Goal: Contribute content: Contribute content

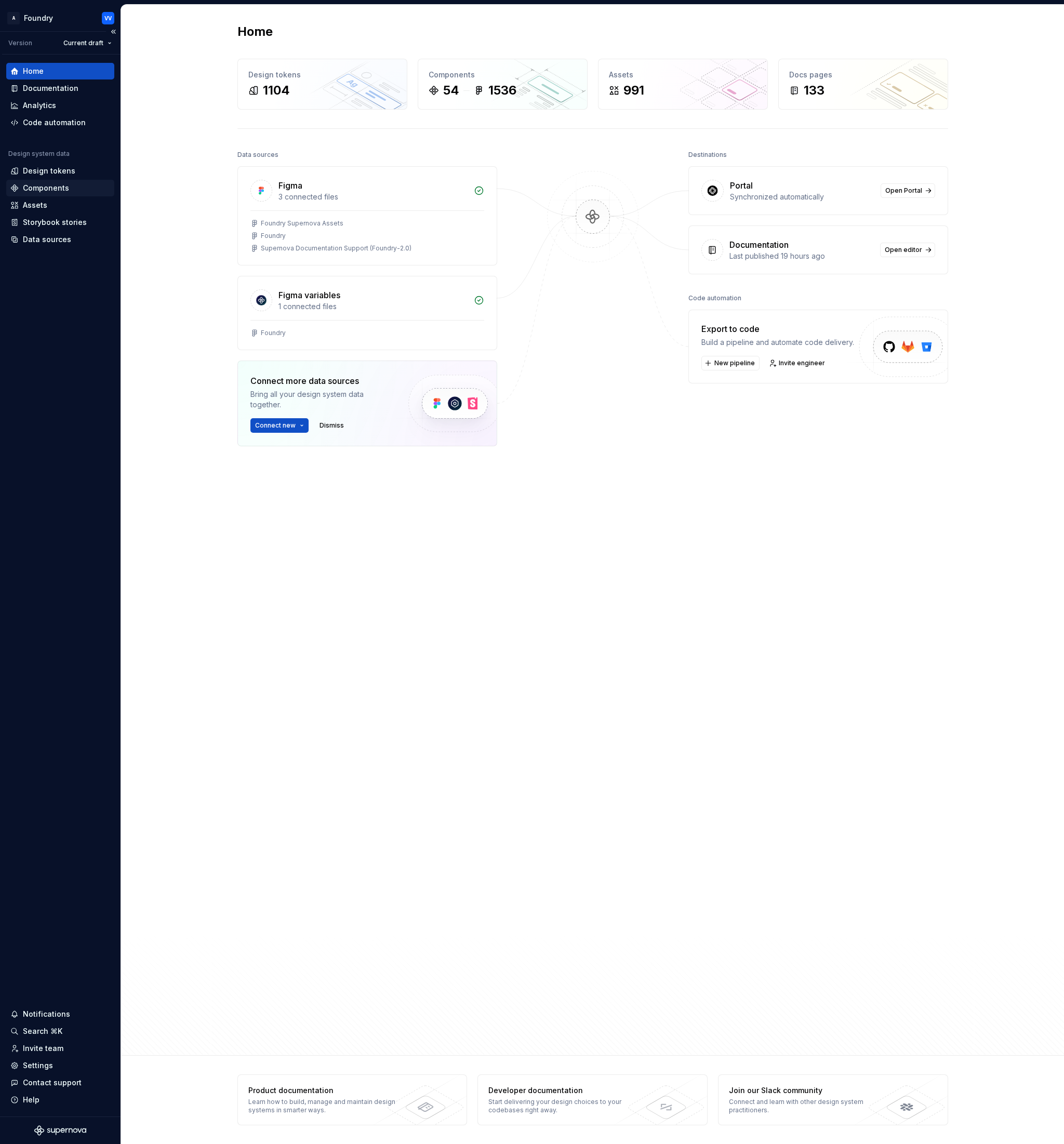
click at [62, 190] on div "Components" at bounding box center [46, 188] width 46 height 11
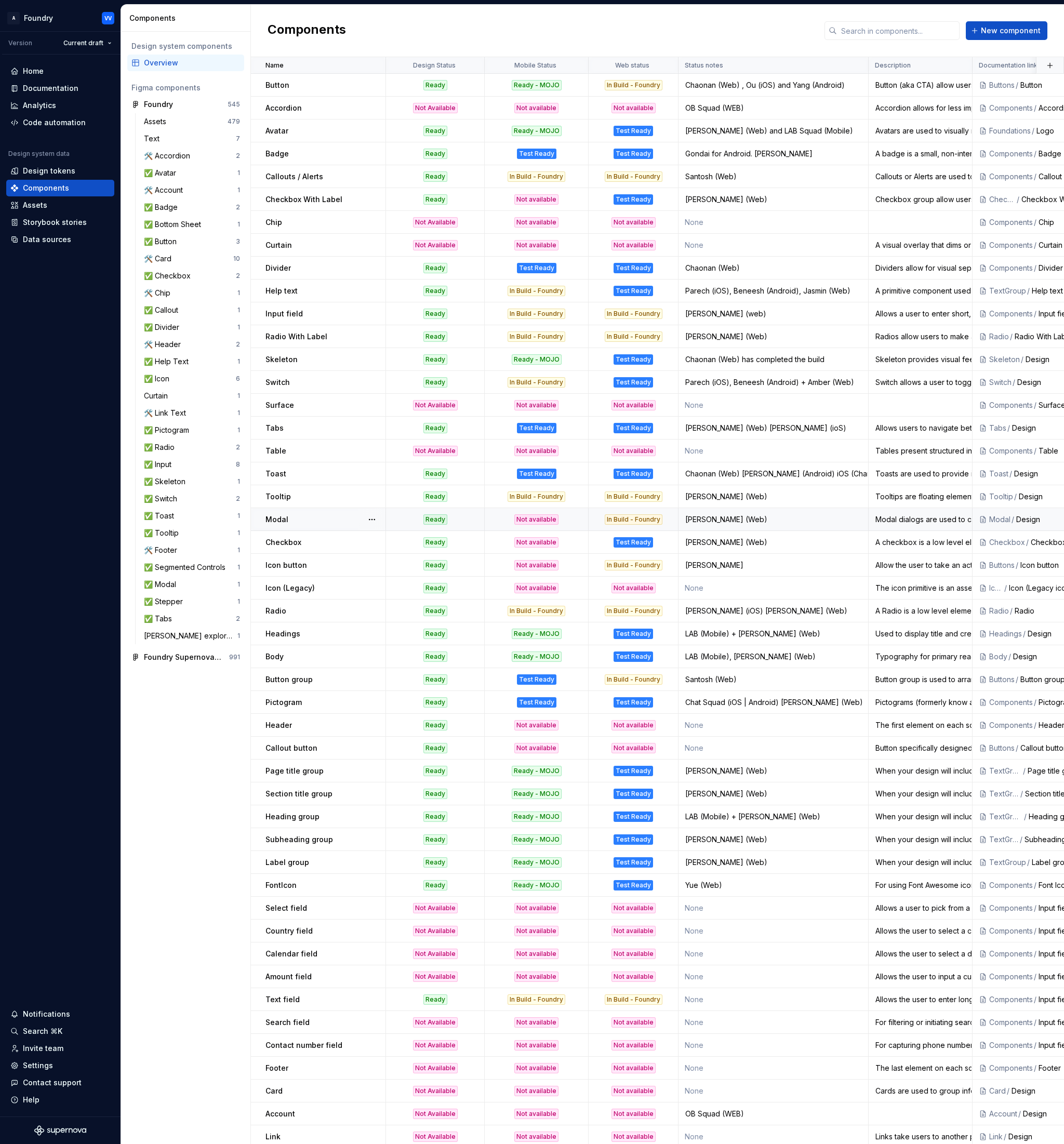
click at [293, 521] on div "Modal" at bounding box center [325, 519] width 120 height 11
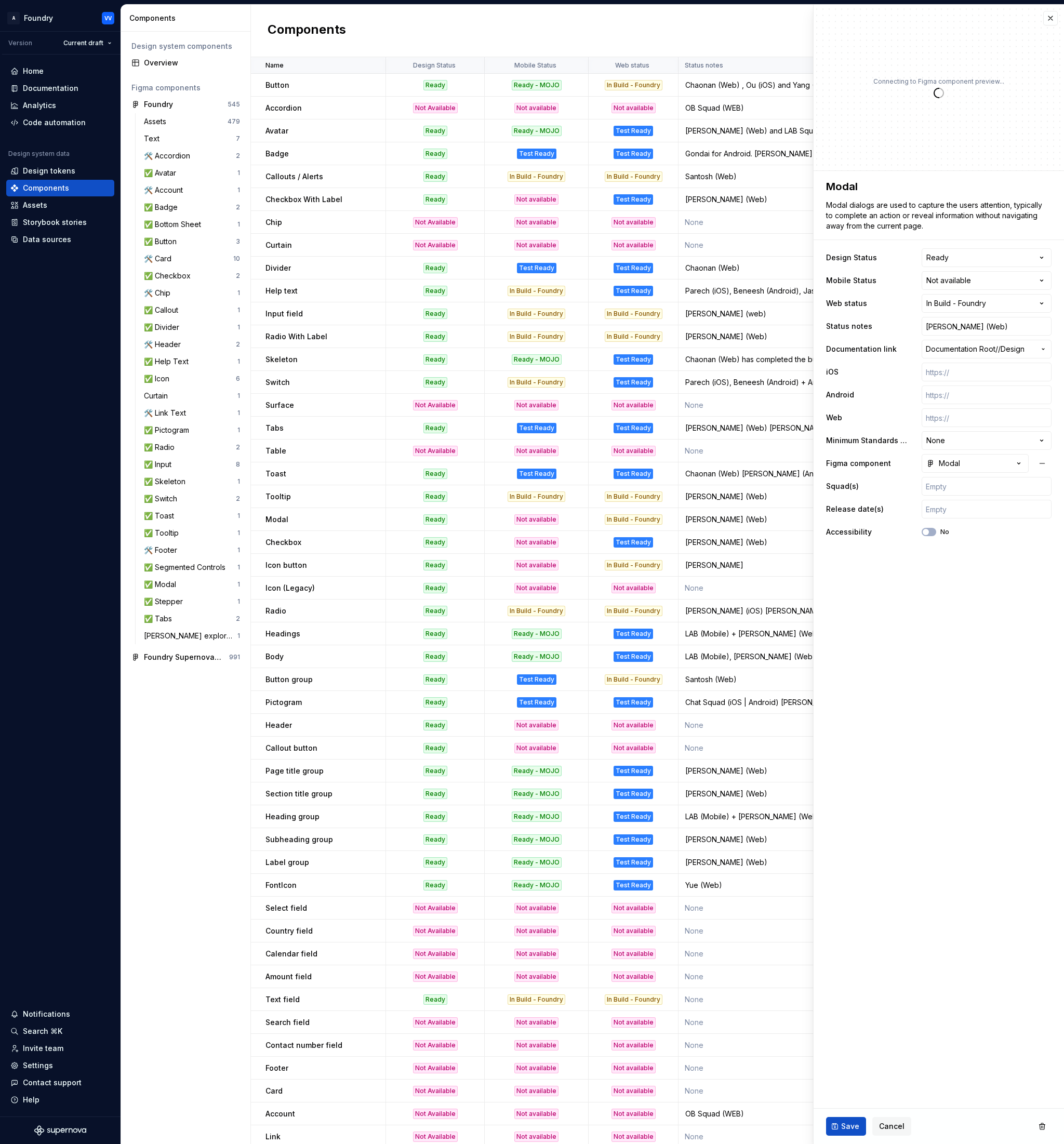
type textarea "*"
click at [1041, 280] on html "A Foundry VV Version Current draft Home Documentation Analytics Code automation…" at bounding box center [532, 572] width 1064 height 1144
select select "**********"
click at [848, 1127] on span "Save" at bounding box center [850, 1127] width 18 height 11
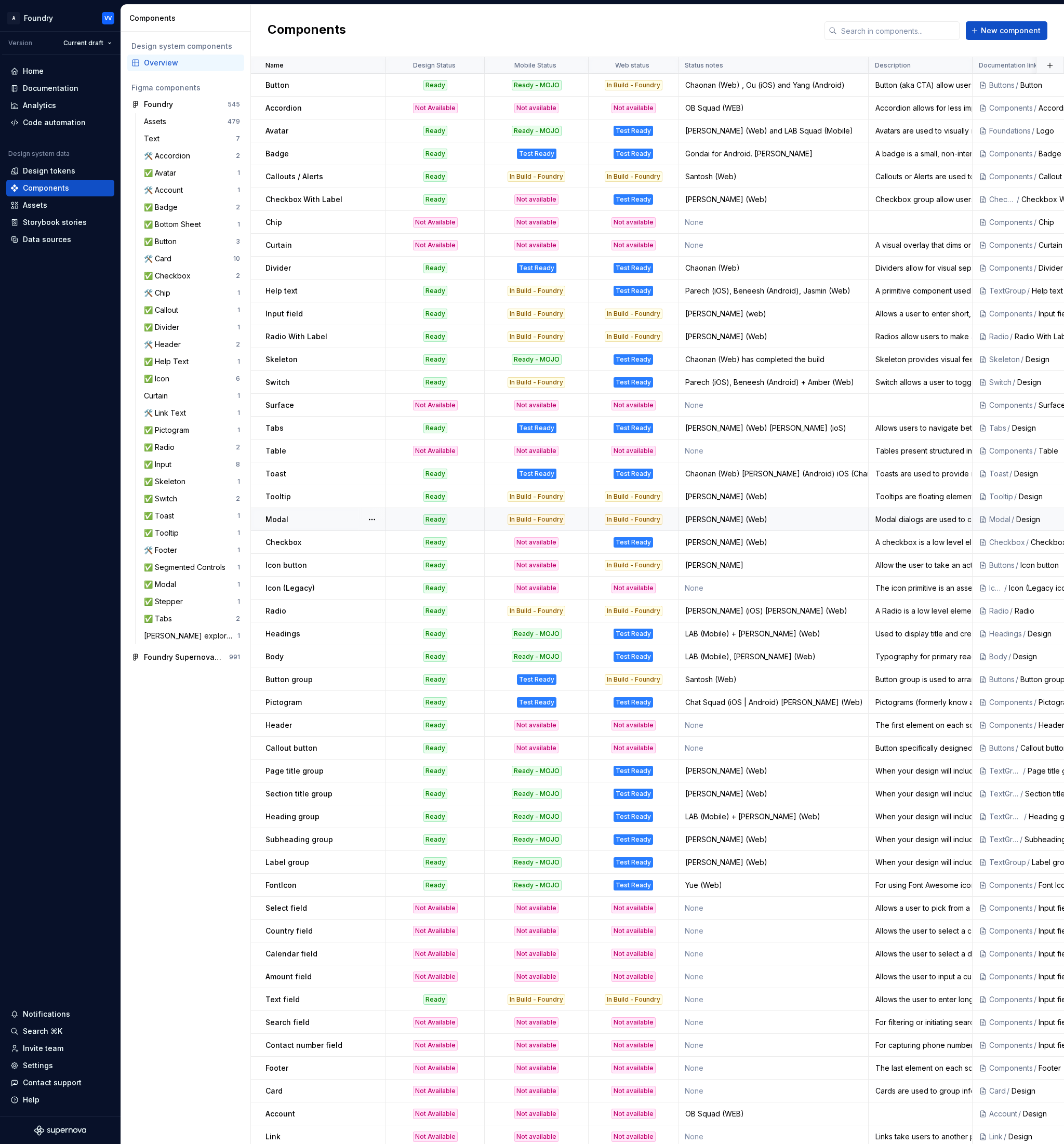
click at [278, 517] on p "Modal" at bounding box center [277, 519] width 23 height 11
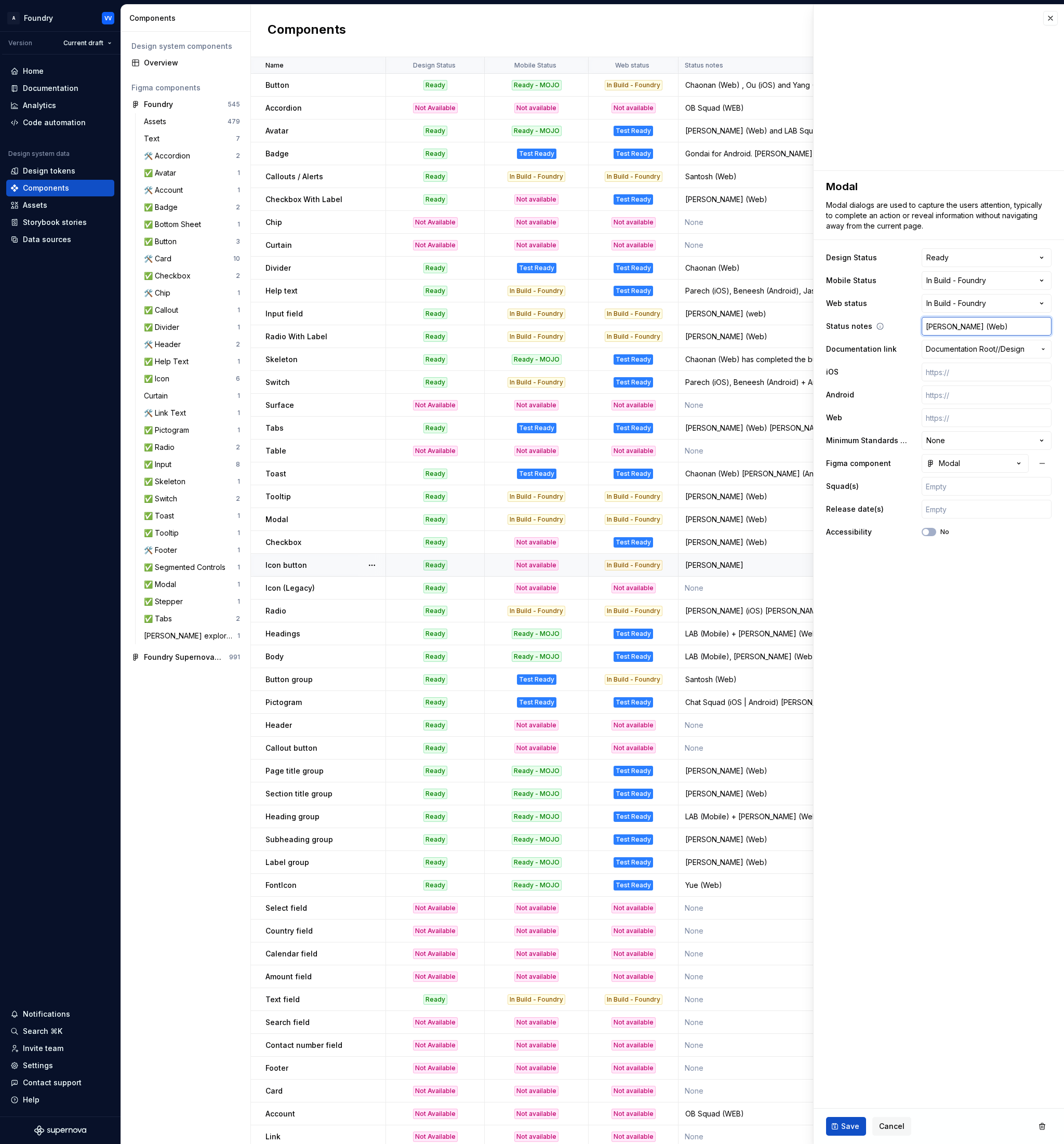
click at [989, 326] on input "[PERSON_NAME] (Web)" at bounding box center [986, 326] width 130 height 19
type textarea "*"
type input "[PERSON_NAME] (Web)"
type textarea "*"
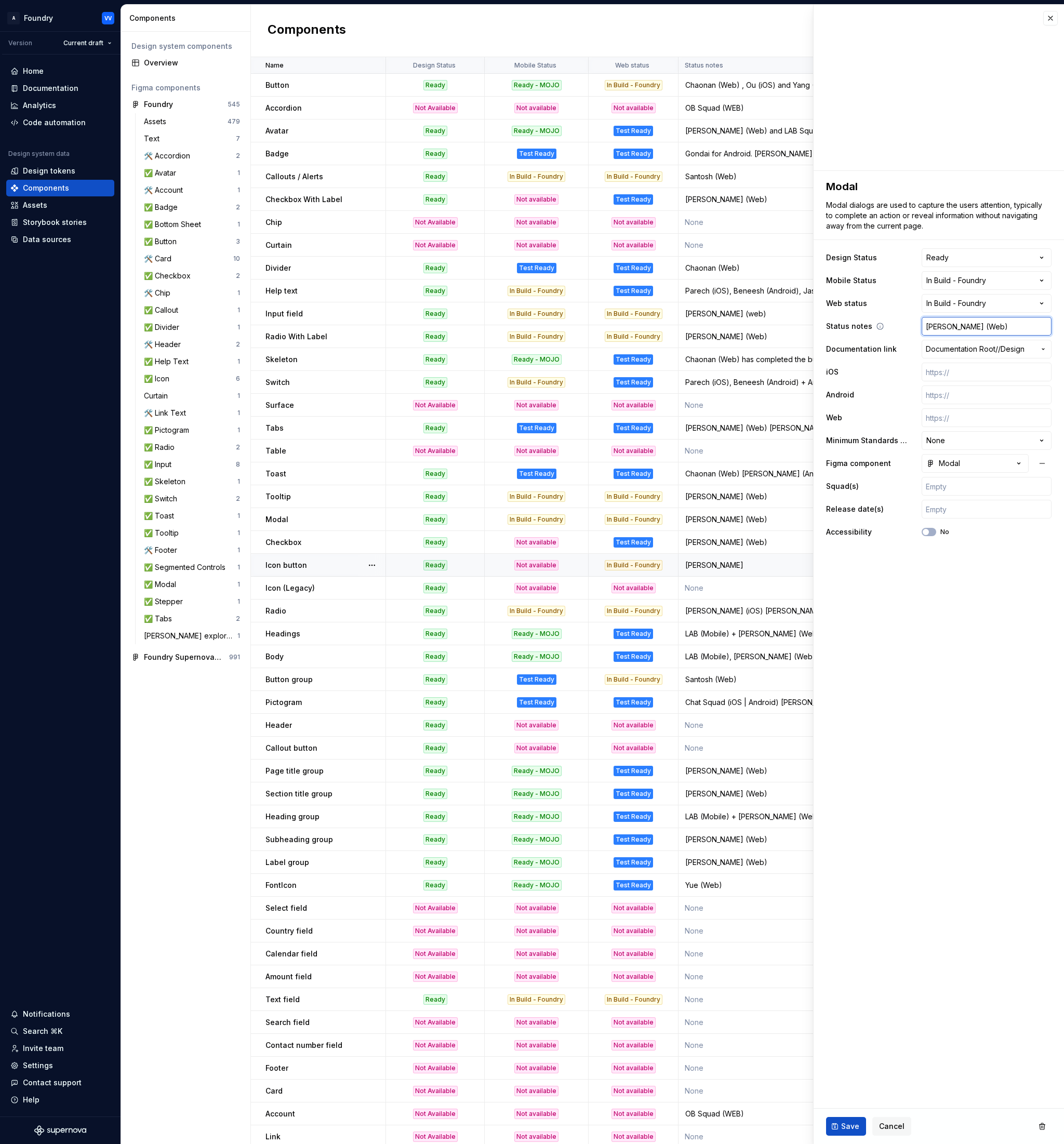
type input "[PERSON_NAME] (Web) A"
type textarea "*"
type input "[PERSON_NAME] (Web) An"
type textarea "*"
type input "[PERSON_NAME] (Web) And"
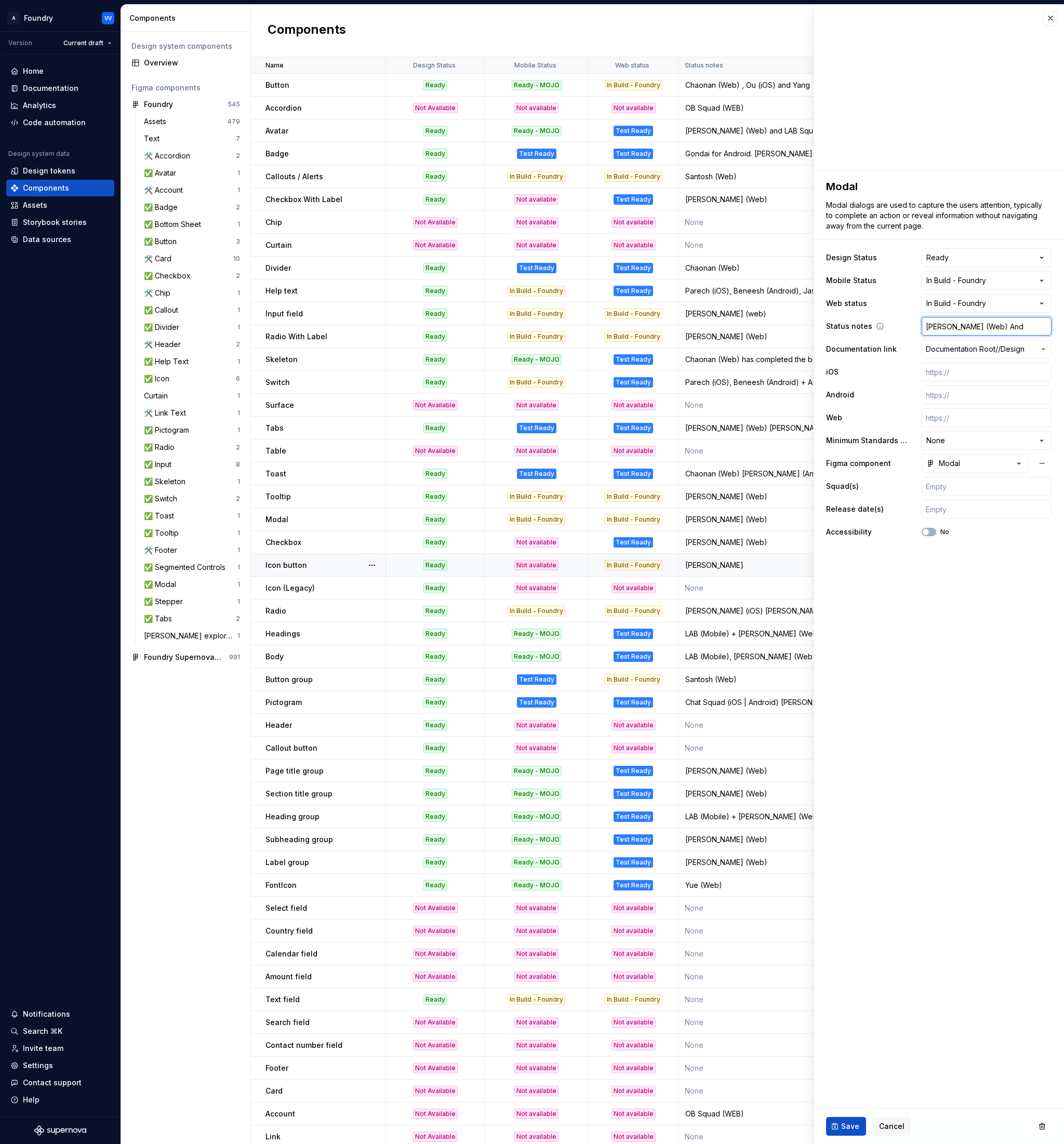
type textarea "*"
type input "[PERSON_NAME] (Web) Andr"
type textarea "*"
type input "[PERSON_NAME] (Web) Andro"
type textarea "*"
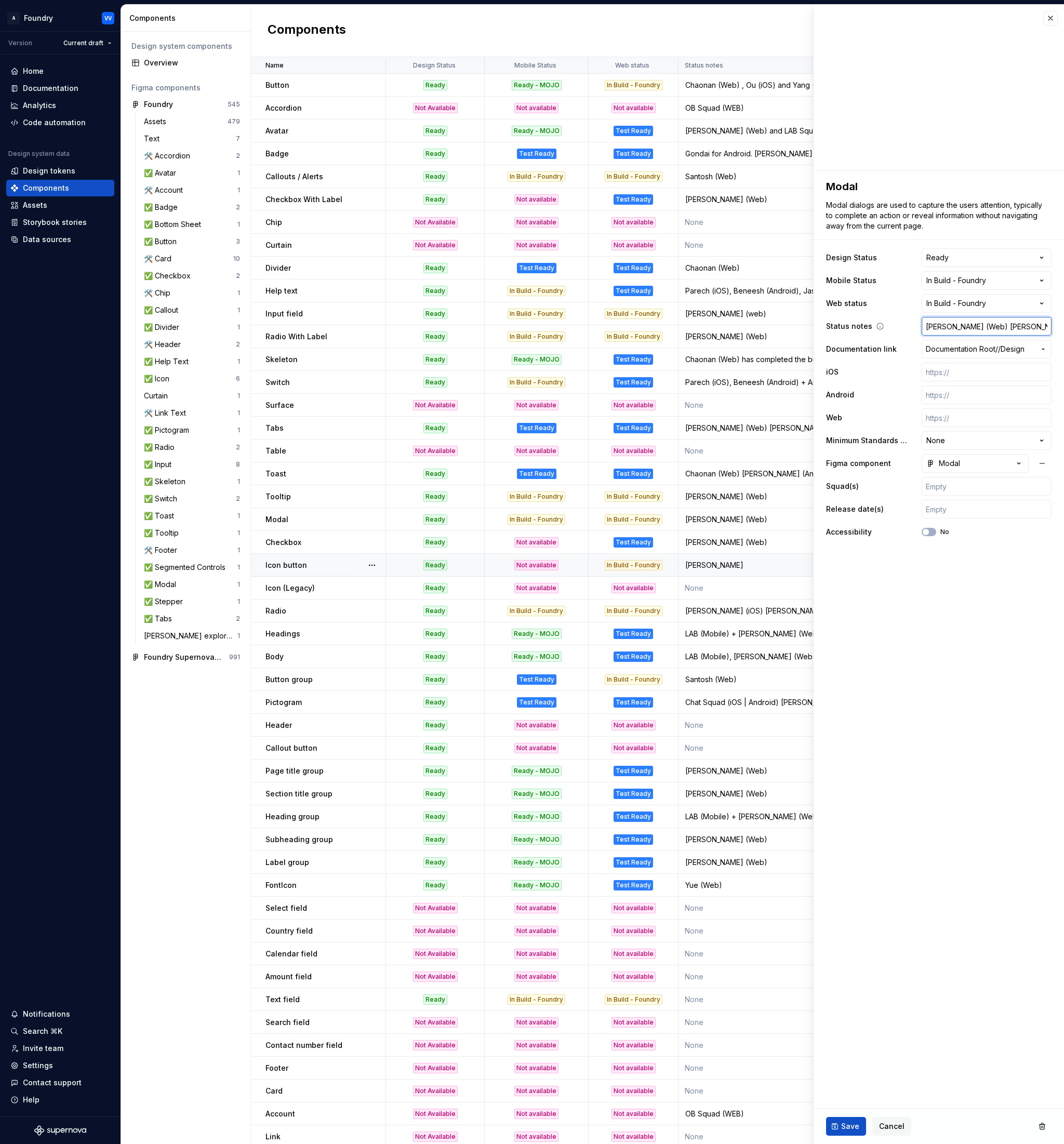
type input "[PERSON_NAME] (Web) Android"
type textarea "*"
type input "[PERSON_NAME] (Web) Android"
type textarea "*"
type input "[PERSON_NAME] (Web) Android ("
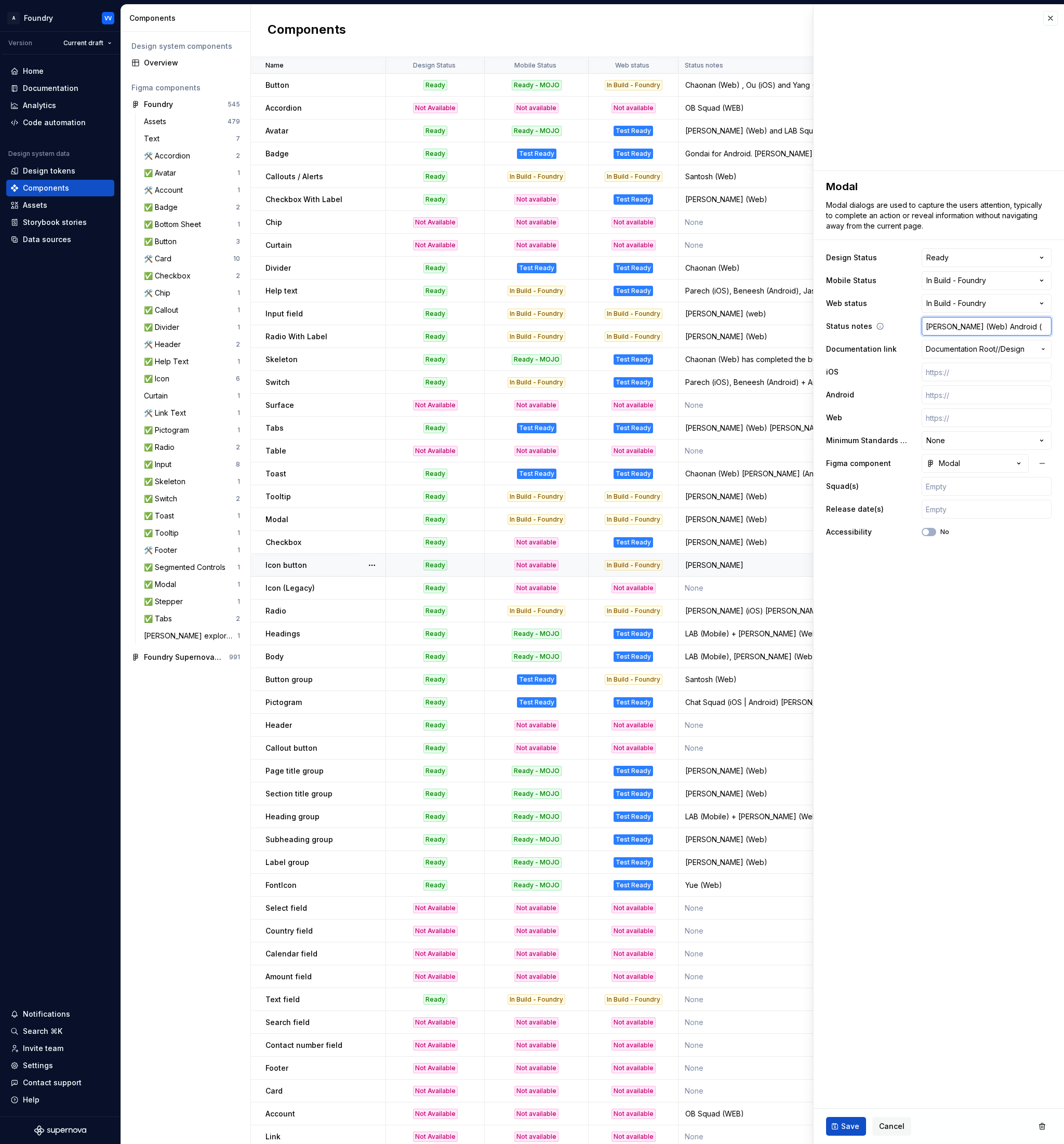
type textarea "*"
type input "[PERSON_NAME] (Web) Android (A"
type textarea "*"
type input "[PERSON_NAME] (Web) Android ("
type textarea "*"
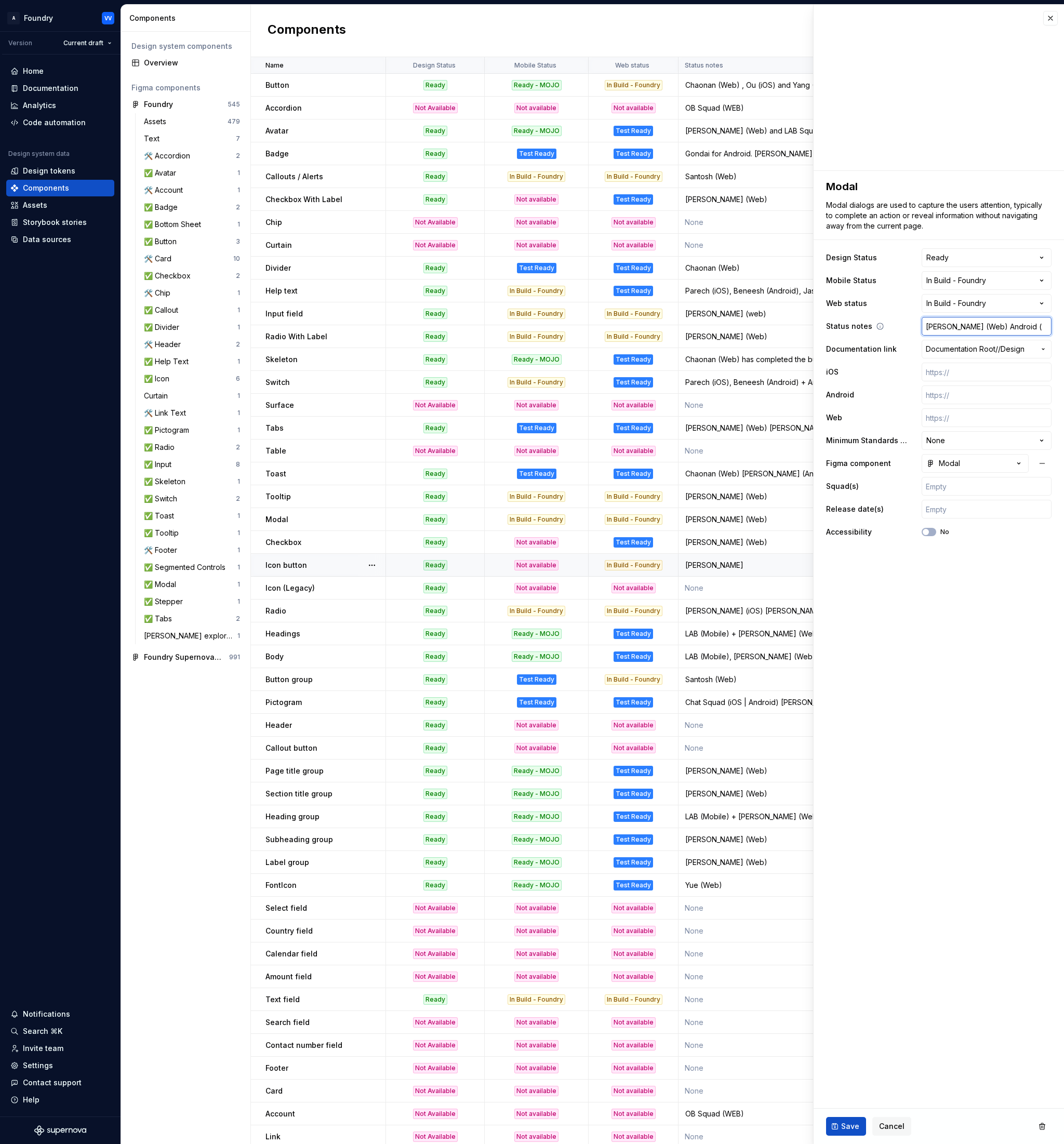
type input "[PERSON_NAME] (Web) Android"
type textarea "*"
type input "[PERSON_NAME] (Web) Android"
type textarea "*"
type input "[PERSON_NAME] (Web) [PERSON_NAME]"
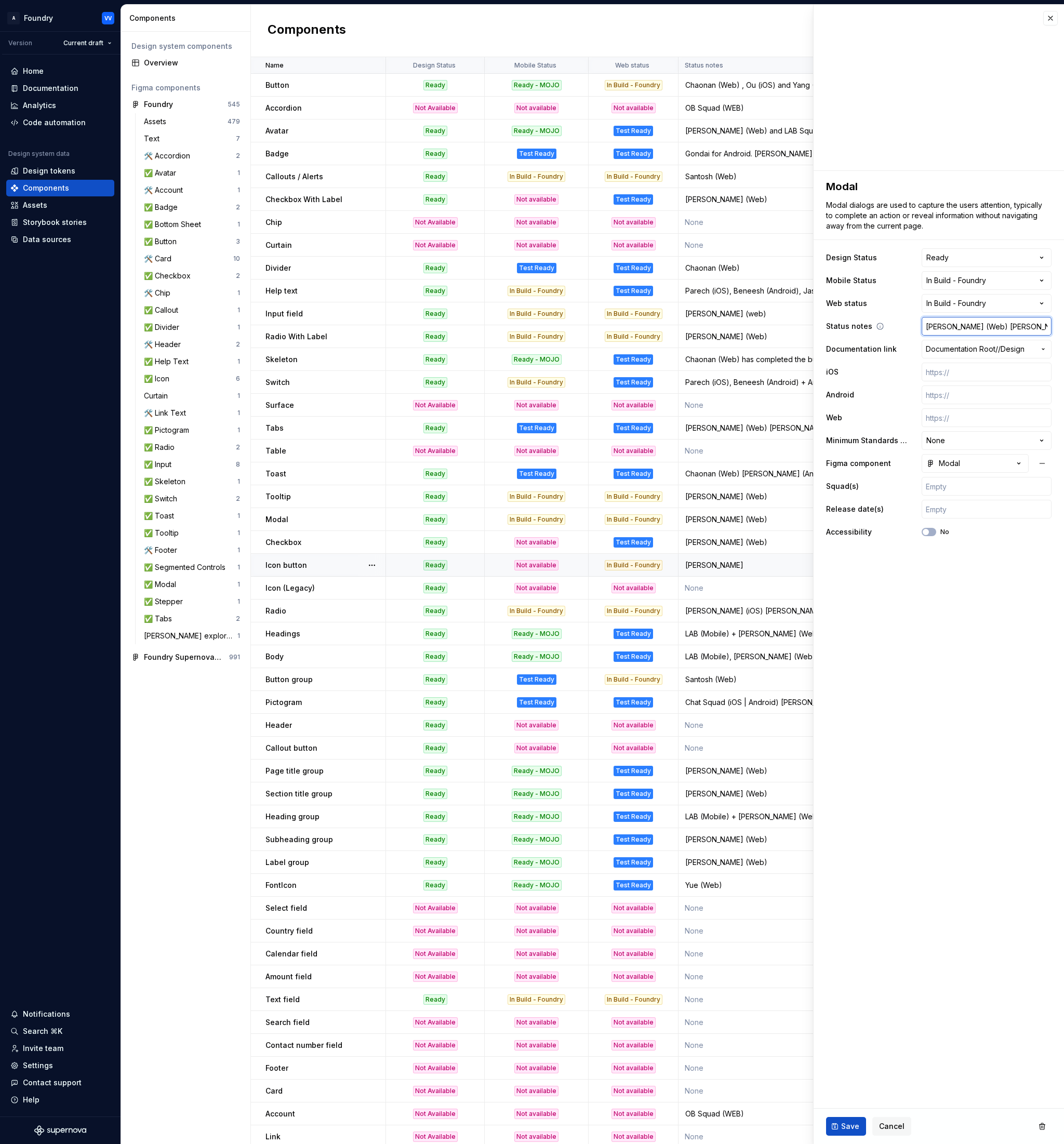
type textarea "*"
type input "[PERSON_NAME] (Web) Andro"
type textarea "*"
type input "[PERSON_NAME] (Web) Andr"
type textarea "*"
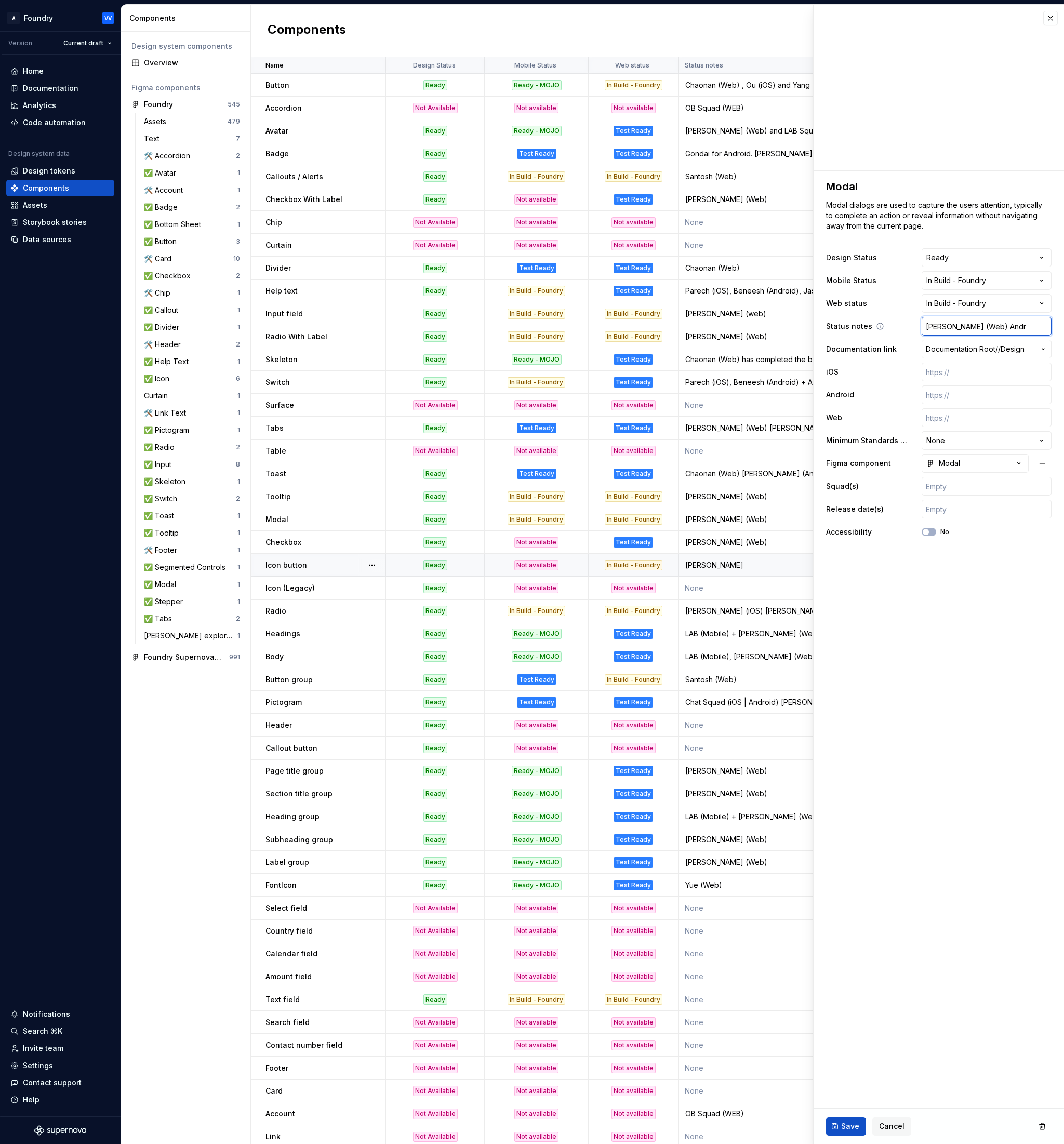
type input "[PERSON_NAME] (Web) And"
type textarea "*"
type input "[PERSON_NAME] (Web) An"
type textarea "*"
type input "[PERSON_NAME] (Web) A"
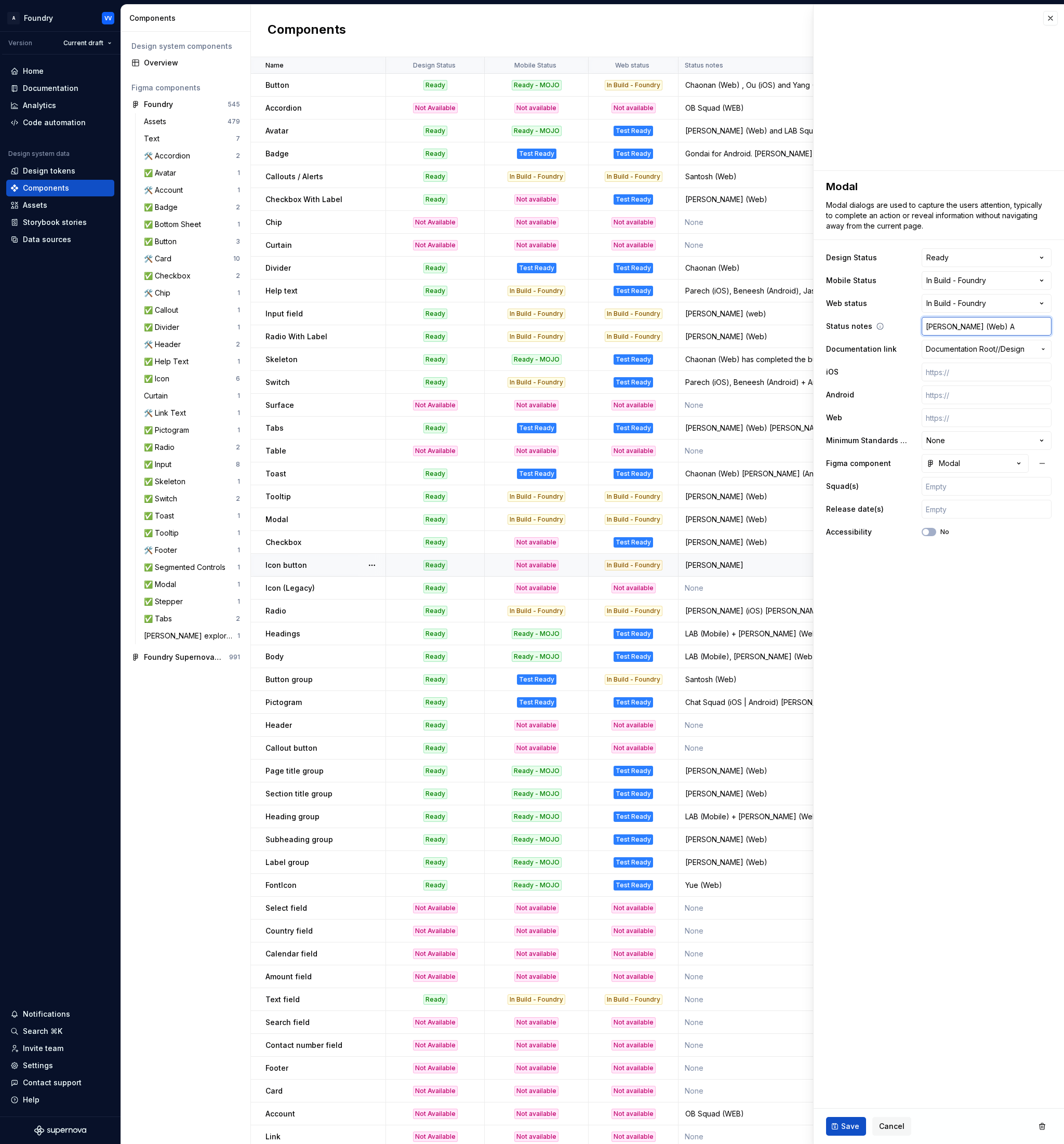
type textarea "*"
type input "[PERSON_NAME] (Web)"
type textarea "*"
type input "[PERSON_NAME] (Web)"
type textarea "*"
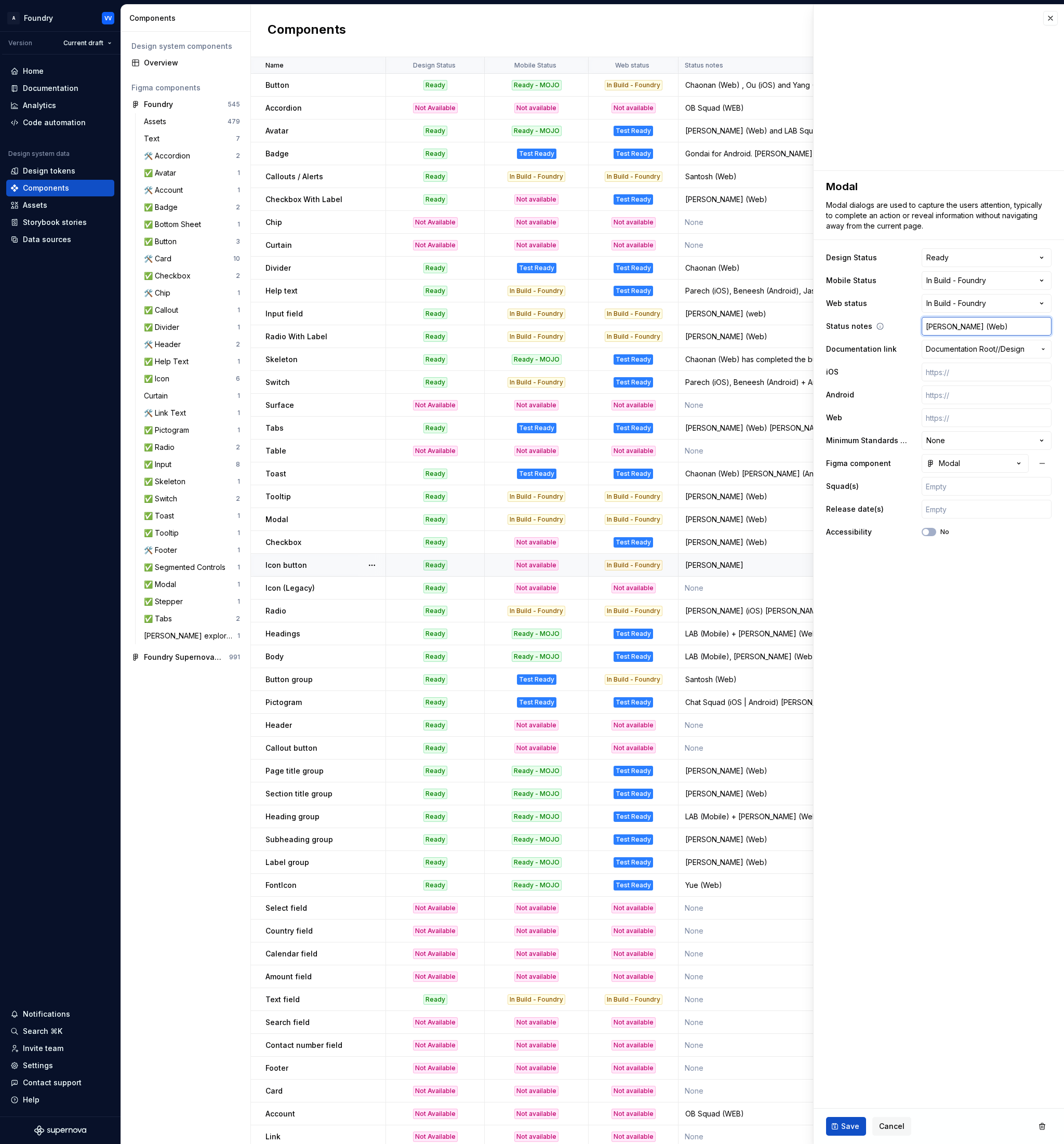
type input "[PERSON_NAME] (Web),"
type textarea "*"
type input "[PERSON_NAME] (Web),"
type textarea "*"
type input "[PERSON_NAME] (Web), W"
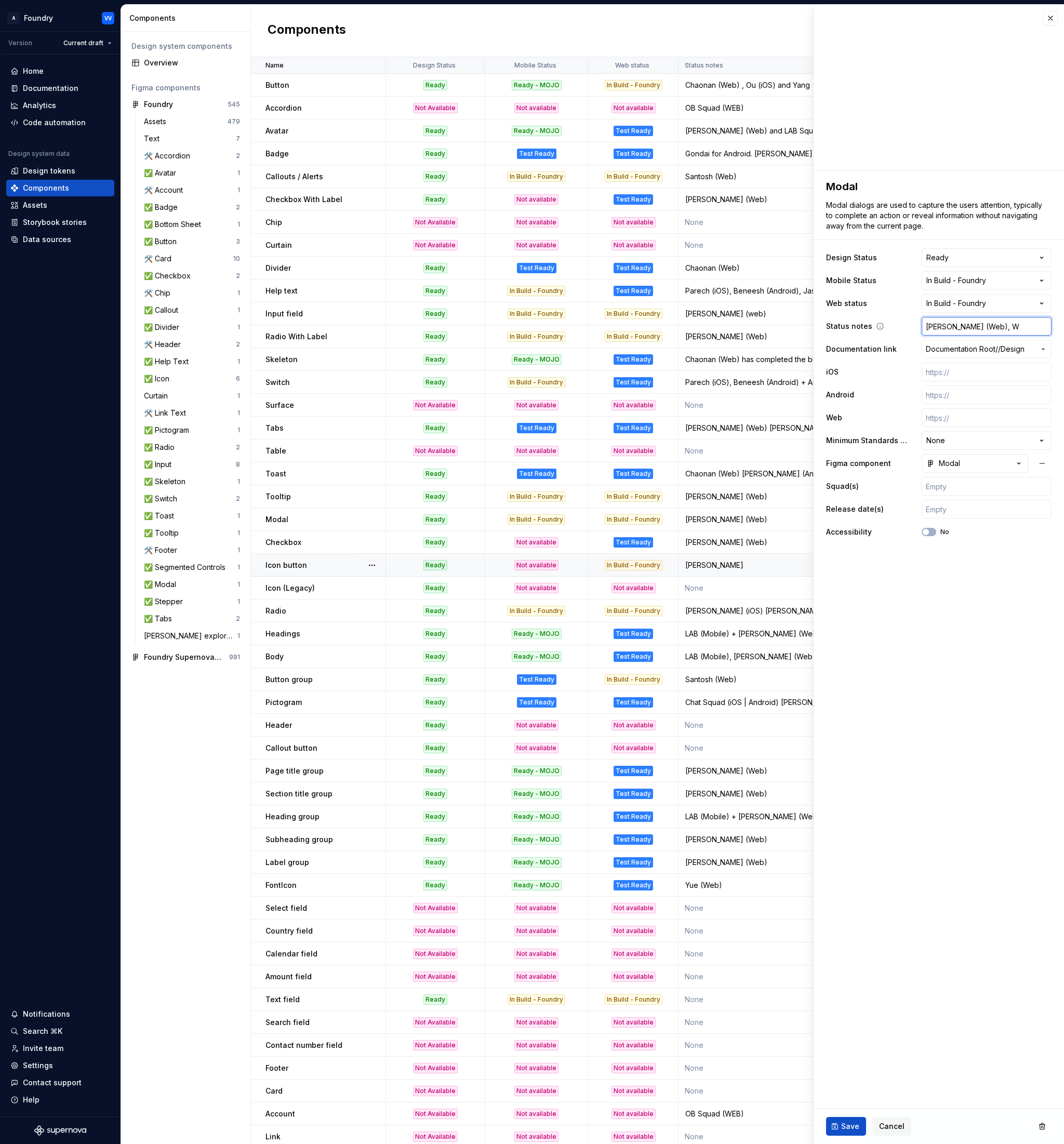
type textarea "*"
type input "[PERSON_NAME] (Web), We"
type textarea "*"
type input "[PERSON_NAME] (Web), [PERSON_NAME]"
type textarea "*"
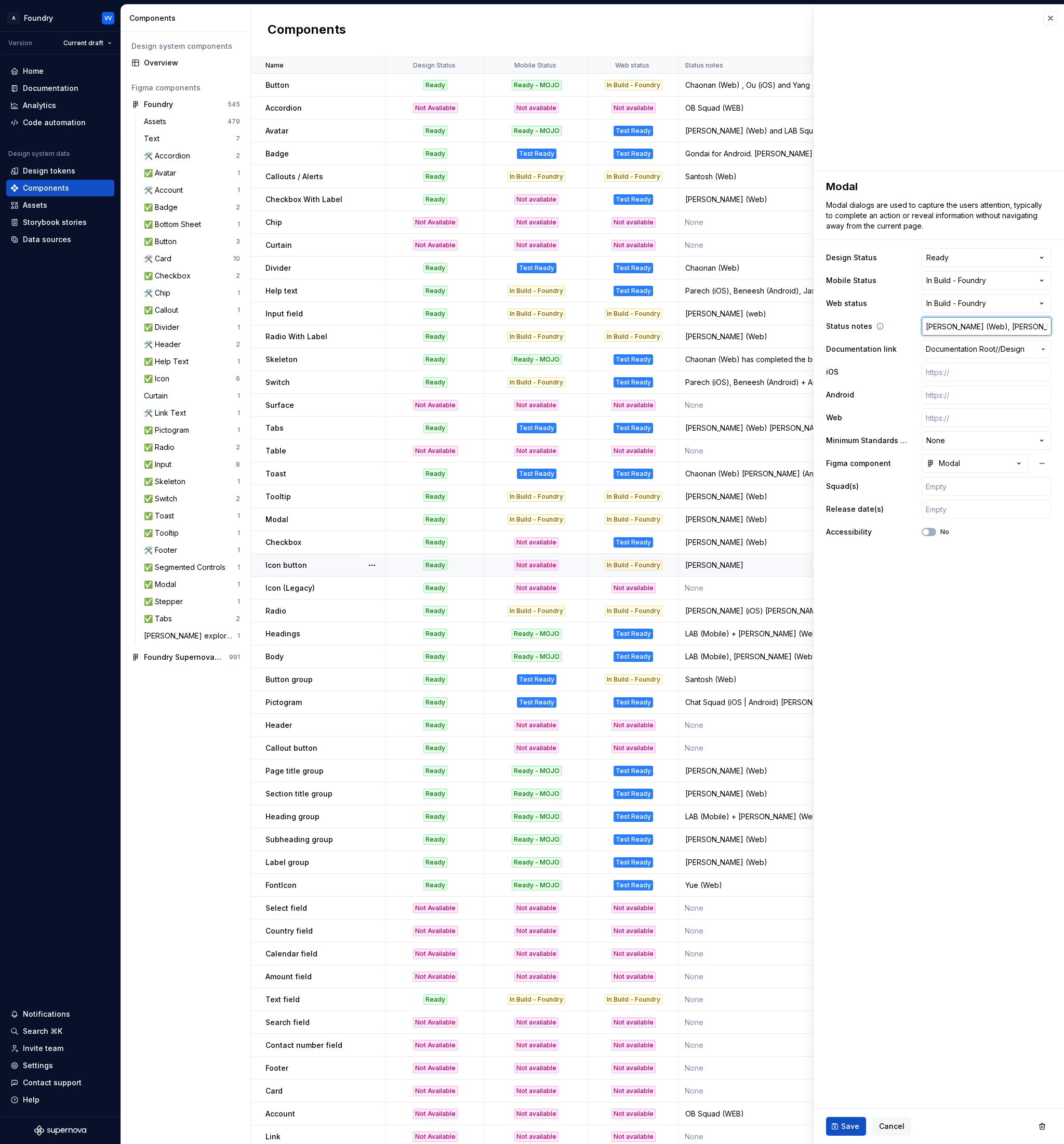
type input "[PERSON_NAME] (Web), Weiy"
type textarea "*"
type input "[PERSON_NAME] (Web), [PERSON_NAME]"
type textarea "*"
type input "[PERSON_NAME] (Web), [PERSON_NAME]"
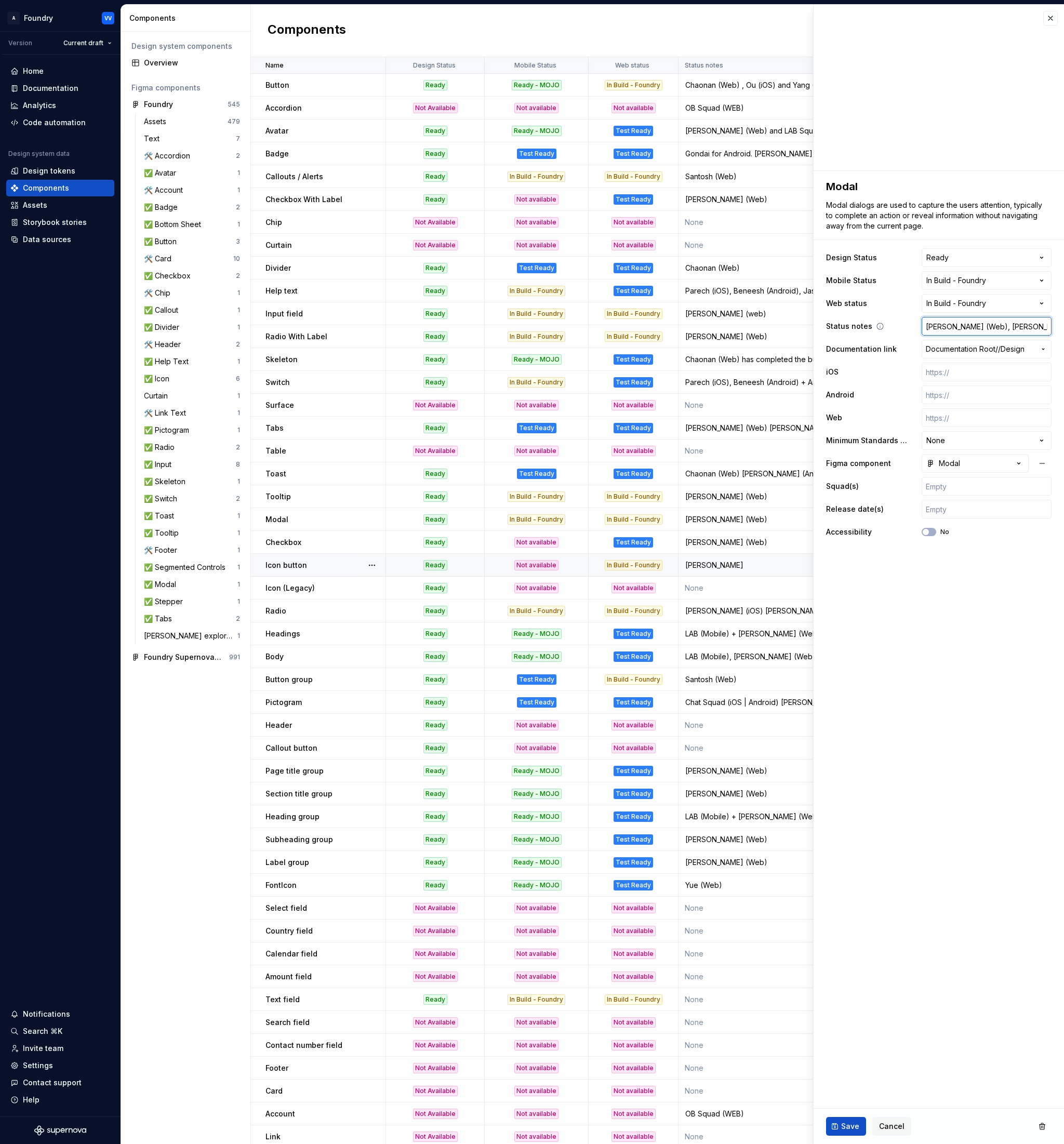
type textarea "*"
type input "[PERSON_NAME] (Web), [PERSON_NAME] ("
type textarea "*"
type input "[PERSON_NAME] (Web), [PERSON_NAME] (A"
type textarea "*"
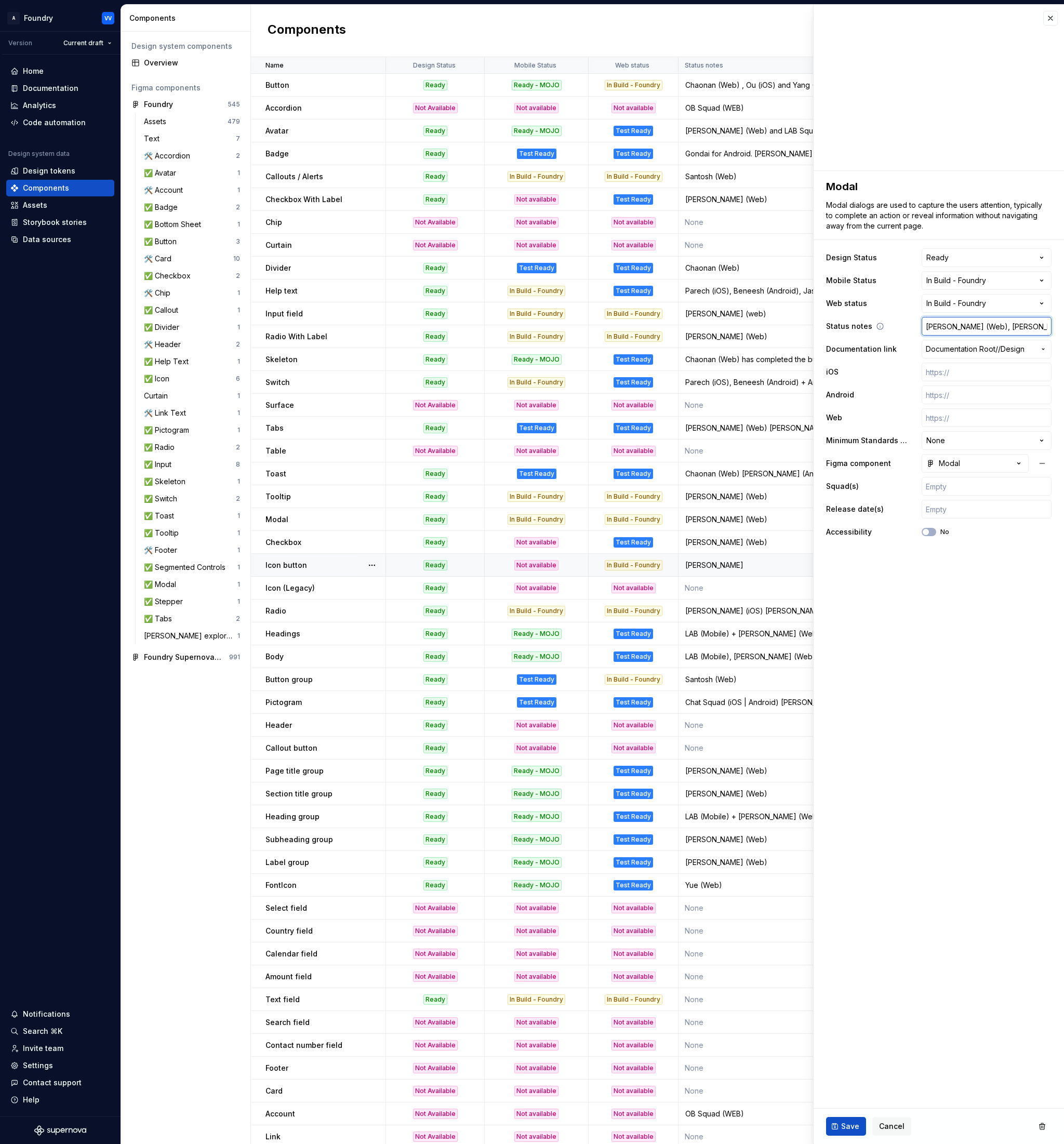
type input "[PERSON_NAME] (Web), [PERSON_NAME] (And"
type textarea "*"
type input "[PERSON_NAME] (Web), [PERSON_NAME] (Andr"
type textarea "*"
type input "[PERSON_NAME] (Web), [PERSON_NAME] (Andro"
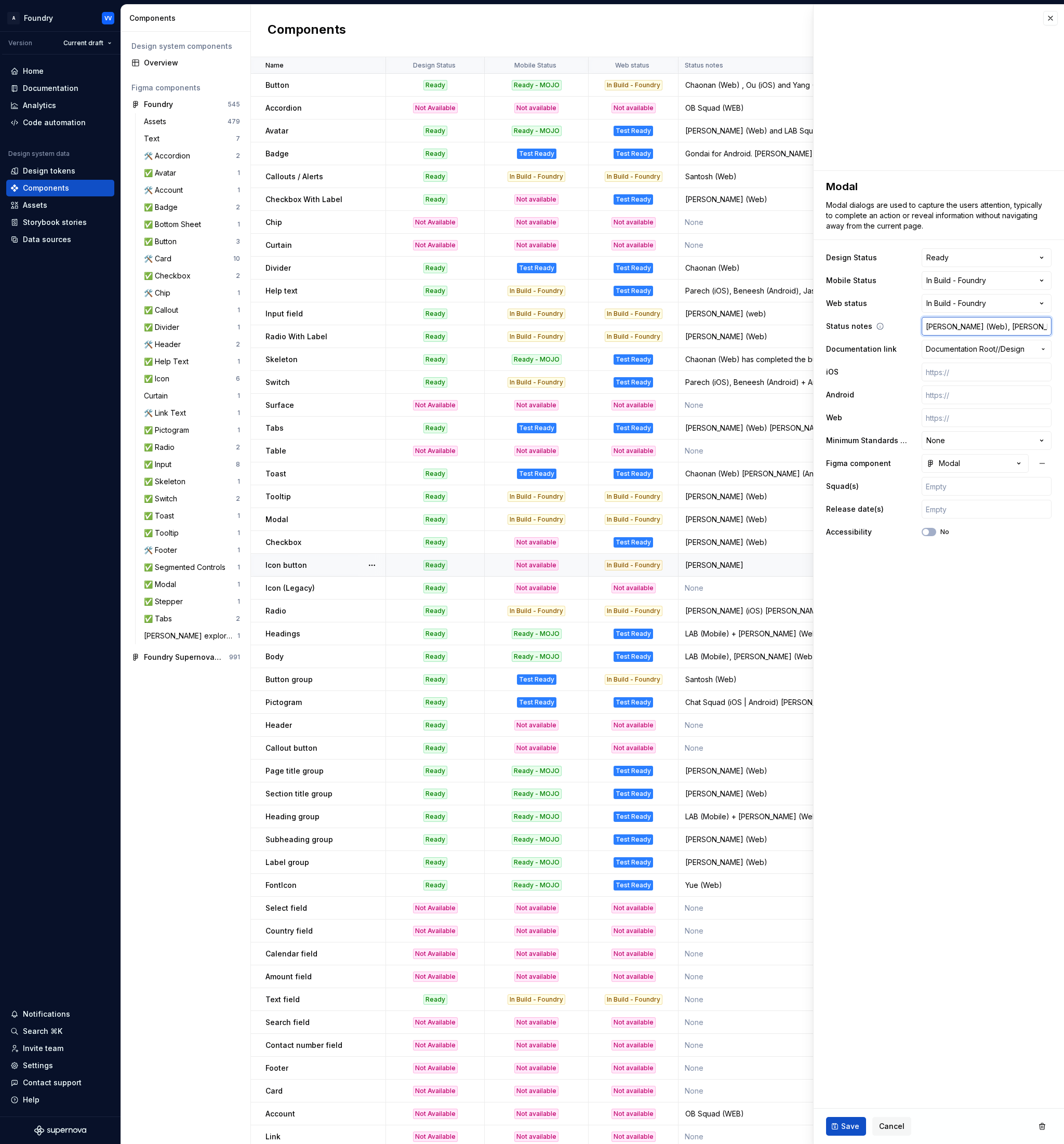
type textarea "*"
type input "[PERSON_NAME] (Web), [PERSON_NAME] ([PERSON_NAME]"
type textarea "*"
type input "[PERSON_NAME] (Web), [PERSON_NAME] (Android"
type textarea "*"
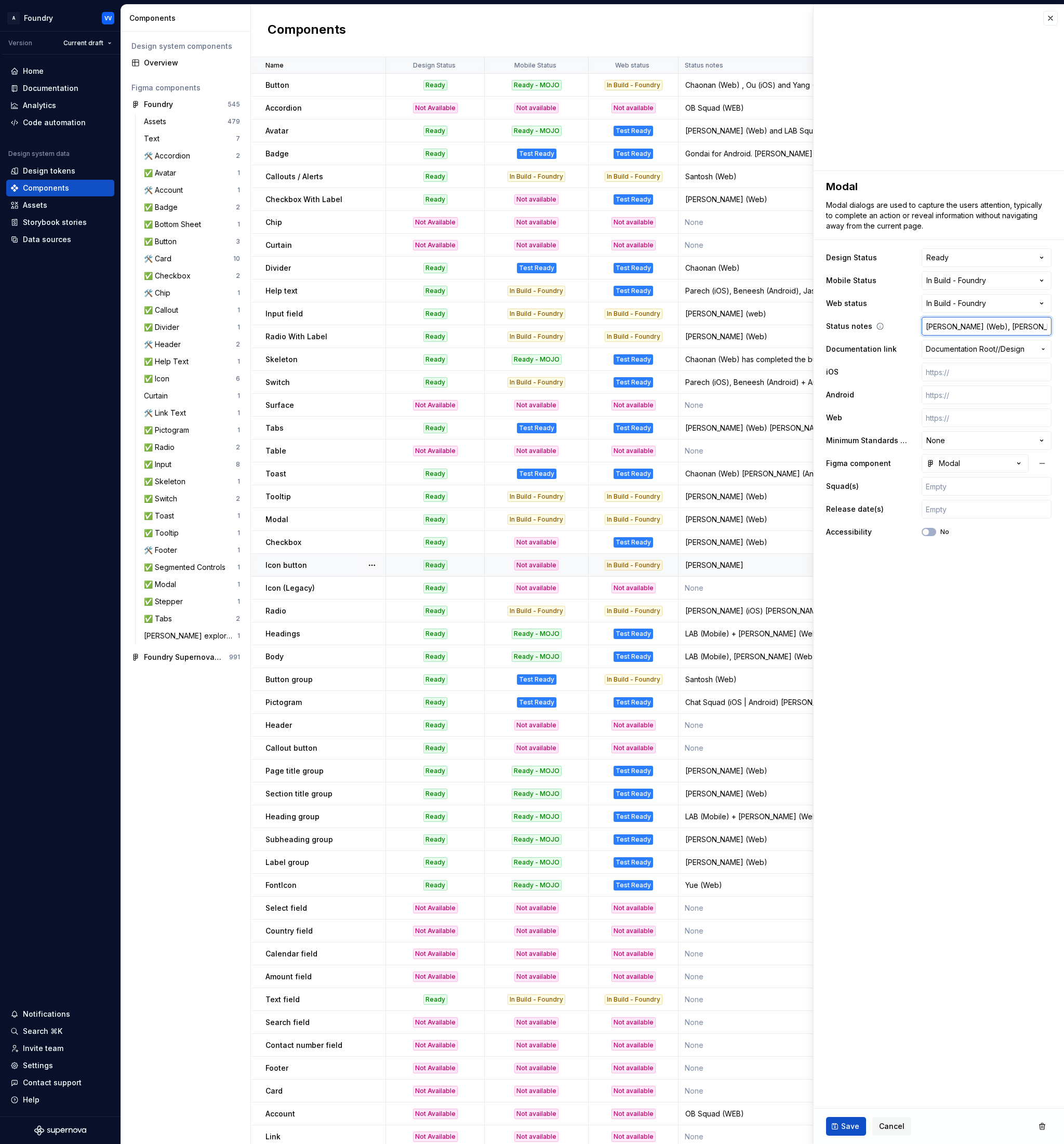
type input "[PERSON_NAME] (Web), [PERSON_NAME] (Android)"
type textarea "*"
type input "[PERSON_NAME] (Web), Weiyi (Android),"
type textarea "*"
type input "[PERSON_NAME] (Web), Weiyi (Android),"
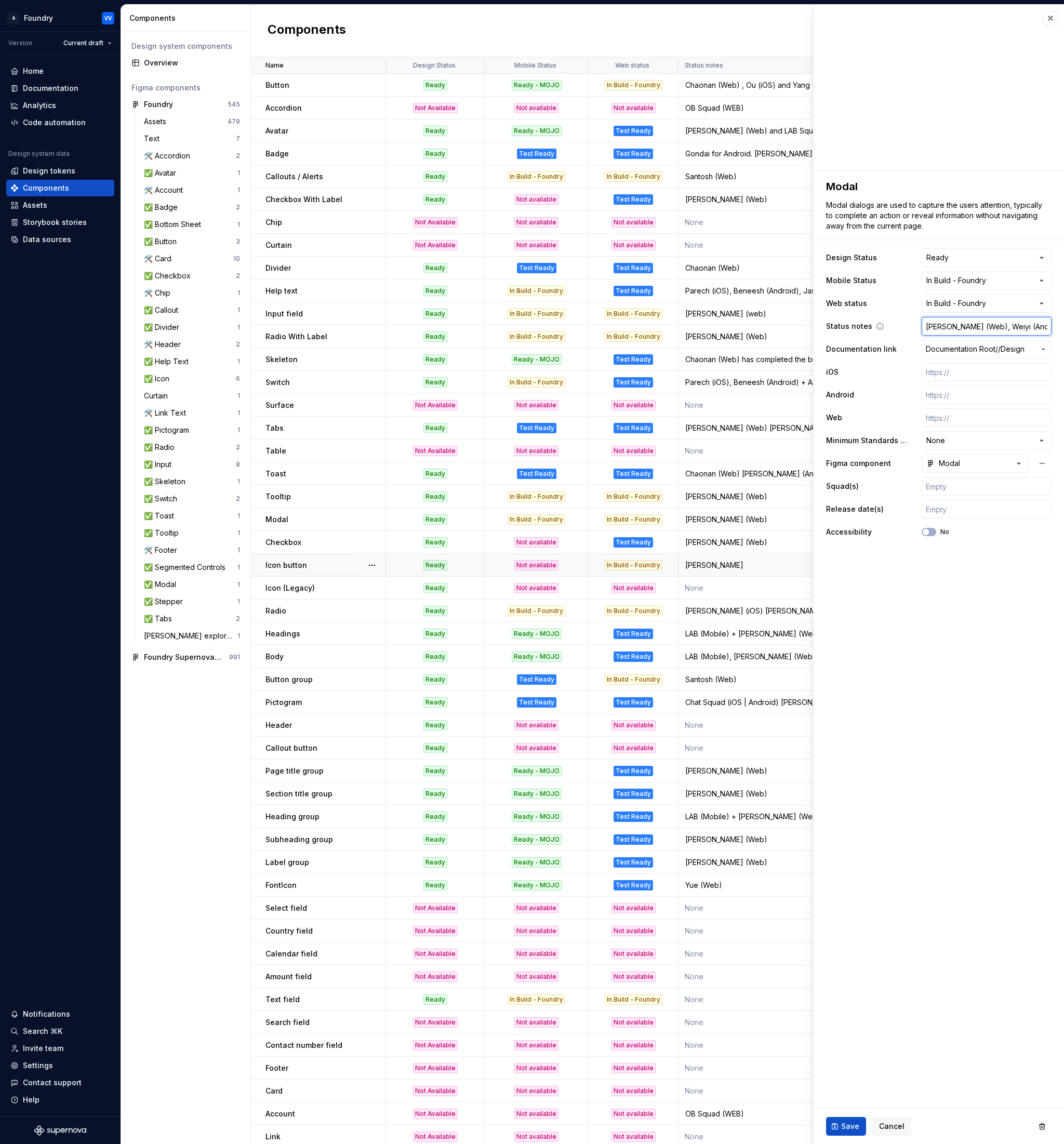
click at [1036, 325] on input "[PERSON_NAME] (Web), Weiyi (Android)," at bounding box center [986, 326] width 130 height 19
type textarea "*"
type input "[PERSON_NAME] (Web), [PERSON_NAME] (Android), R"
type textarea "*"
type input "[PERSON_NAME] (Web), [PERSON_NAME] (Android), Ro"
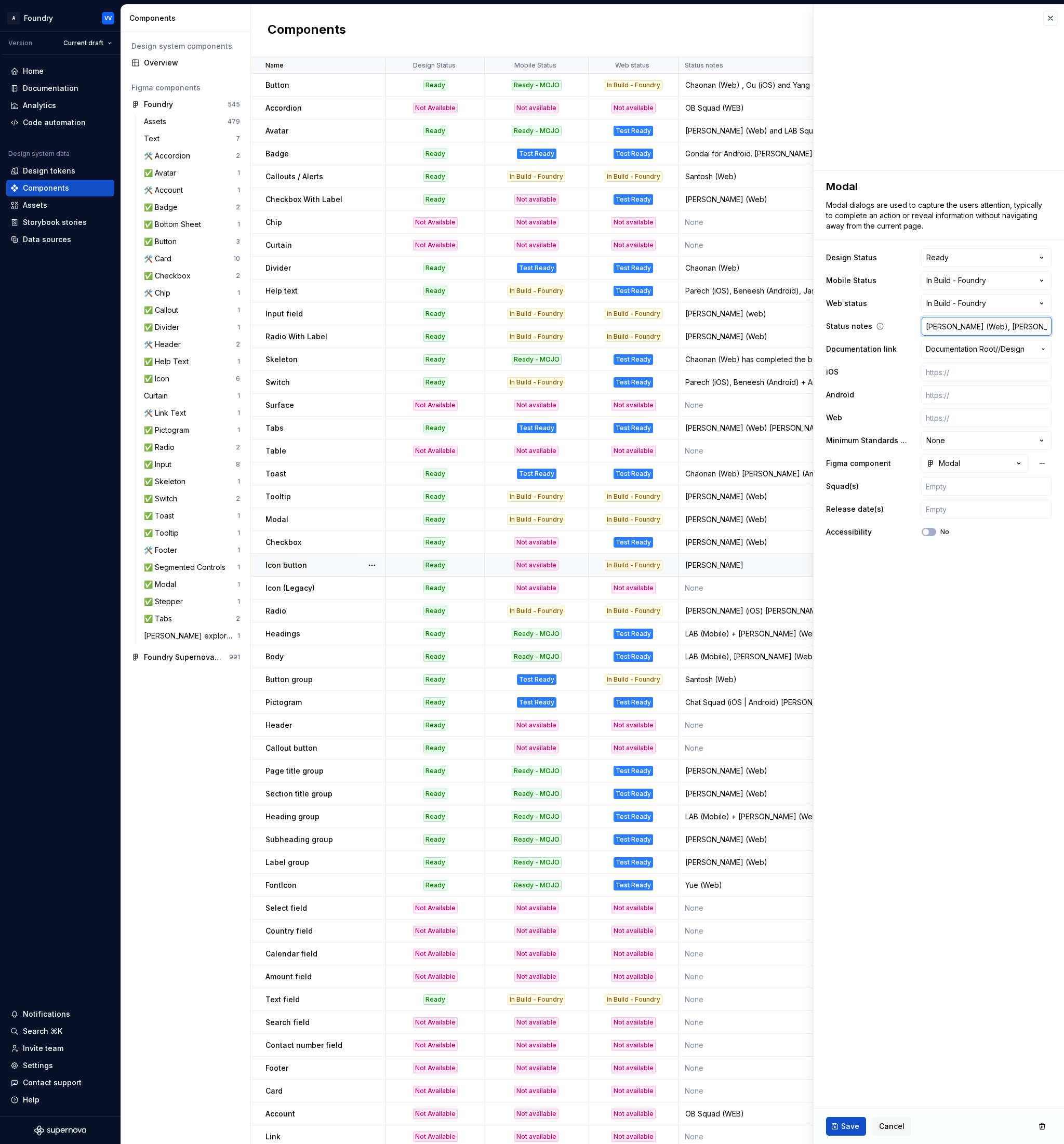
type textarea "*"
type input "[PERSON_NAME] (Web), [PERSON_NAME] (Android), Ros"
type textarea "*"
type input "[PERSON_NAME] (Web), [PERSON_NAME] (Android), Rosm"
type textarea "*"
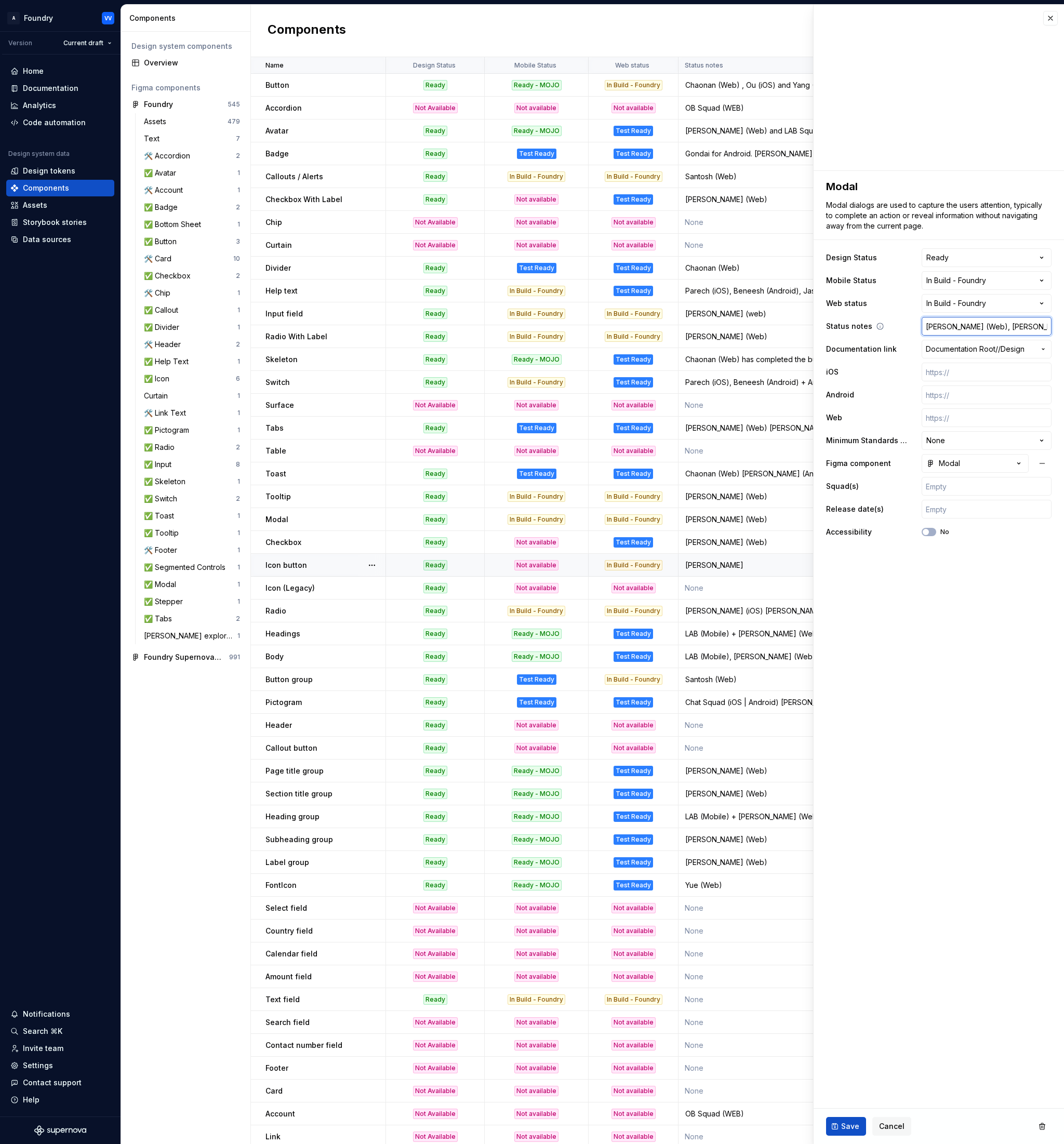
type input "[PERSON_NAME] (Web), [PERSON_NAME] (Android), Rosma"
type textarea "*"
type input "[PERSON_NAME] (Web), [PERSON_NAME] (Android), [PERSON_NAME]"
type textarea "*"
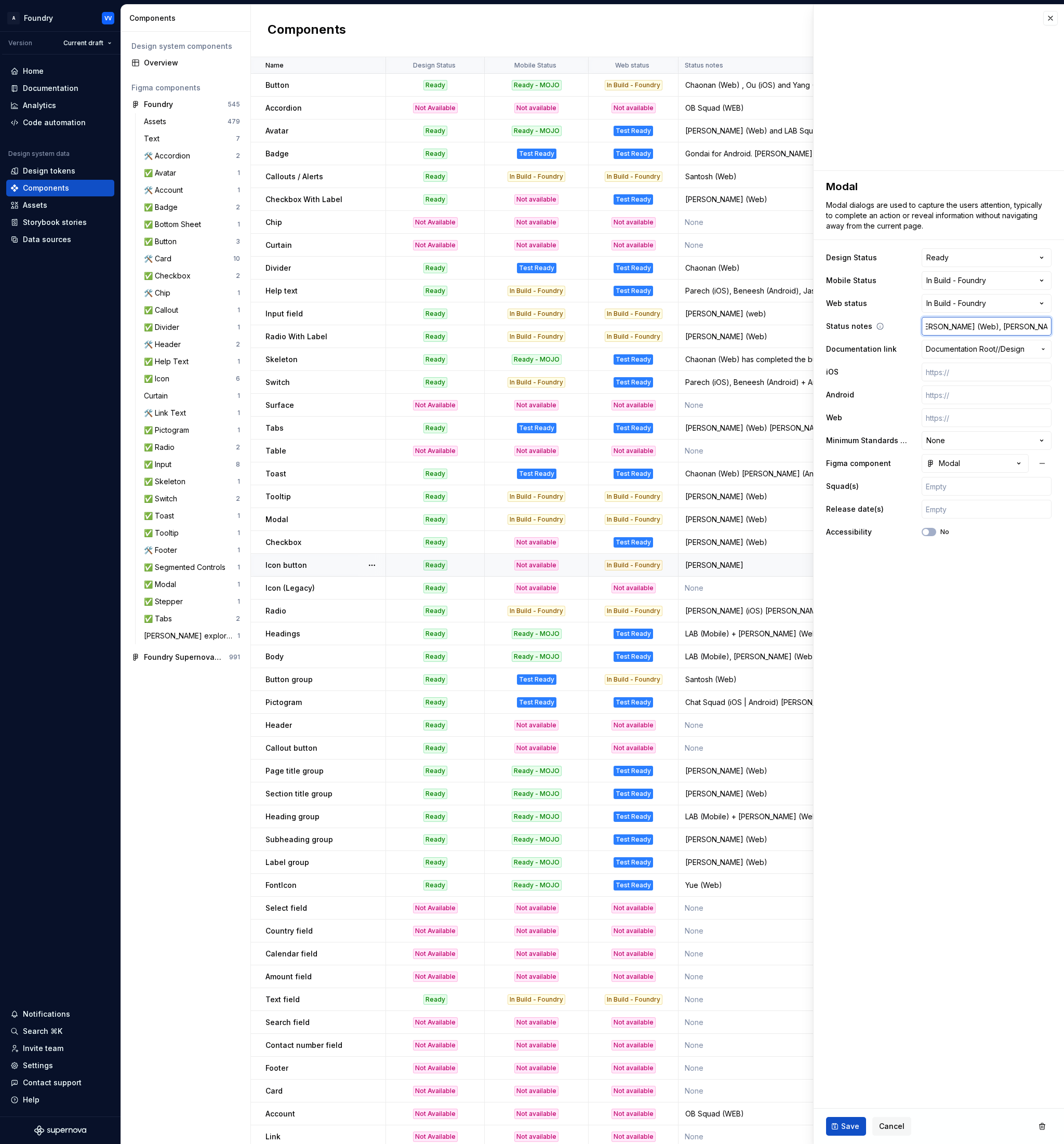
type input "[PERSON_NAME] (Web), [PERSON_NAME] (Android), [PERSON_NAME]"
type textarea "*"
type input "[PERSON_NAME] (Web), [PERSON_NAME] (Android), [PERSON_NAME] ("
type textarea "*"
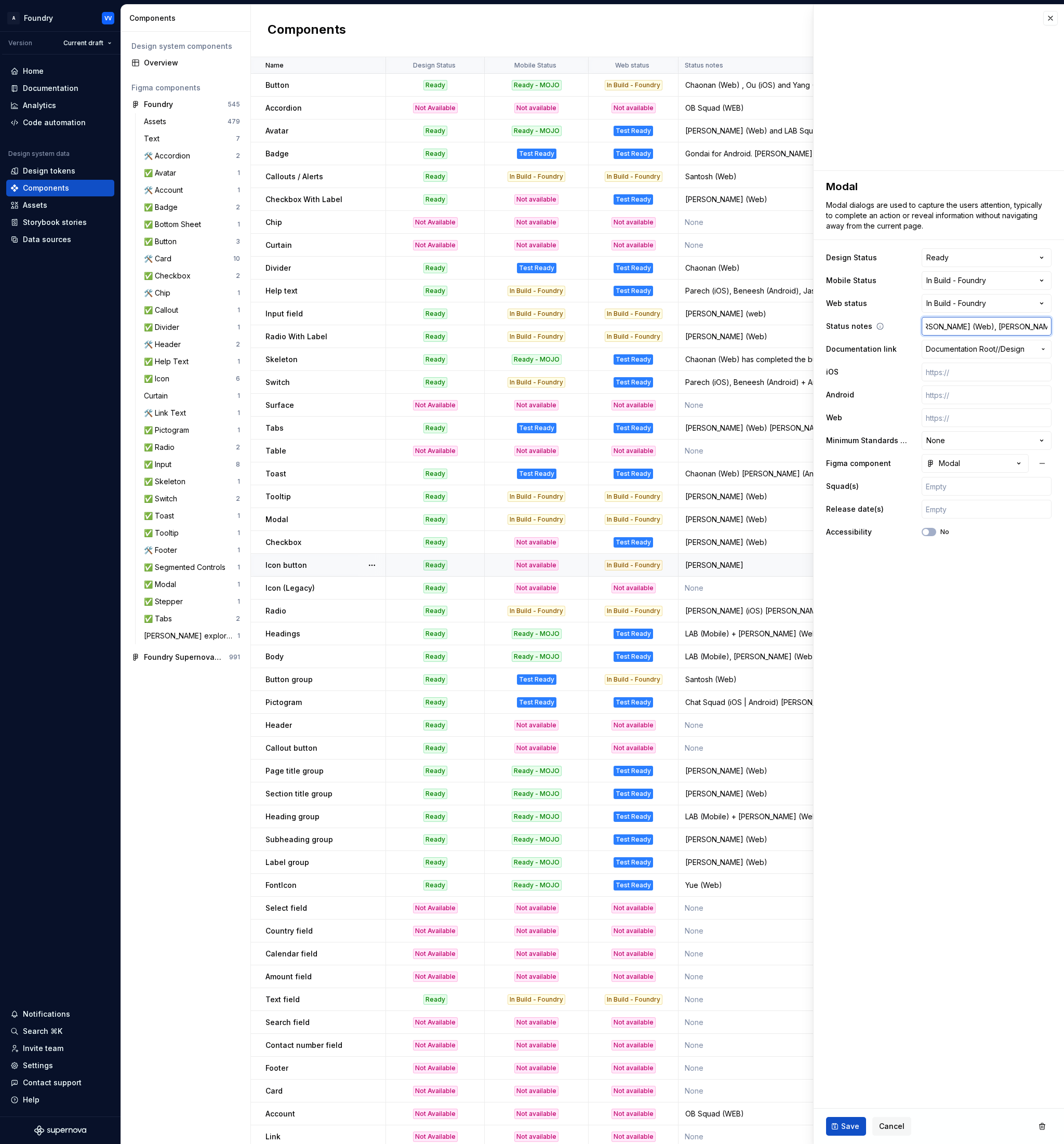
type input "[PERSON_NAME] (Web), [PERSON_NAME] (Android), [PERSON_NAME] (i"
type textarea "*"
type input "[PERSON_NAME] (Web), [PERSON_NAME] (Android), [PERSON_NAME] (iOS"
type textarea "*"
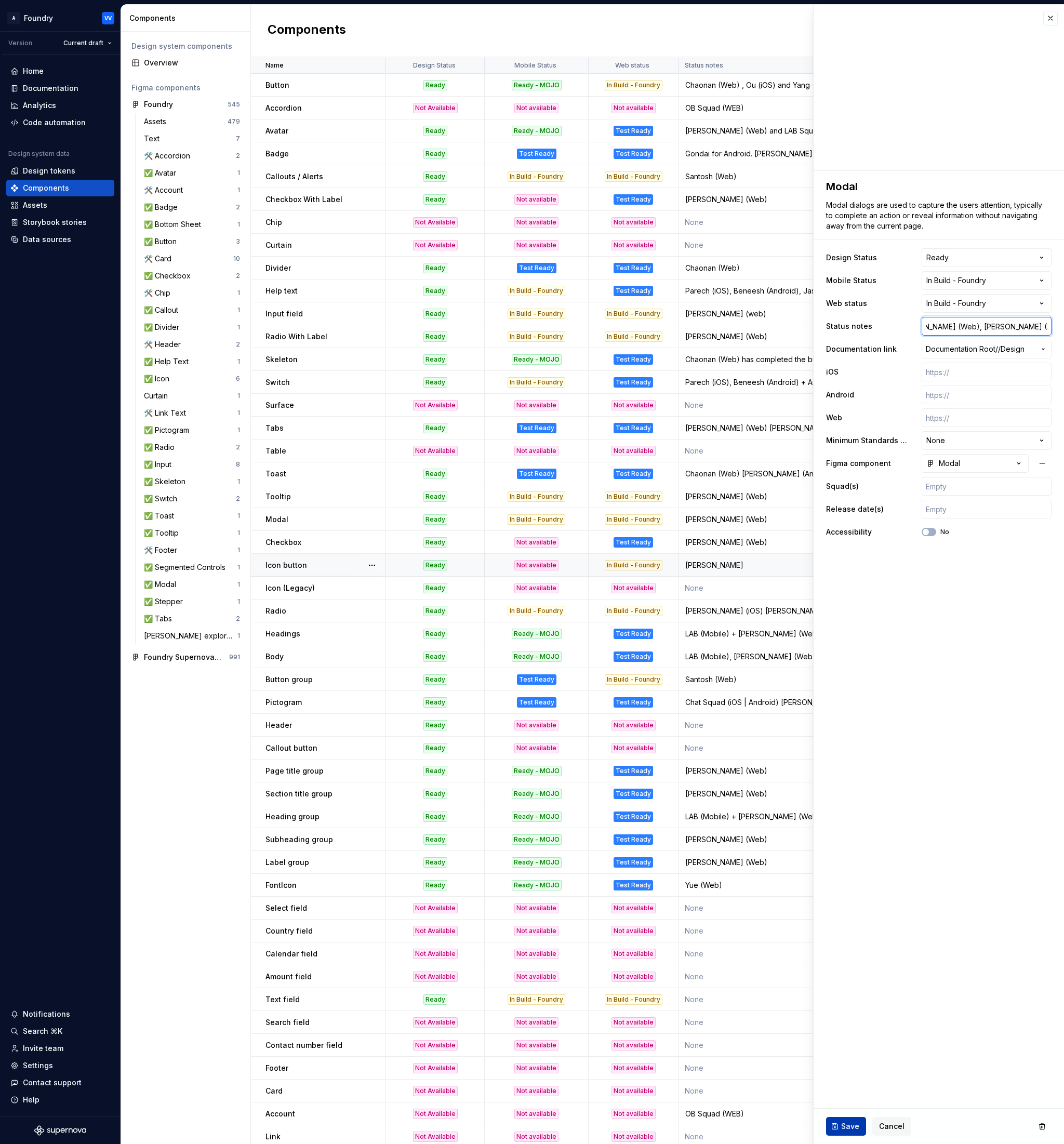
type input "[PERSON_NAME] (Web), [PERSON_NAME] (Android), [PERSON_NAME] (iOS)"
click at [846, 1128] on span "Save" at bounding box center [850, 1127] width 18 height 11
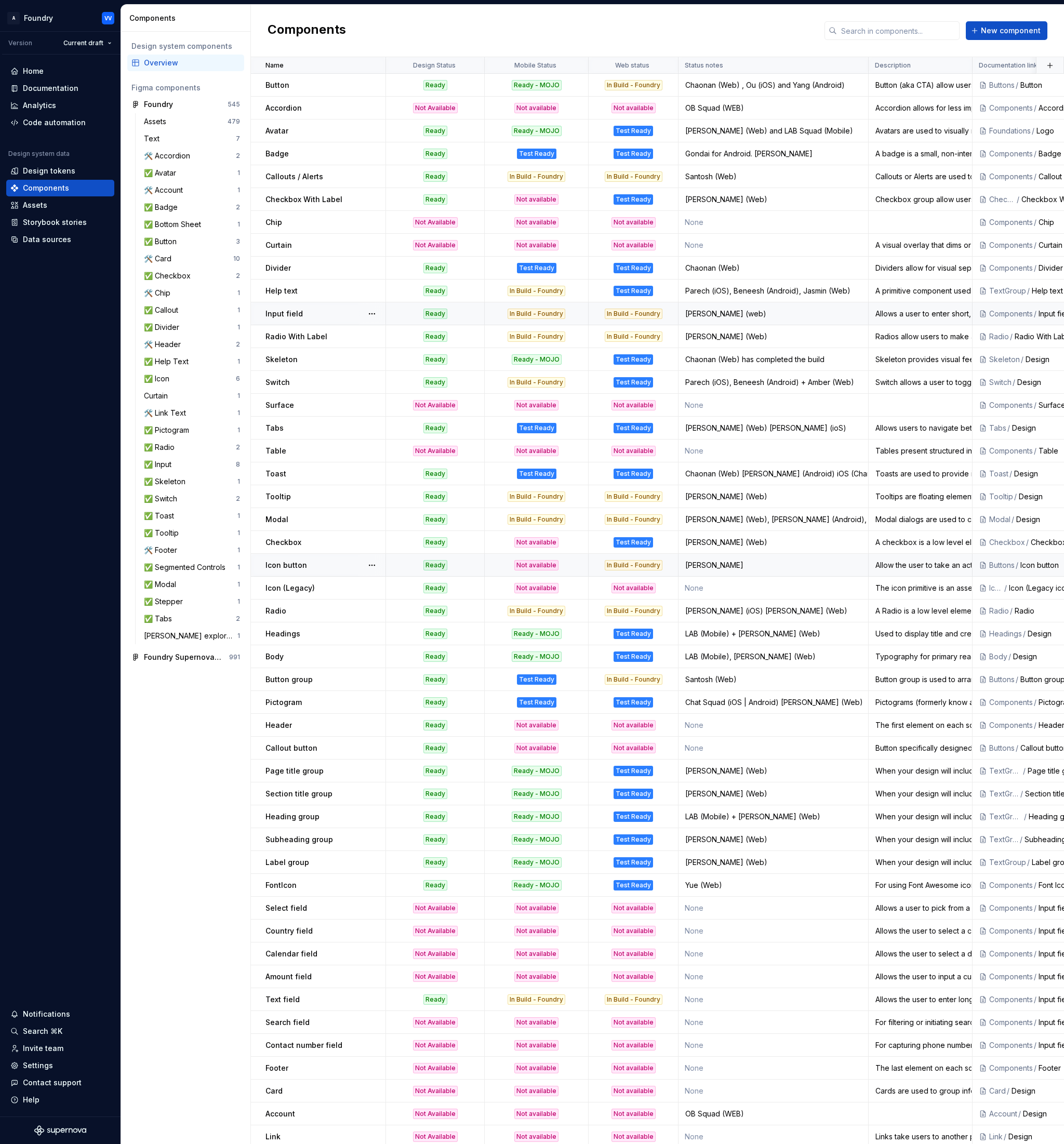
click at [296, 315] on p "Input field" at bounding box center [284, 314] width 37 height 11
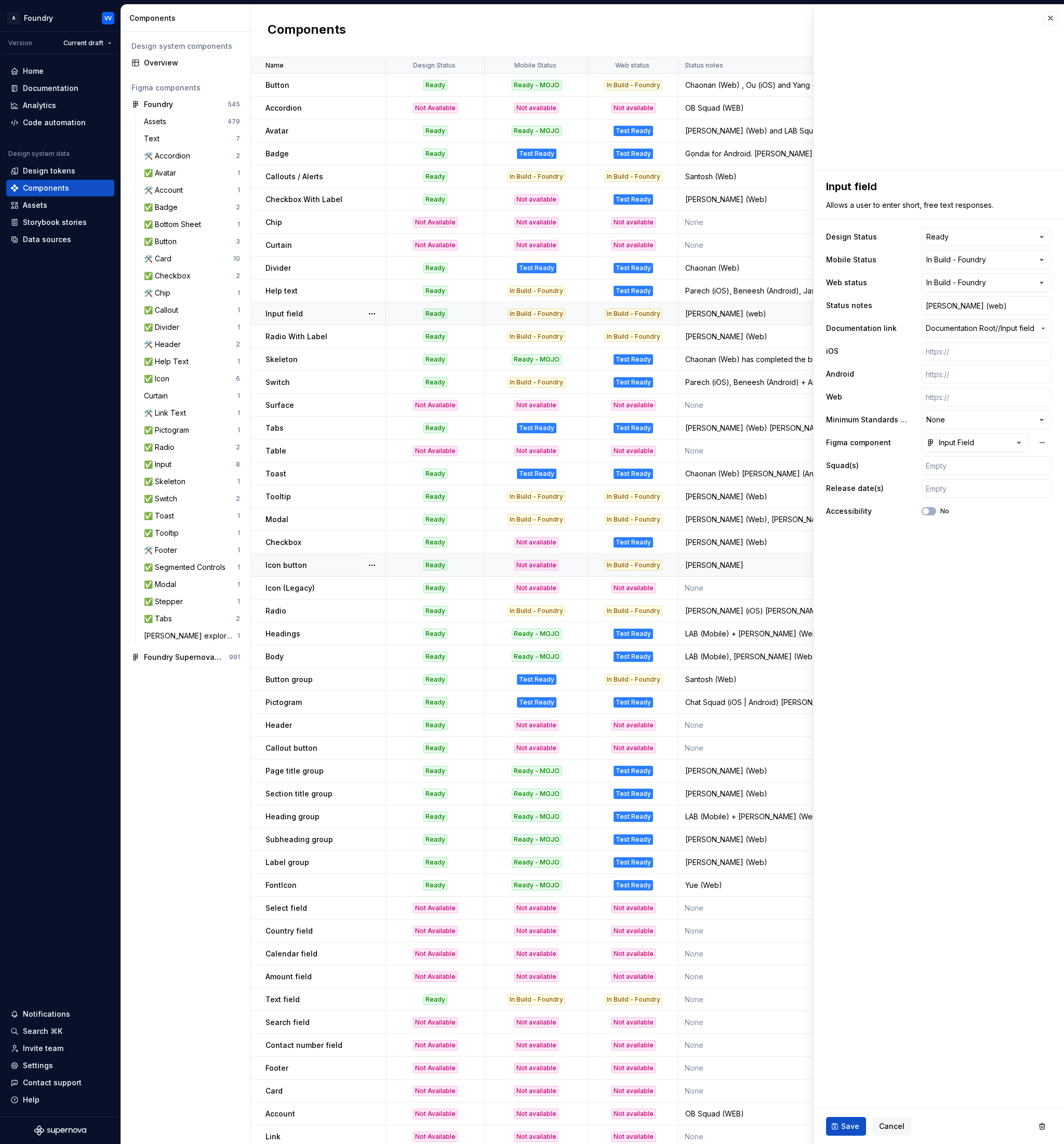
type textarea "*"
click at [1002, 306] on input "[PERSON_NAME] (web)" at bounding box center [986, 306] width 130 height 19
type input "[PERSON_NAME] (web) ,"
type textarea "*"
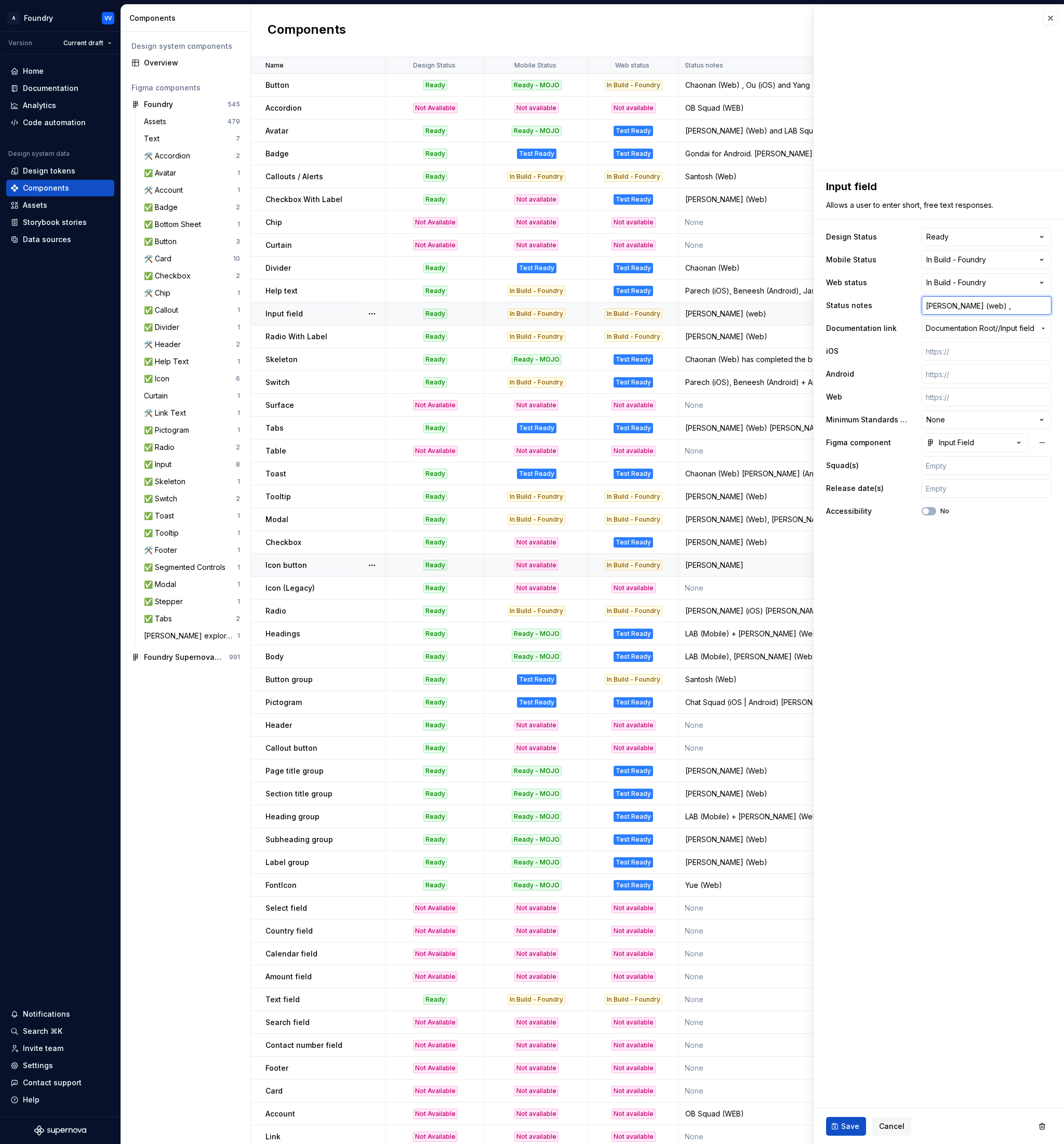
type input "[PERSON_NAME] (web) ,"
click at [1000, 305] on input "[PERSON_NAME] (web) ," at bounding box center [986, 306] width 130 height 19
type textarea "*"
type input "[PERSON_NAME] (web) , Y"
type textarea "*"
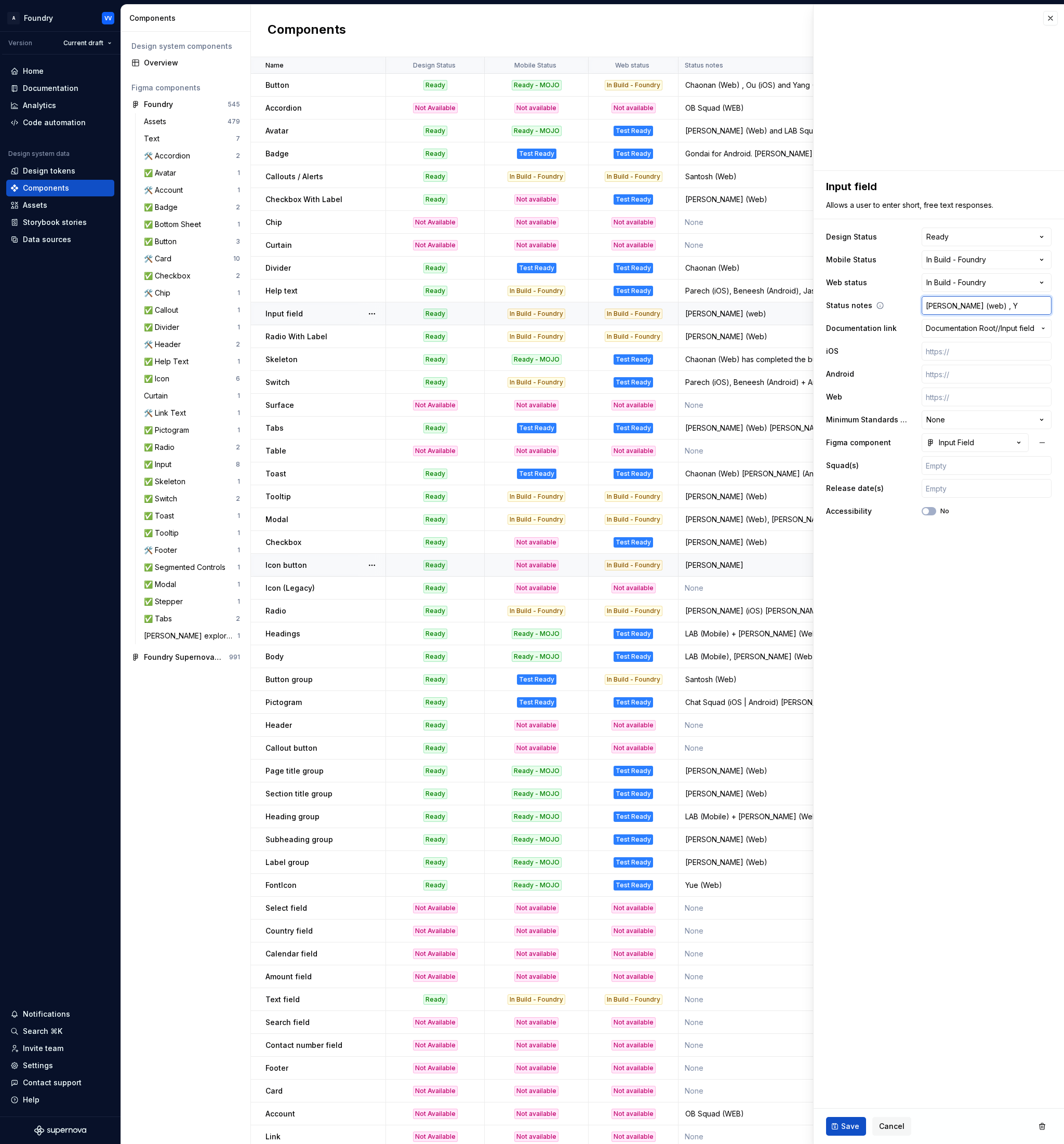
type input "[PERSON_NAME] (web) , Ya"
type textarea "*"
type input "[PERSON_NAME] (web) , [PERSON_NAME]"
type textarea "*"
type input "[PERSON_NAME] (web) , [PERSON_NAME]"
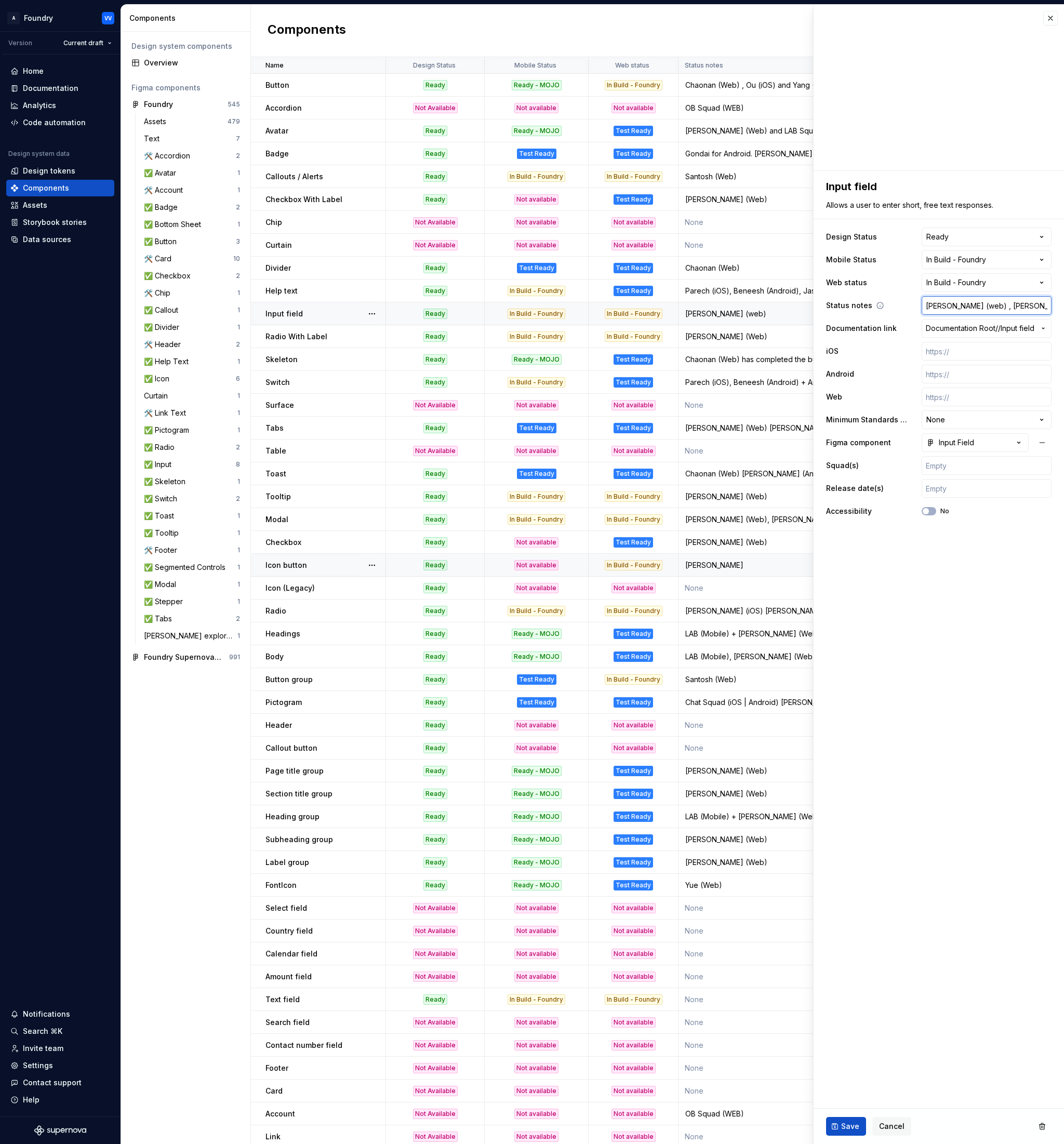
type textarea "*"
type input "[PERSON_NAME] (web) , [PERSON_NAME]"
type textarea "*"
type input "[PERSON_NAME] (web) , Yan an"
type textarea "*"
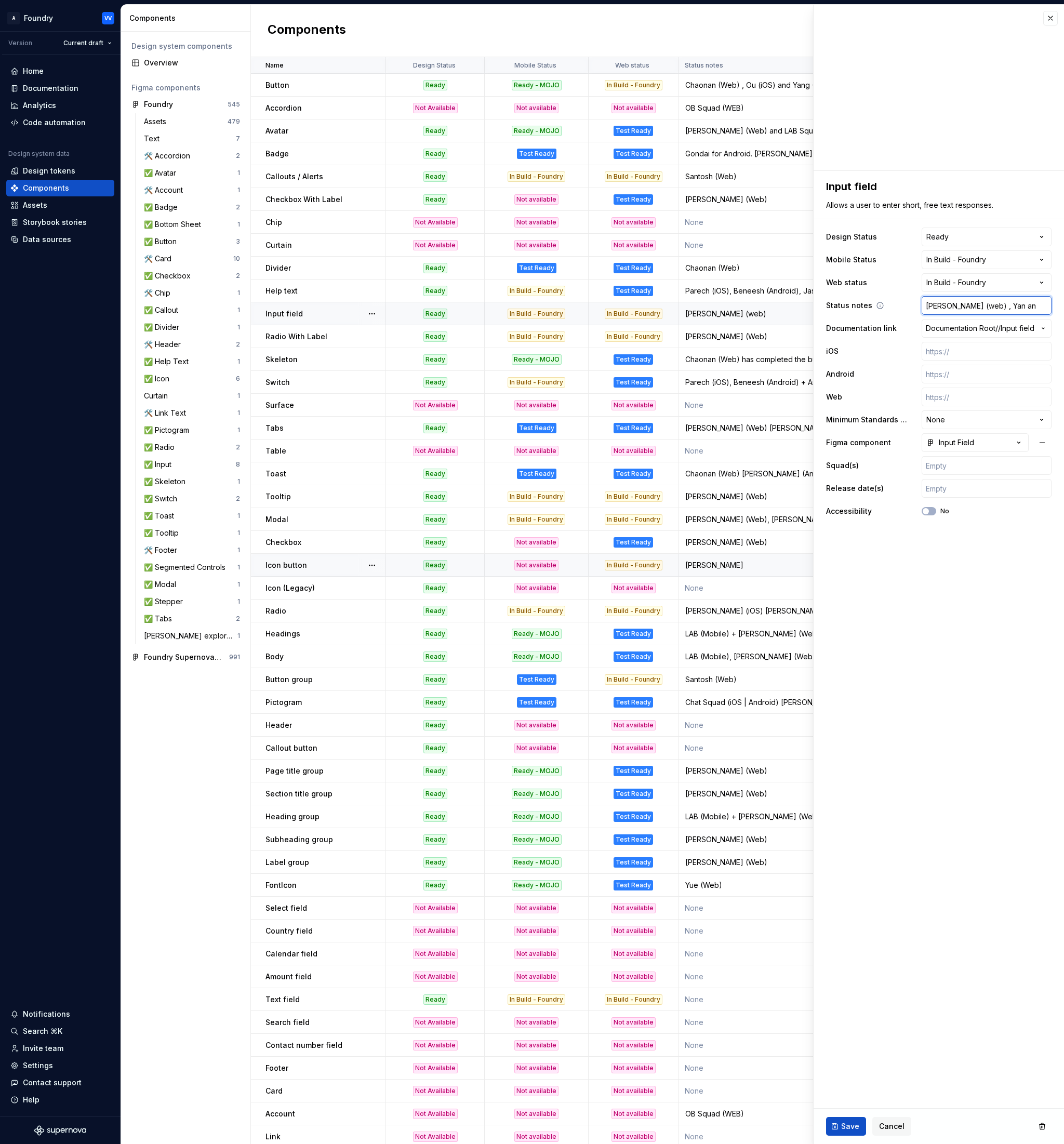
type input "[PERSON_NAME] (web) , [PERSON_NAME] and"
type textarea "*"
type input "[PERSON_NAME] (web) , [PERSON_NAME] and"
type textarea "*"
type input "[PERSON_NAME] (web) , [PERSON_NAME] and W"
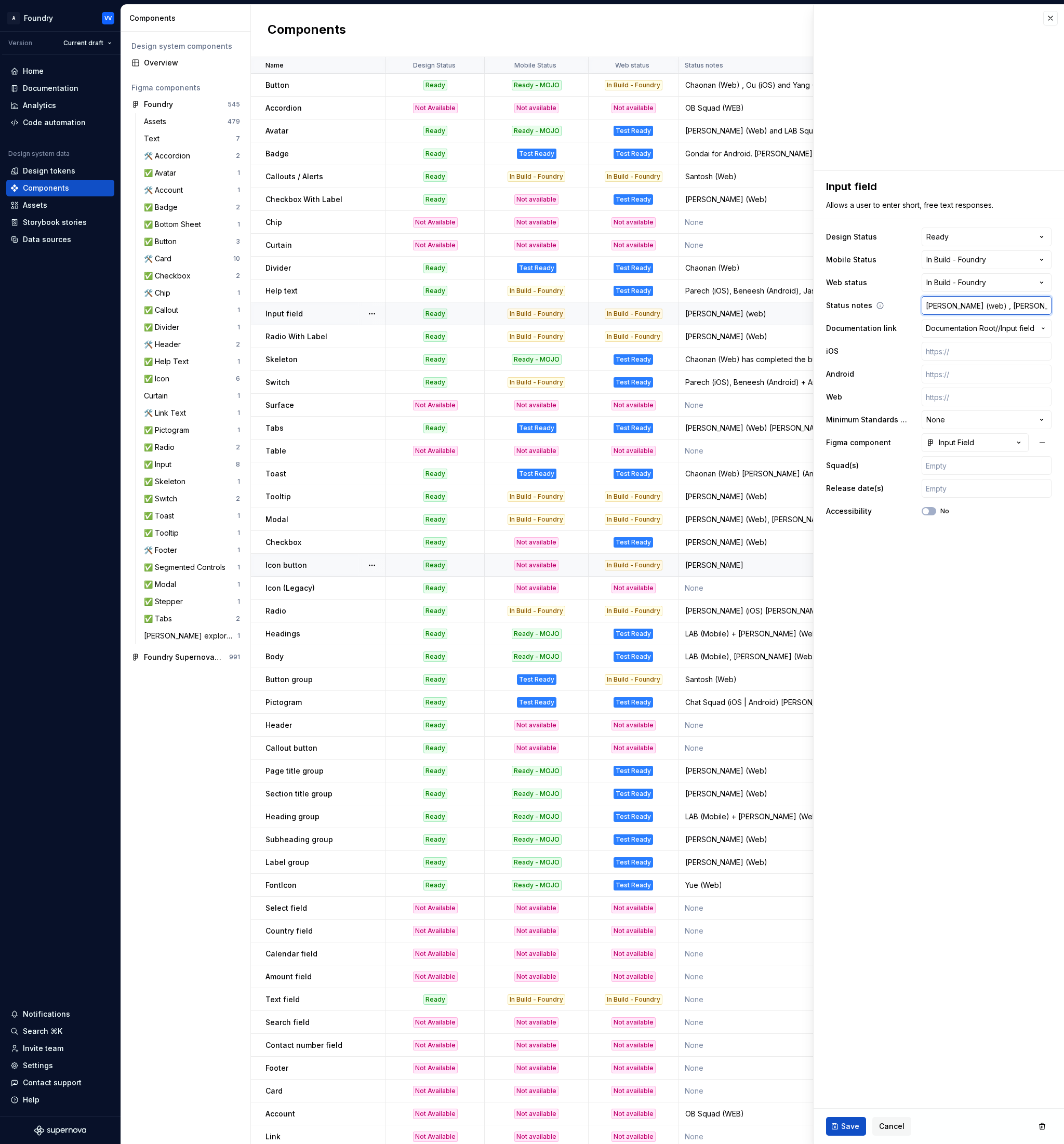
click at [1024, 303] on input "[PERSON_NAME] (web) , [PERSON_NAME] and W" at bounding box center [986, 306] width 130 height 19
drag, startPoint x: 1036, startPoint y: 306, endPoint x: 997, endPoint y: 306, distance: 39.0
click at [997, 306] on input "[PERSON_NAME] (web) , [PERSON_NAME] and W" at bounding box center [986, 306] width 130 height 19
paste input "g, Wildrich"
type textarea "*"
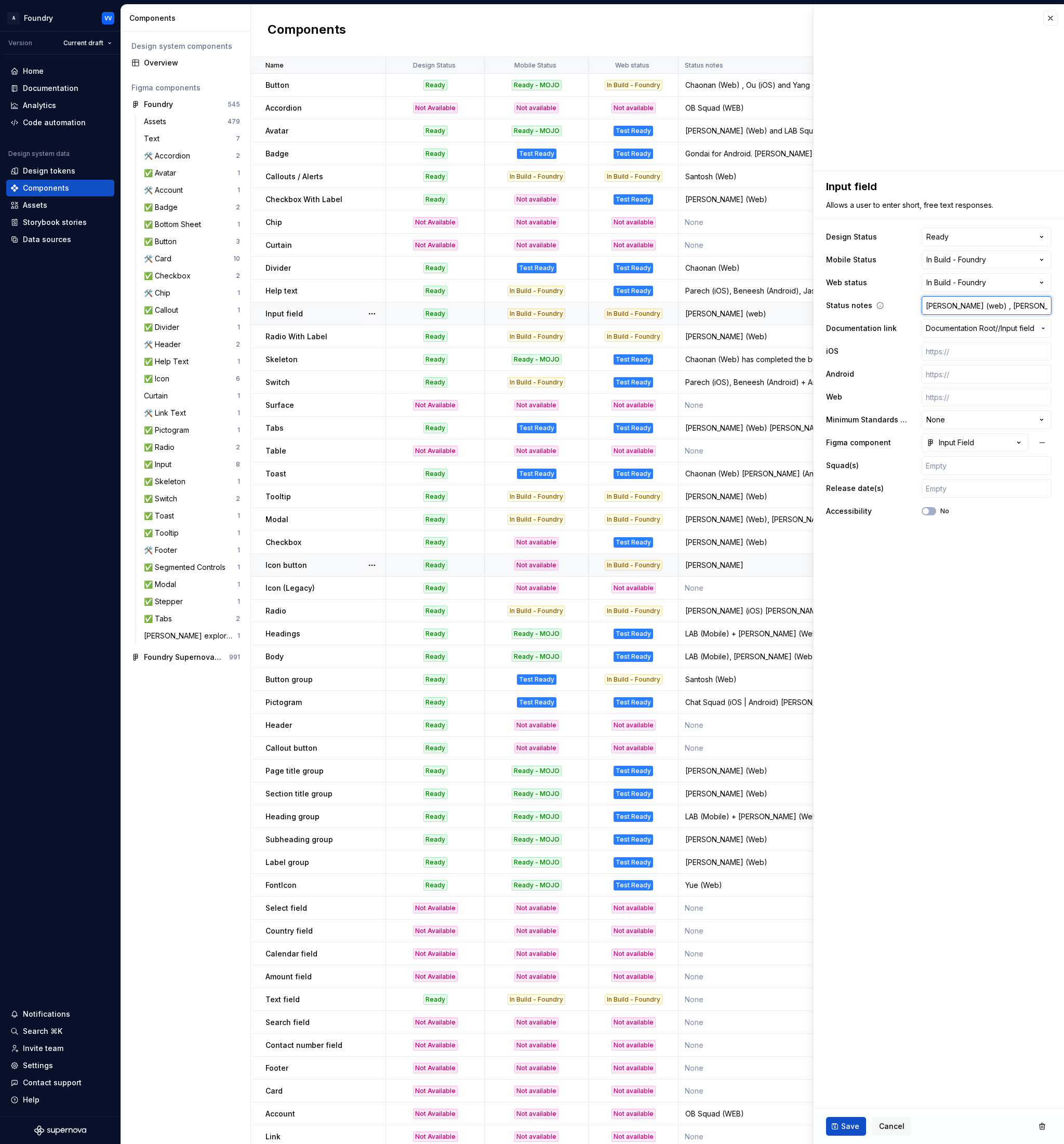
type input "[PERSON_NAME] (web) , [PERSON_NAME], Wildrich"
type textarea "*"
type input "[PERSON_NAME] (web) , [PERSON_NAME], Wildrich"
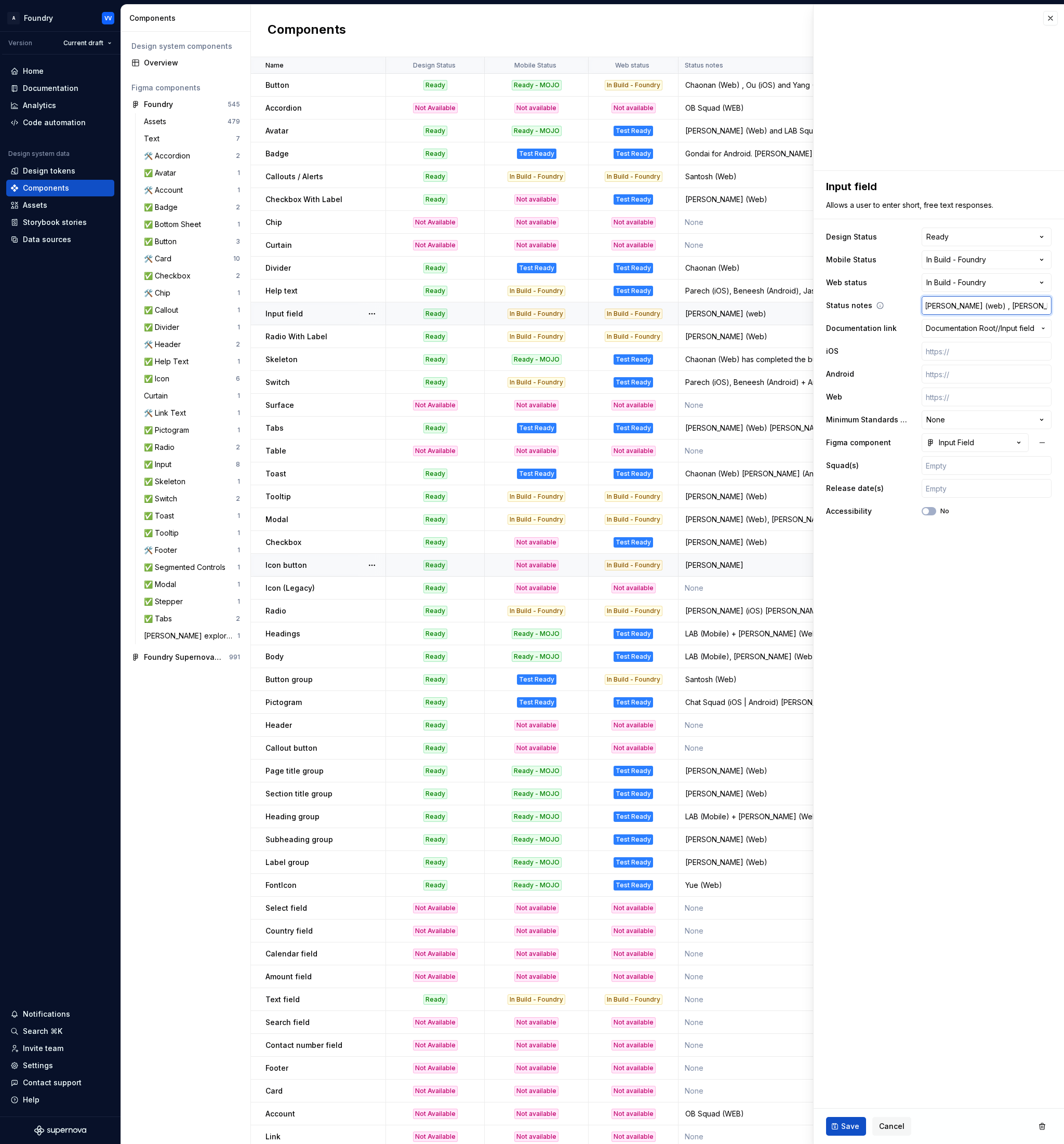
click at [1044, 306] on input "[PERSON_NAME] (web) , [PERSON_NAME], Wildrich" at bounding box center [986, 306] width 130 height 19
click at [1045, 306] on input "[PERSON_NAME] (web) , [PERSON_NAME], Wildrich" at bounding box center [986, 306] width 130 height 19
type textarea "*"
type input "[PERSON_NAME] (web) , [PERSON_NAME], Wildrich"
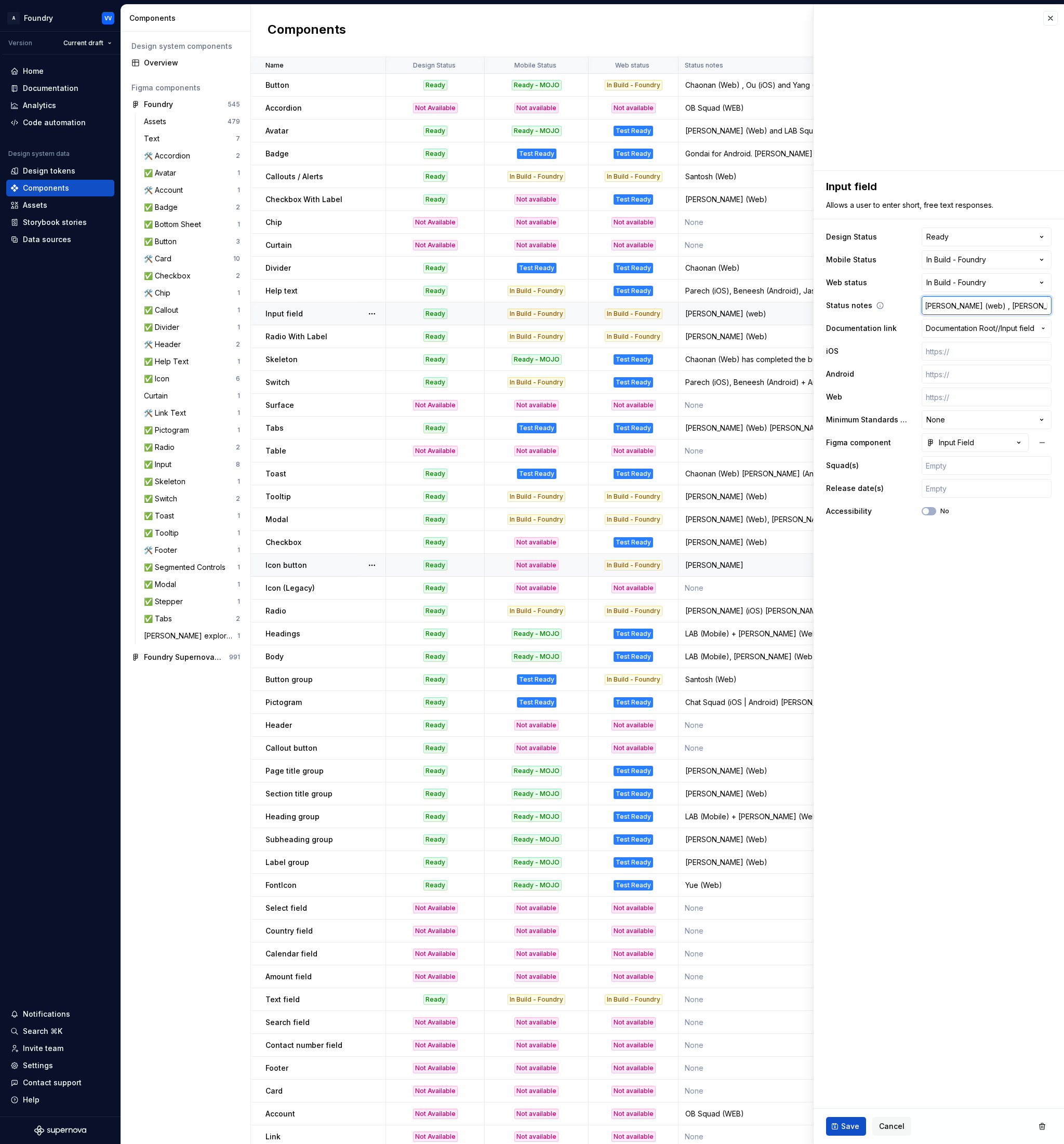
type textarea "*"
type input "[PERSON_NAME] (web) , [PERSON_NAME], [PERSON_NAME] (A"
type textarea "*"
type input "[PERSON_NAME] (web) , [PERSON_NAME], [PERSON_NAME] (An"
type textarea "*"
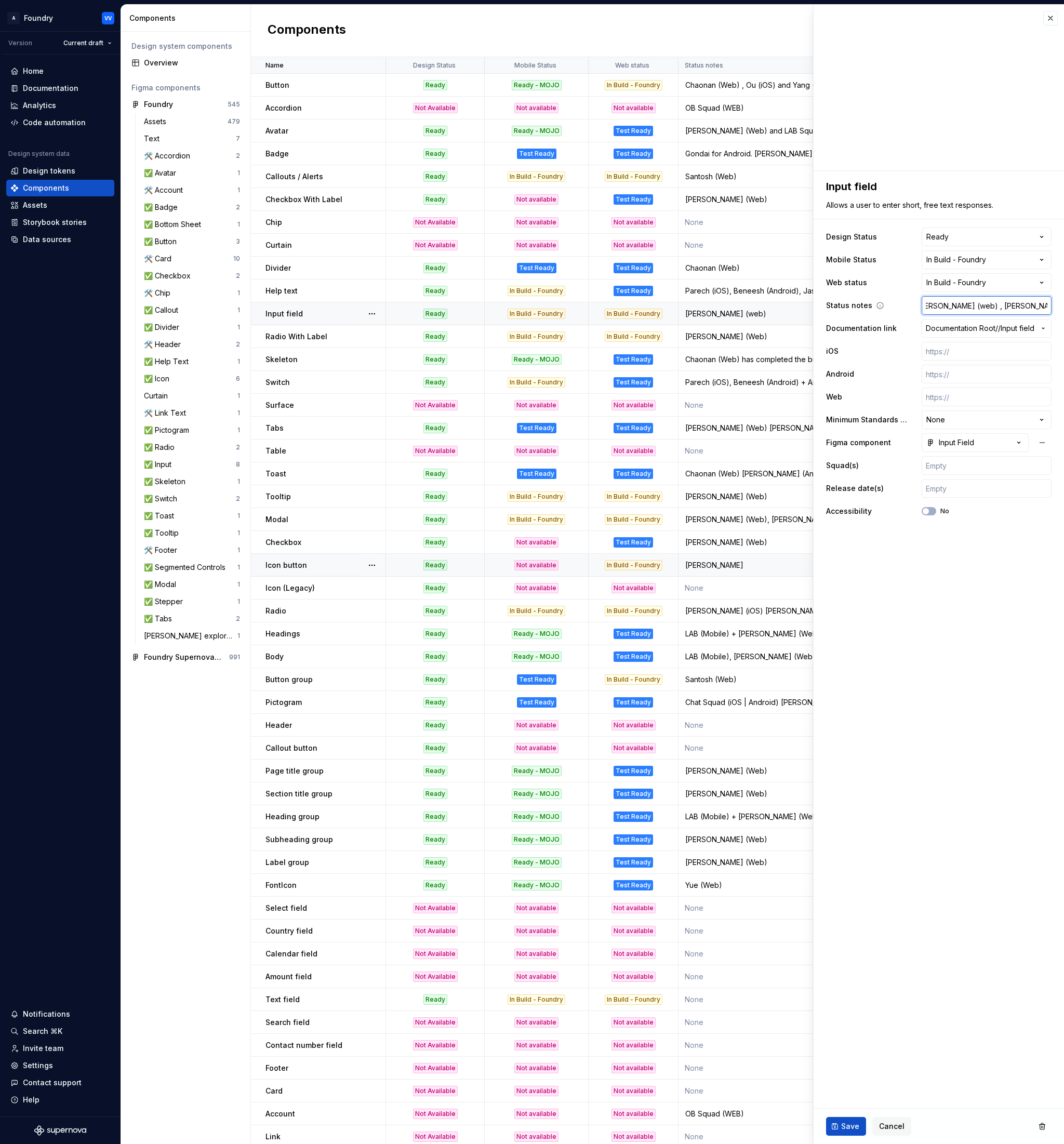
type input "[PERSON_NAME] (web) , [PERSON_NAME], [PERSON_NAME] (And"
type textarea "*"
type input "[PERSON_NAME] (web) , [PERSON_NAME], [PERSON_NAME] (Andr"
type textarea "*"
type input "[PERSON_NAME] (web) , [PERSON_NAME], [PERSON_NAME] (Andro"
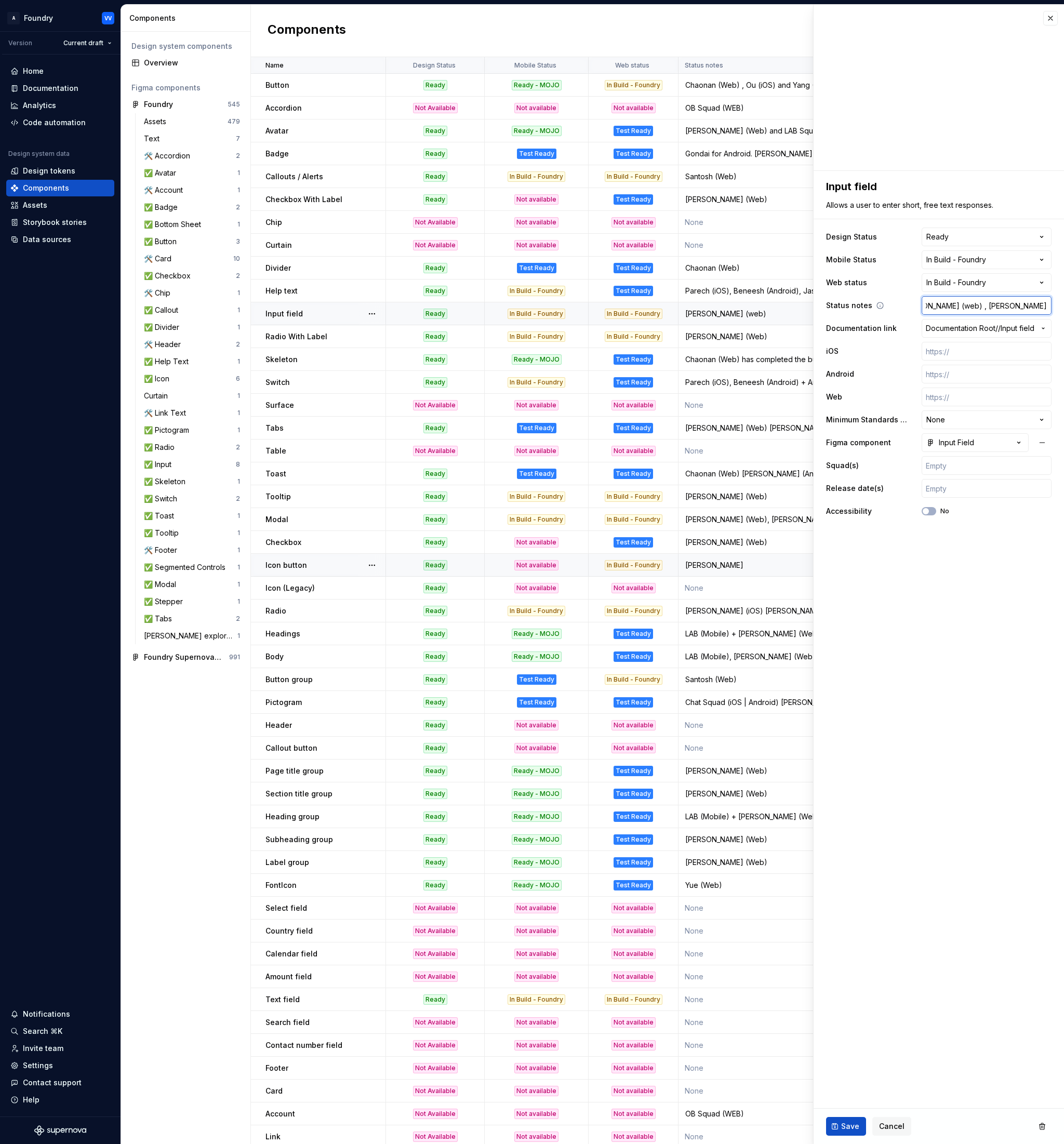
type textarea "*"
type input "[PERSON_NAME] (web) , [PERSON_NAME], [PERSON_NAME] (Androi"
type textarea "*"
type input "[PERSON_NAME] (web) , [PERSON_NAME], Wildrich (Android"
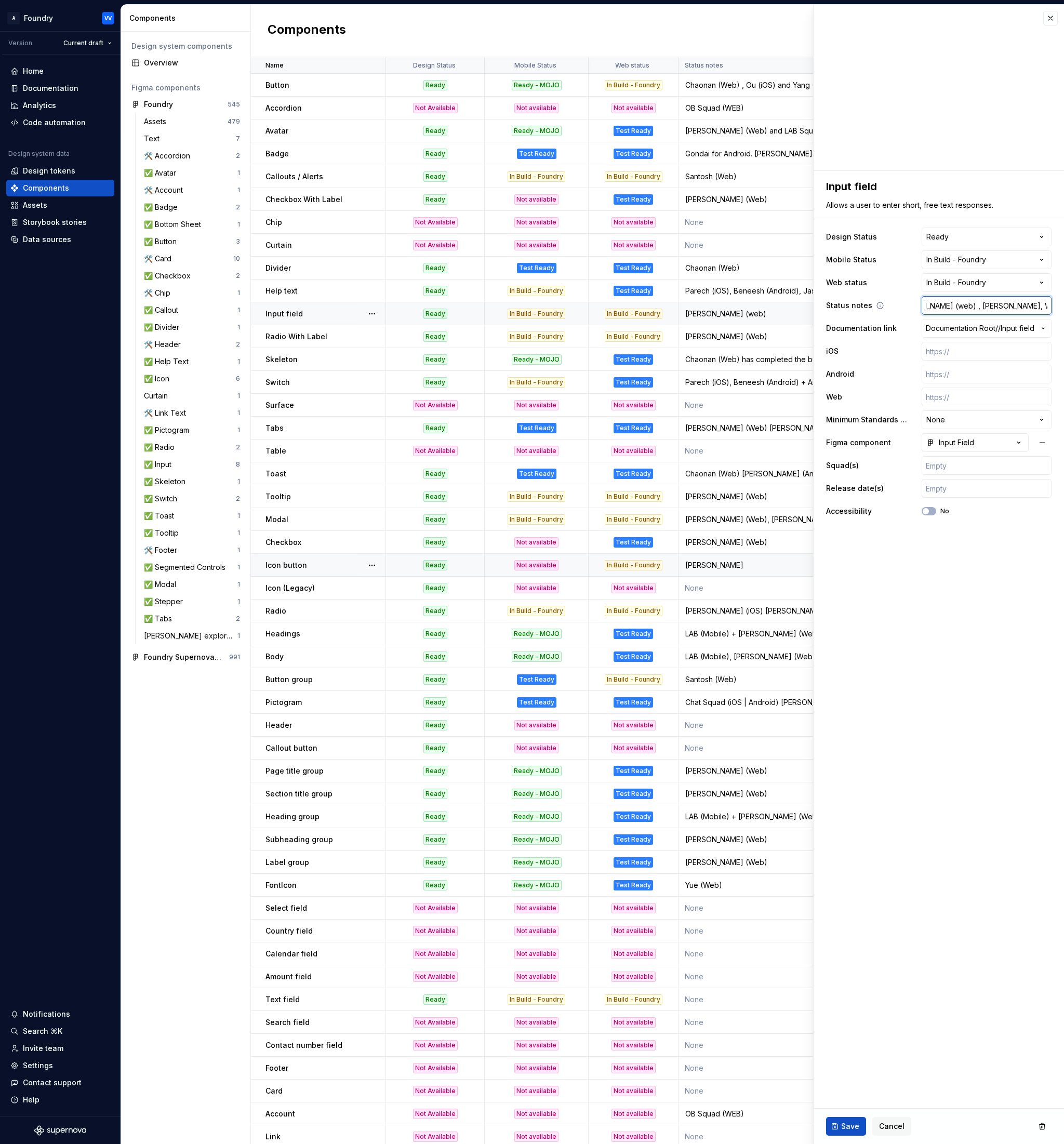
type textarea "*"
type input "[PERSON_NAME] (web) , [PERSON_NAME], Wildrich (Android)"
type textarea "*"
type input "[PERSON_NAME] (web) , [PERSON_NAME], Wildrich (Android),"
type textarea "*"
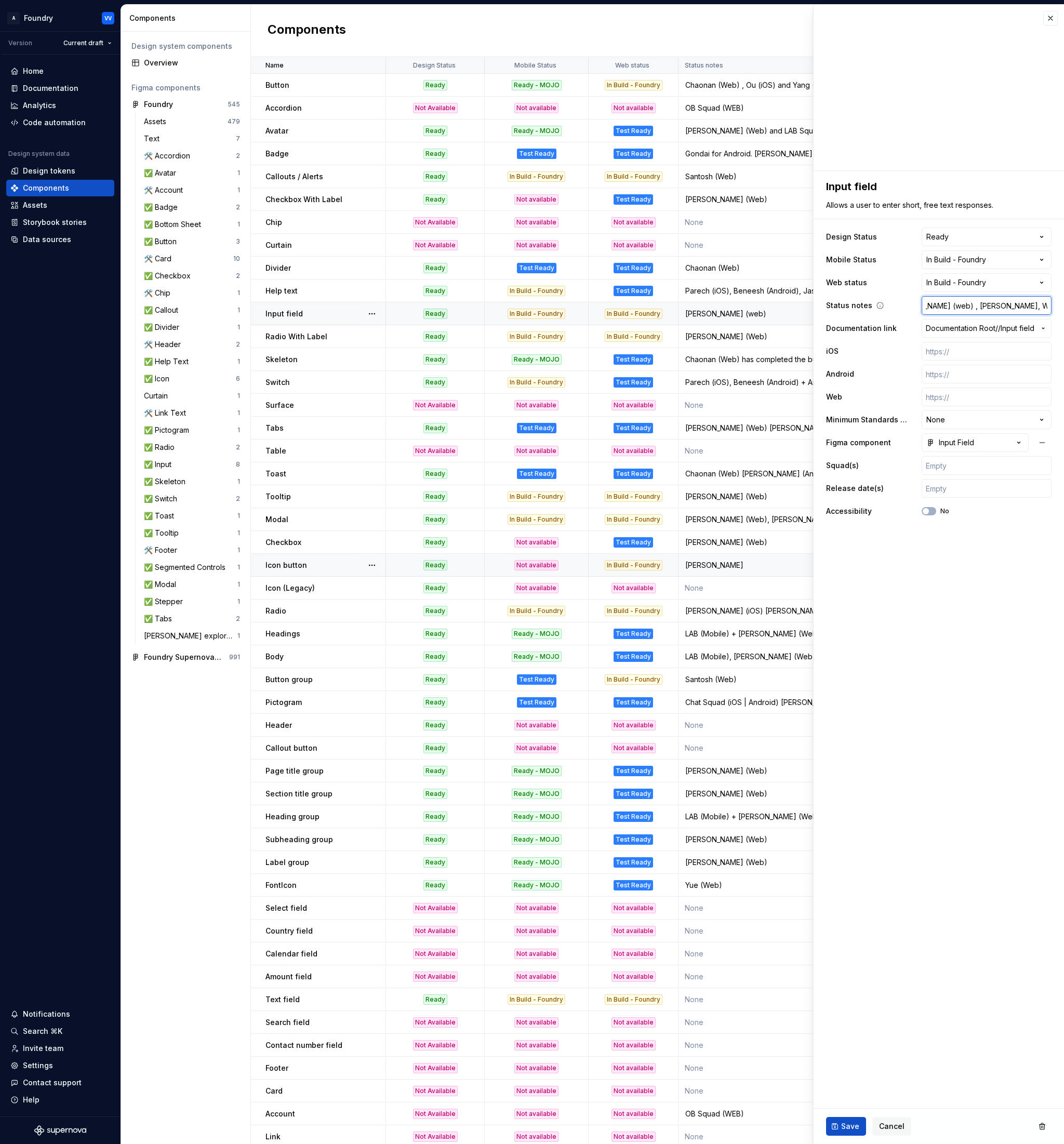
scroll to position [0, 37]
type input "[PERSON_NAME] (web) , [PERSON_NAME], Wildrich (Android),"
click at [1025, 303] on input "[PERSON_NAME] (web) , [PERSON_NAME], Wildrich (Android)," at bounding box center [986, 306] width 130 height 19
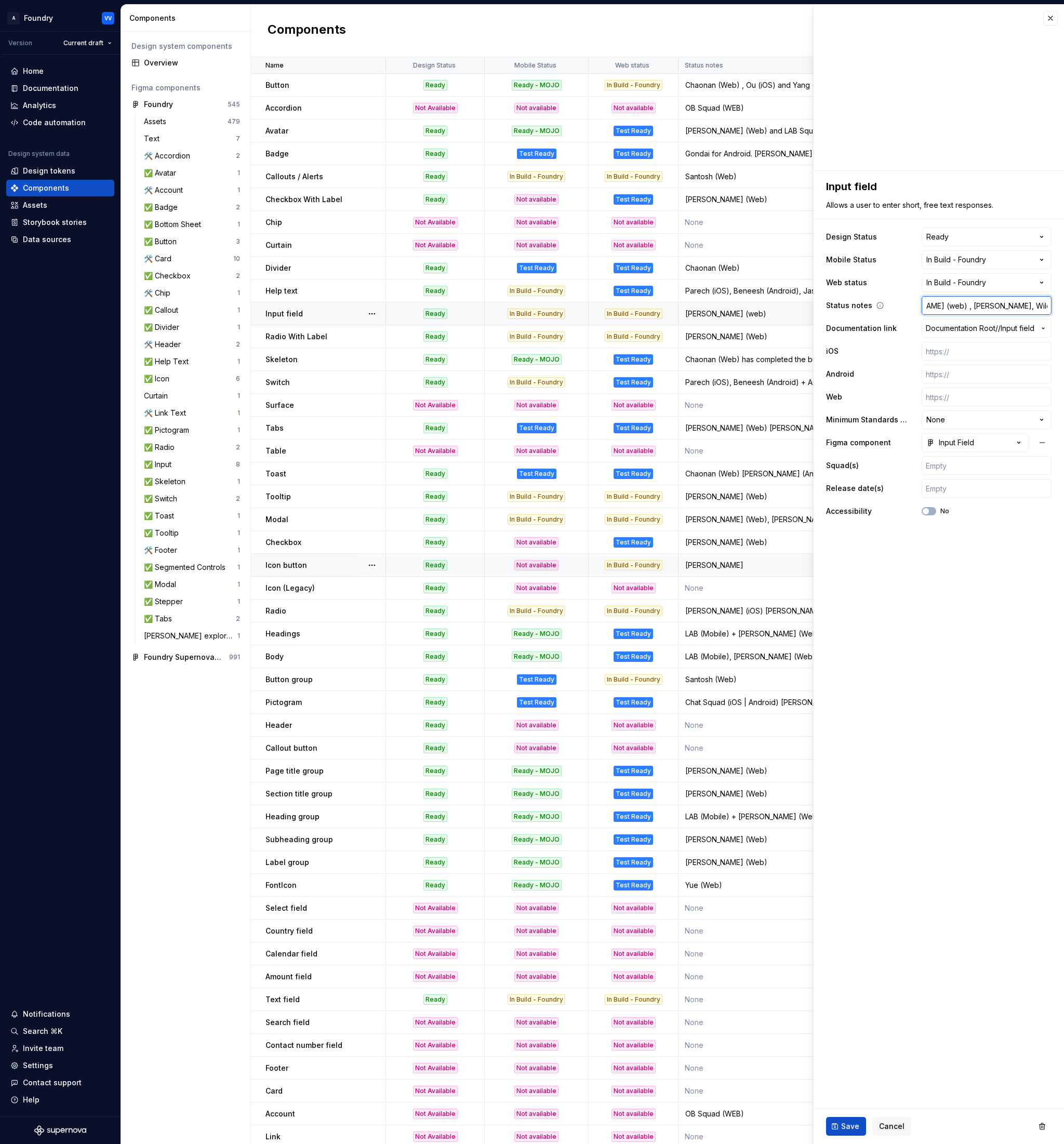
type textarea "*"
type input "[PERSON_NAME] (web) , Yang, Wildrich (Android), O"
type textarea "*"
type input "[PERSON_NAME] (web) , [PERSON_NAME], Wildrich (Android), Ou"
type textarea "*"
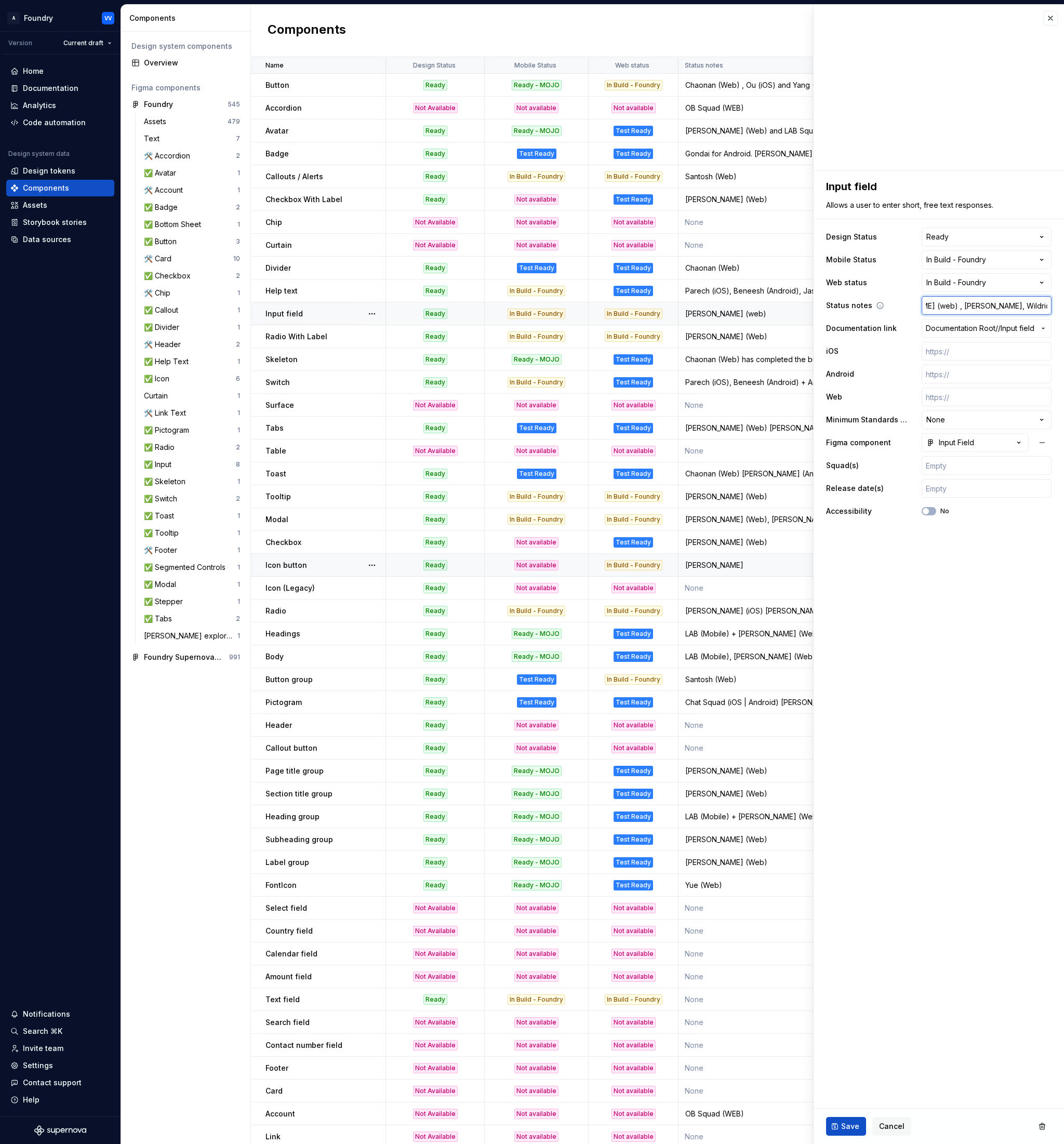
type input "[PERSON_NAME] (web) , [PERSON_NAME], Wildrich (Android), Ou"
type textarea "*"
type input "[PERSON_NAME] (web) , Yang, Wildrich (Android), Ou ("
type textarea "*"
type input "[PERSON_NAME] (web) , Yang, Wildrich (Android), Ou (A"
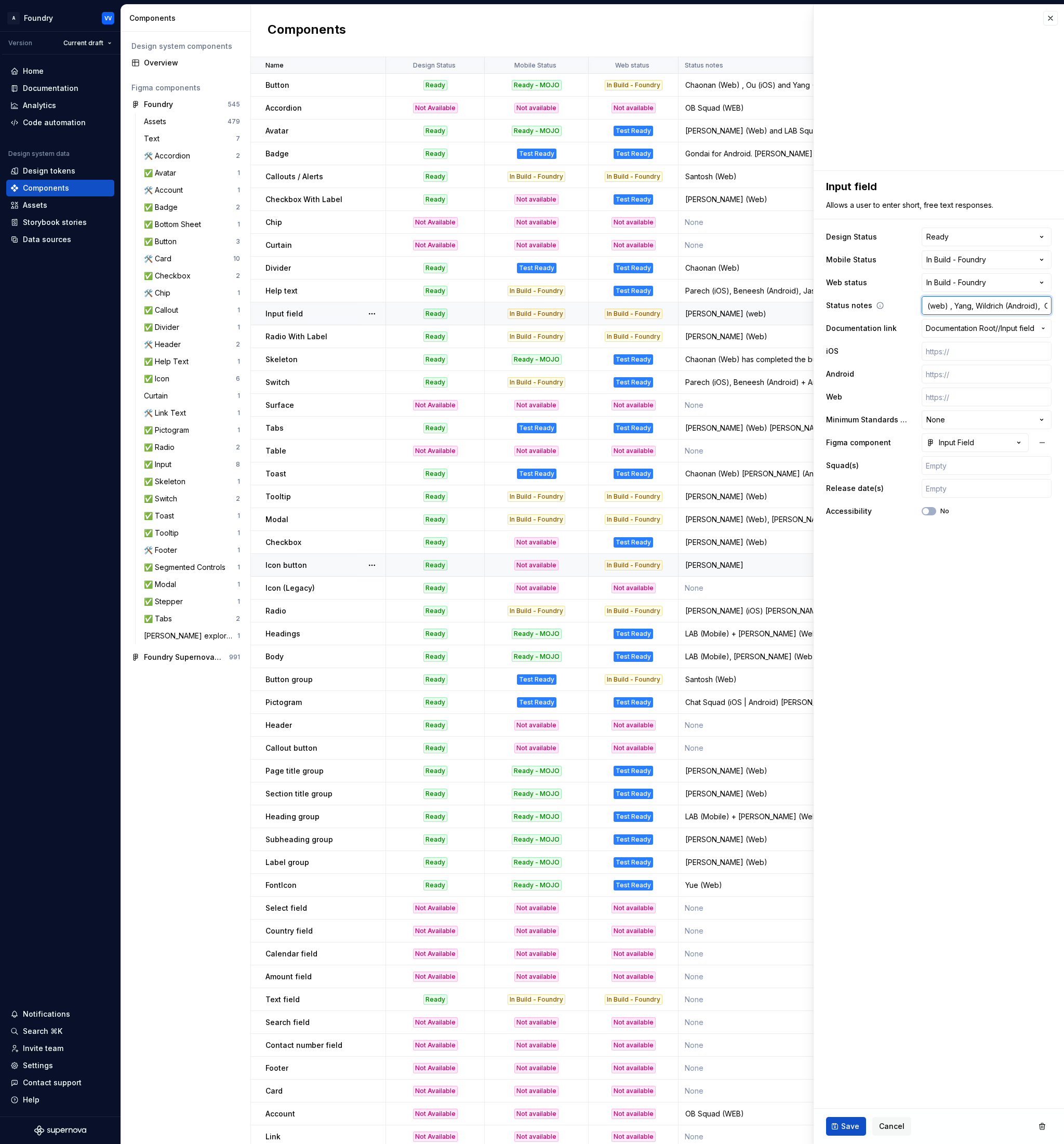
type textarea "*"
type input "[PERSON_NAME] (web) , Yang, Wildrich (Android), Ou ("
type textarea "*"
type input "[PERSON_NAME] (web) , Yang, Wildrich (Android), Ou (i"
type textarea "*"
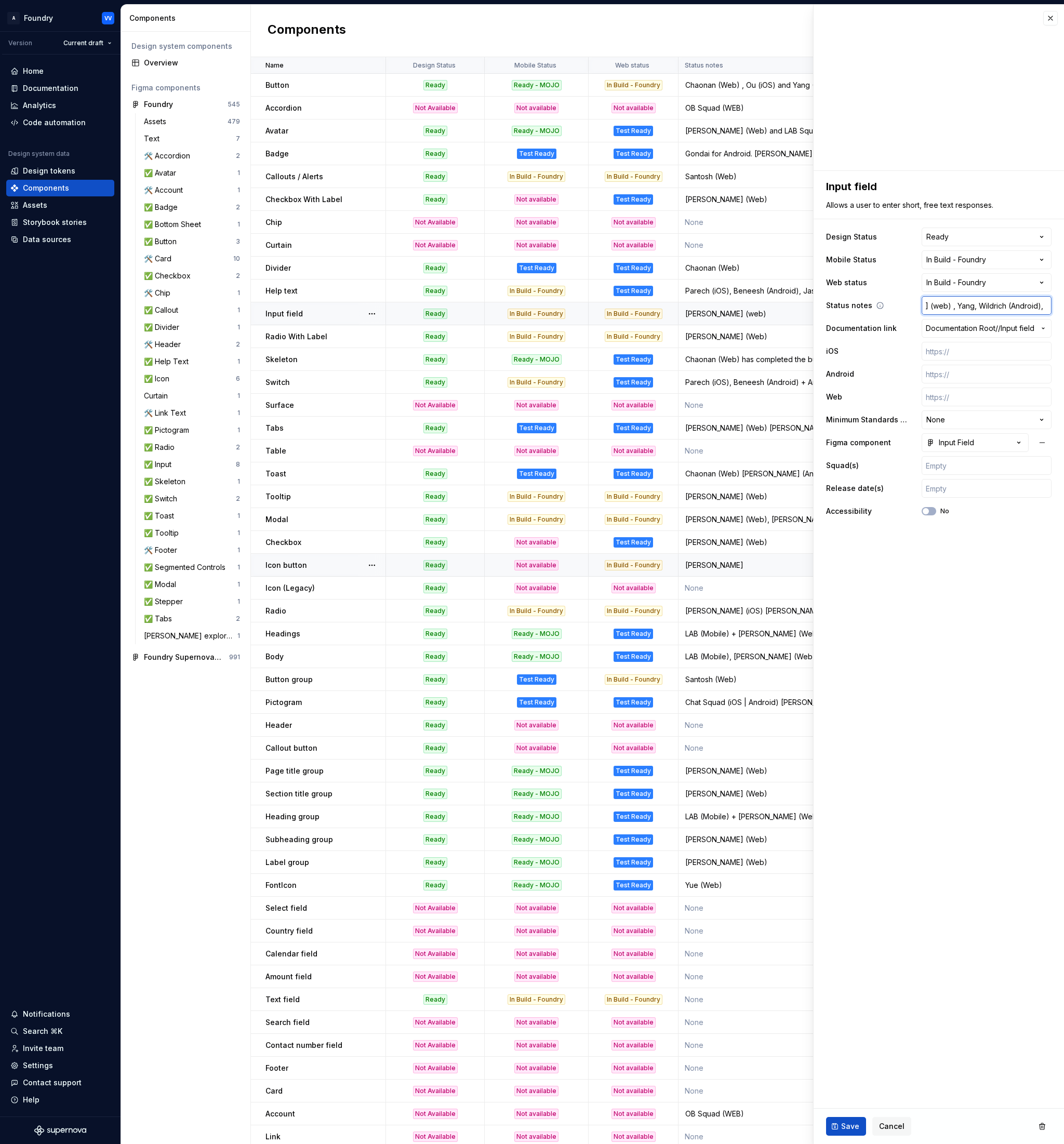
type input "[PERSON_NAME] (web) , Yang, Wildrich (Android), Ou (iO"
type textarea "*"
type input "[PERSON_NAME] (web) , Yang, Wildrich (Android), Ou (iOS"
type textarea "*"
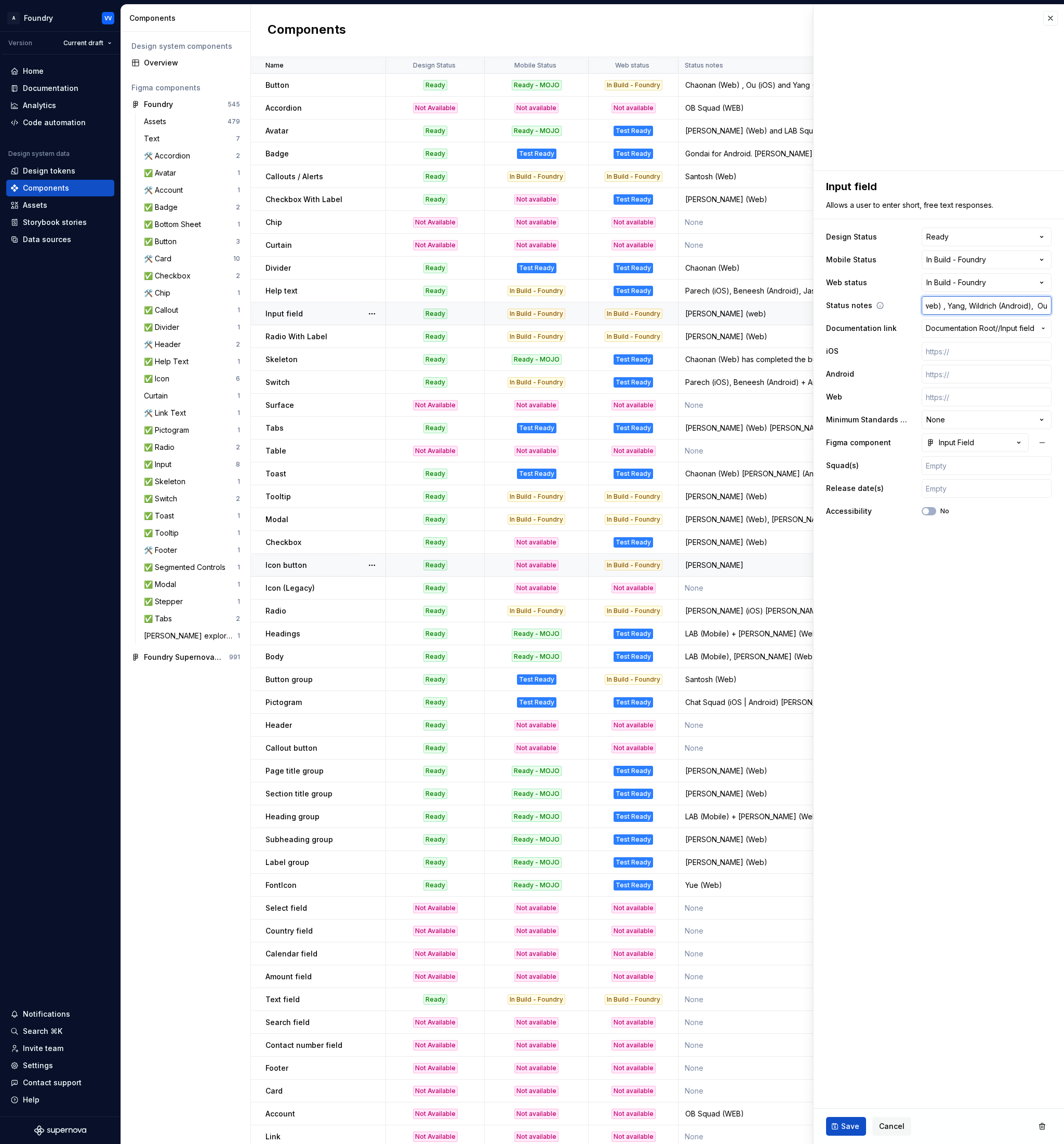
scroll to position [0, 68]
type input "[PERSON_NAME] (web) , Yang, Wildrich (Android), Ou (iOS)"
click at [843, 1129] on span "Save" at bounding box center [850, 1127] width 18 height 11
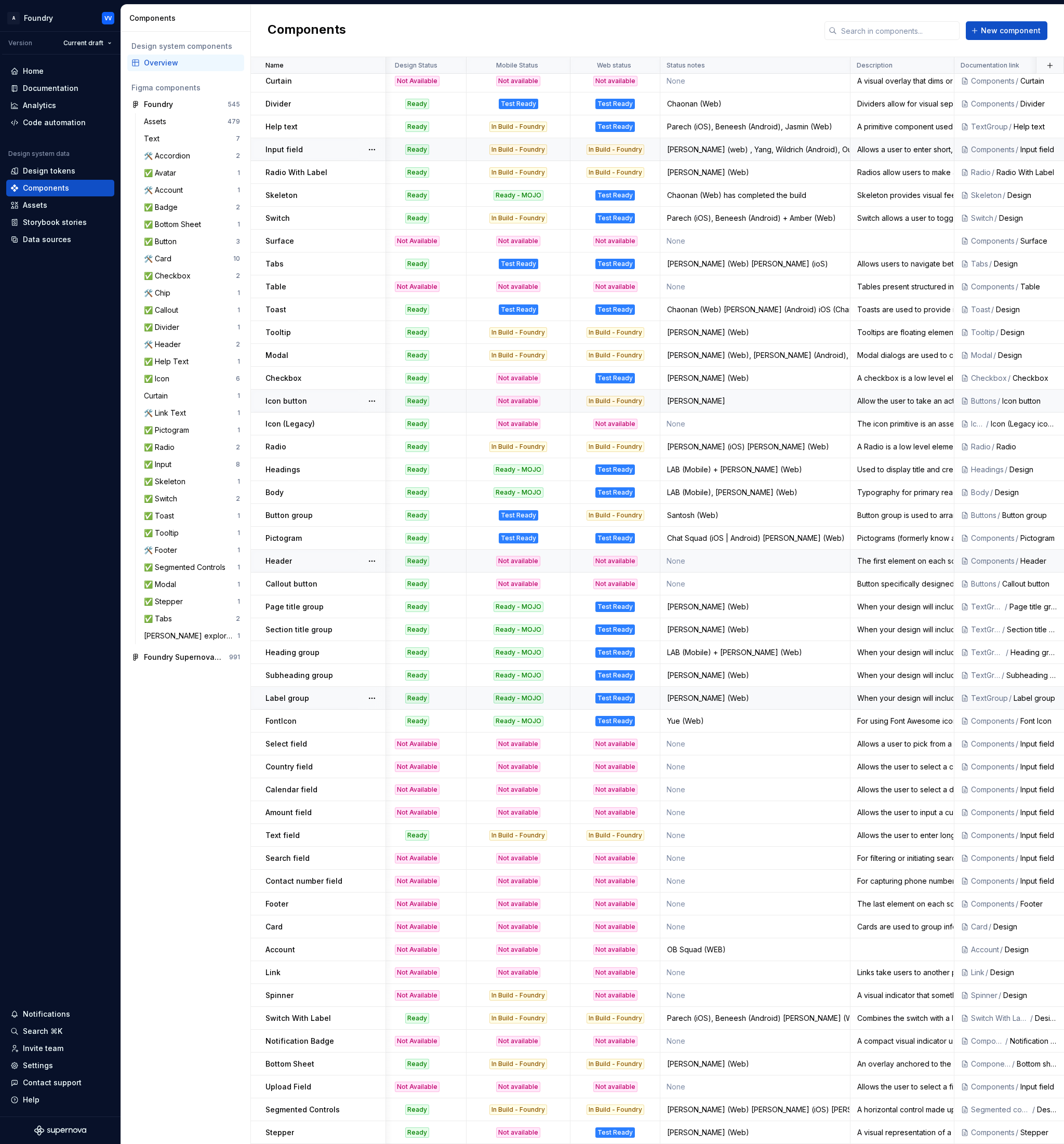
scroll to position [164, 0]
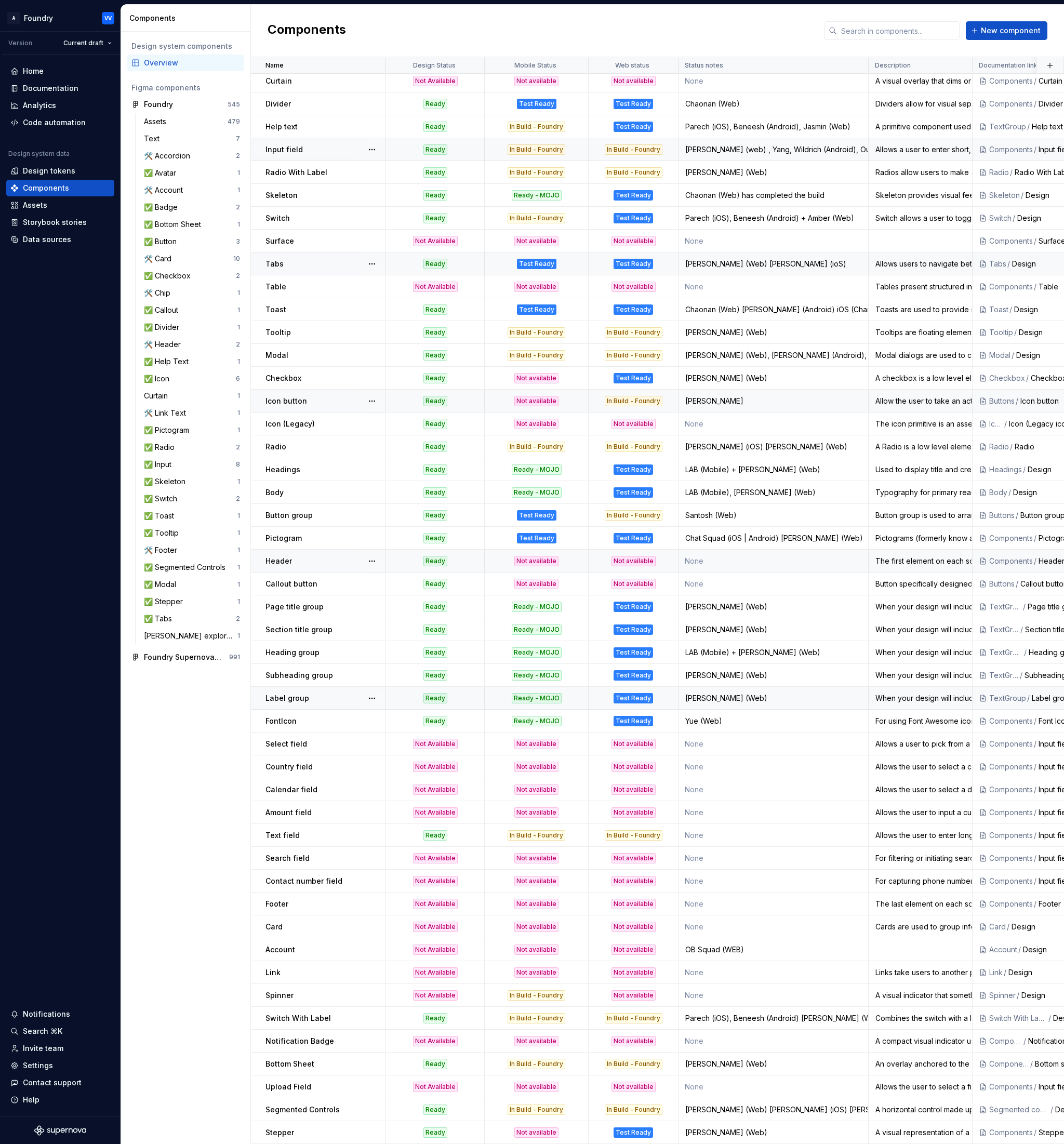
click at [275, 264] on p "Tabs" at bounding box center [274, 264] width 18 height 11
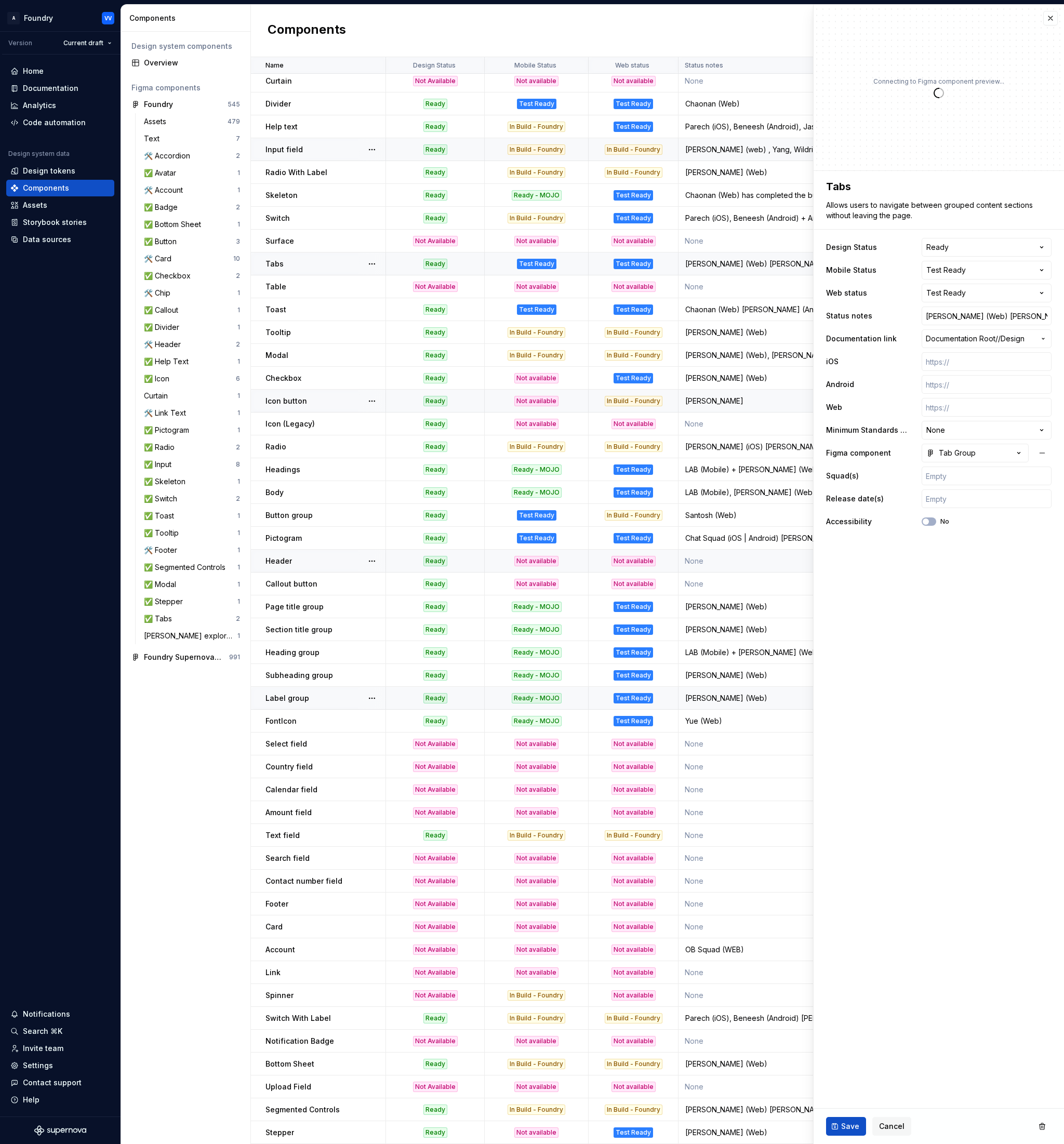
type textarea "*"
click at [992, 317] on input "[PERSON_NAME] (Web) [PERSON_NAME] (ioS)" at bounding box center [986, 316] width 130 height 19
click at [994, 316] on input "[PERSON_NAME] (Web) [PERSON_NAME] (ioS)" at bounding box center [986, 316] width 130 height 19
type input "[PERSON_NAME] (Web) [PERSON_NAME] (iS)"
type textarea "*"
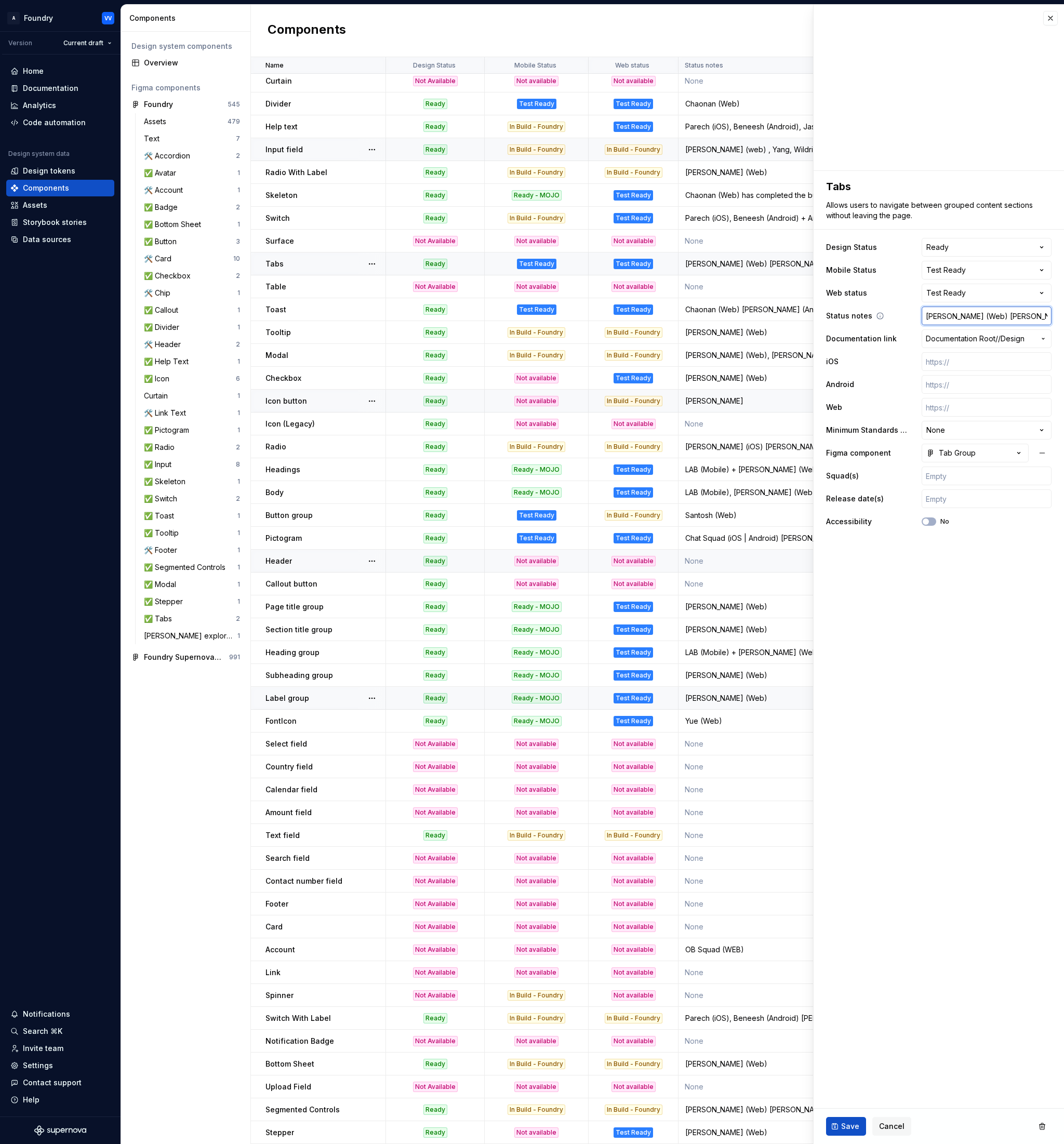
type input "[PERSON_NAME] (Web) [PERSON_NAME] (iOS)"
type textarea "*"
type input "[PERSON_NAME] (Web) [PERSON_NAME] (iOS),"
type textarea "*"
type input "[PERSON_NAME] (Web) [PERSON_NAME] (iOS),"
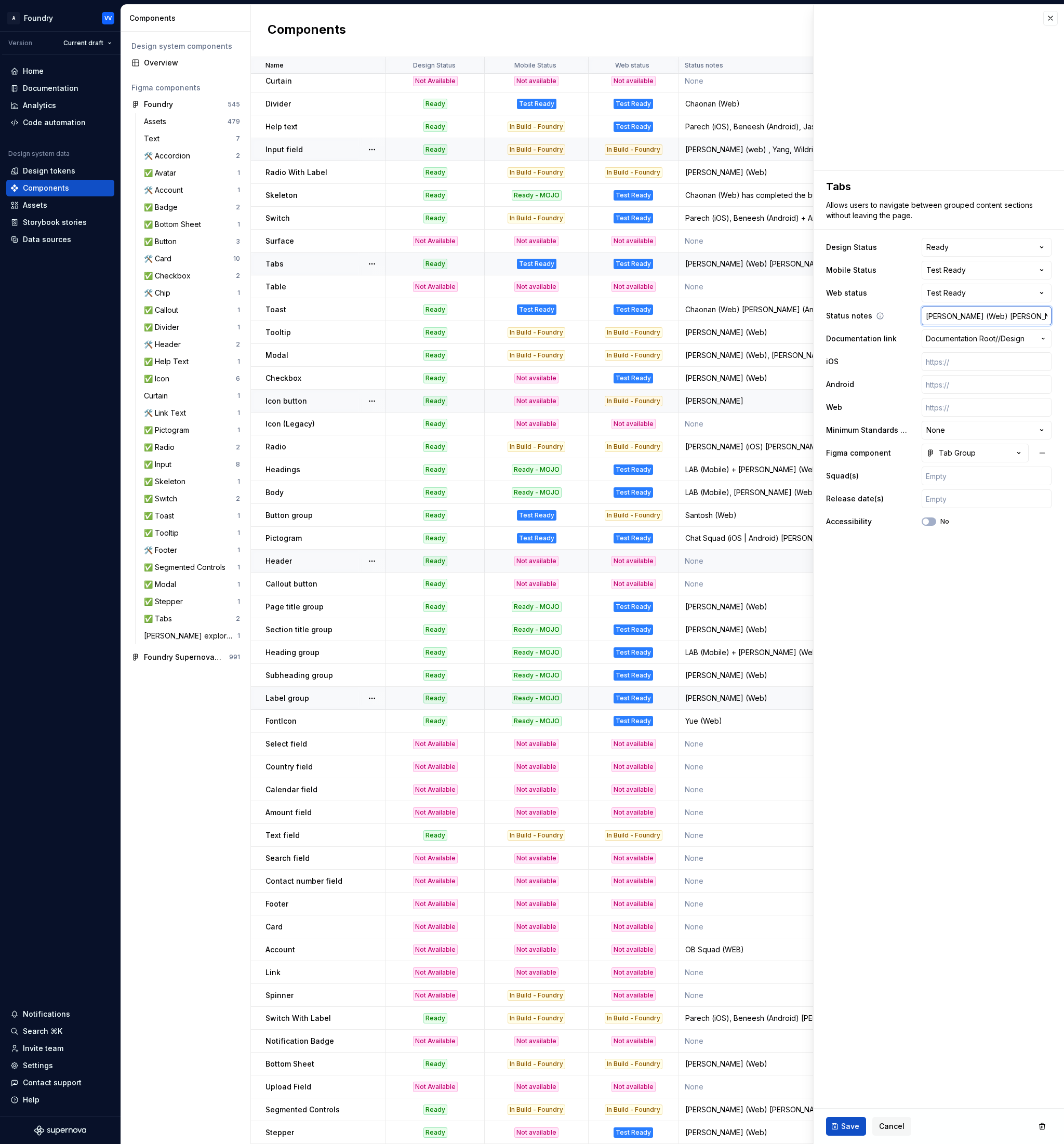
type textarea "*"
type input "[PERSON_NAME] (Web) [PERSON_NAME] (iOS), T"
type textarea "*"
type input "[PERSON_NAME] (Web) [PERSON_NAME] (iOS), Tr"
type textarea "*"
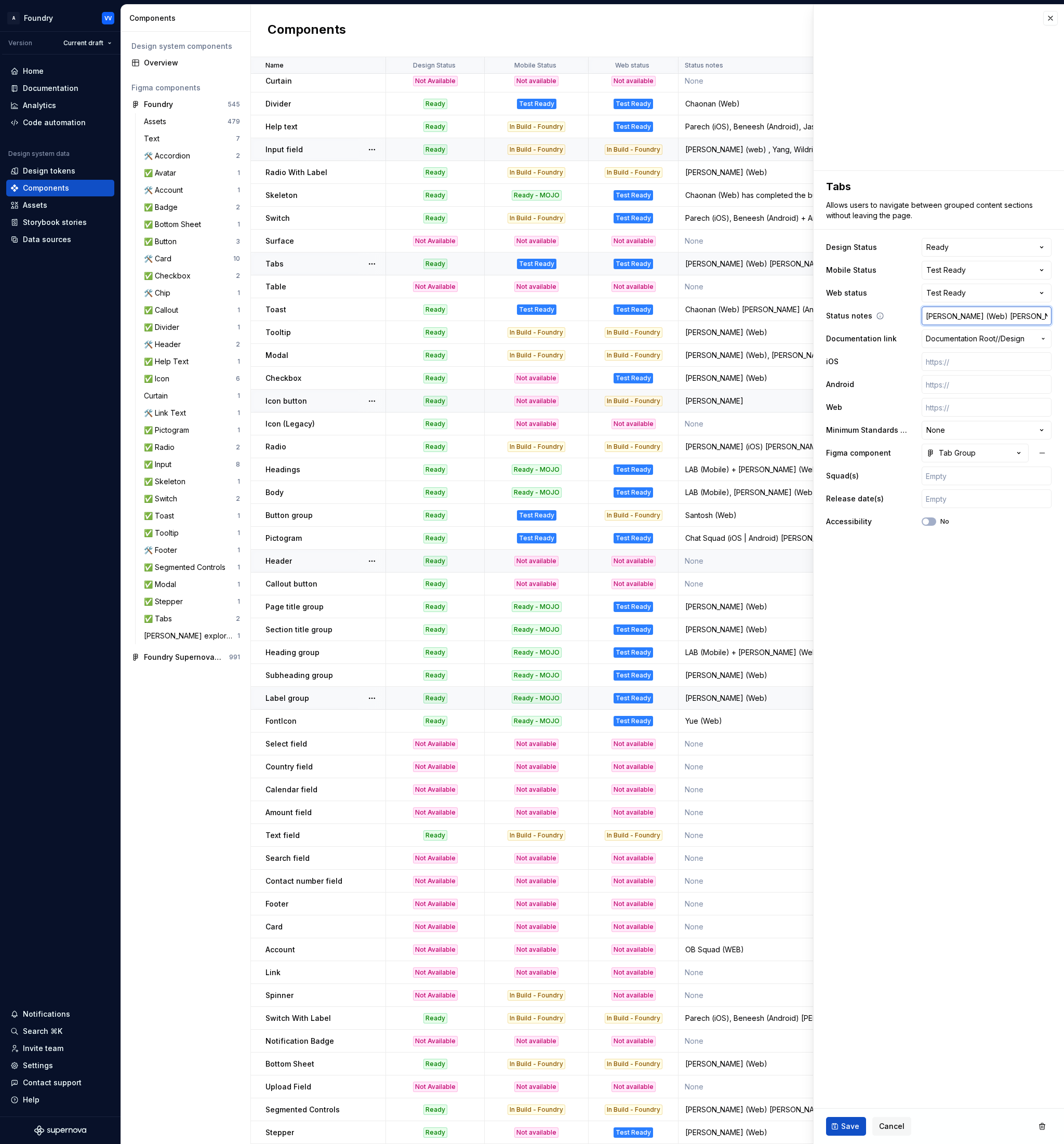
type input "[PERSON_NAME] (Web) [PERSON_NAME] (iOS), Tri"
type textarea "*"
type input "[PERSON_NAME] (Web) [PERSON_NAME] (iOS), Tris"
type textarea "*"
type input "[PERSON_NAME] (Web) [PERSON_NAME] (iOS), Trist"
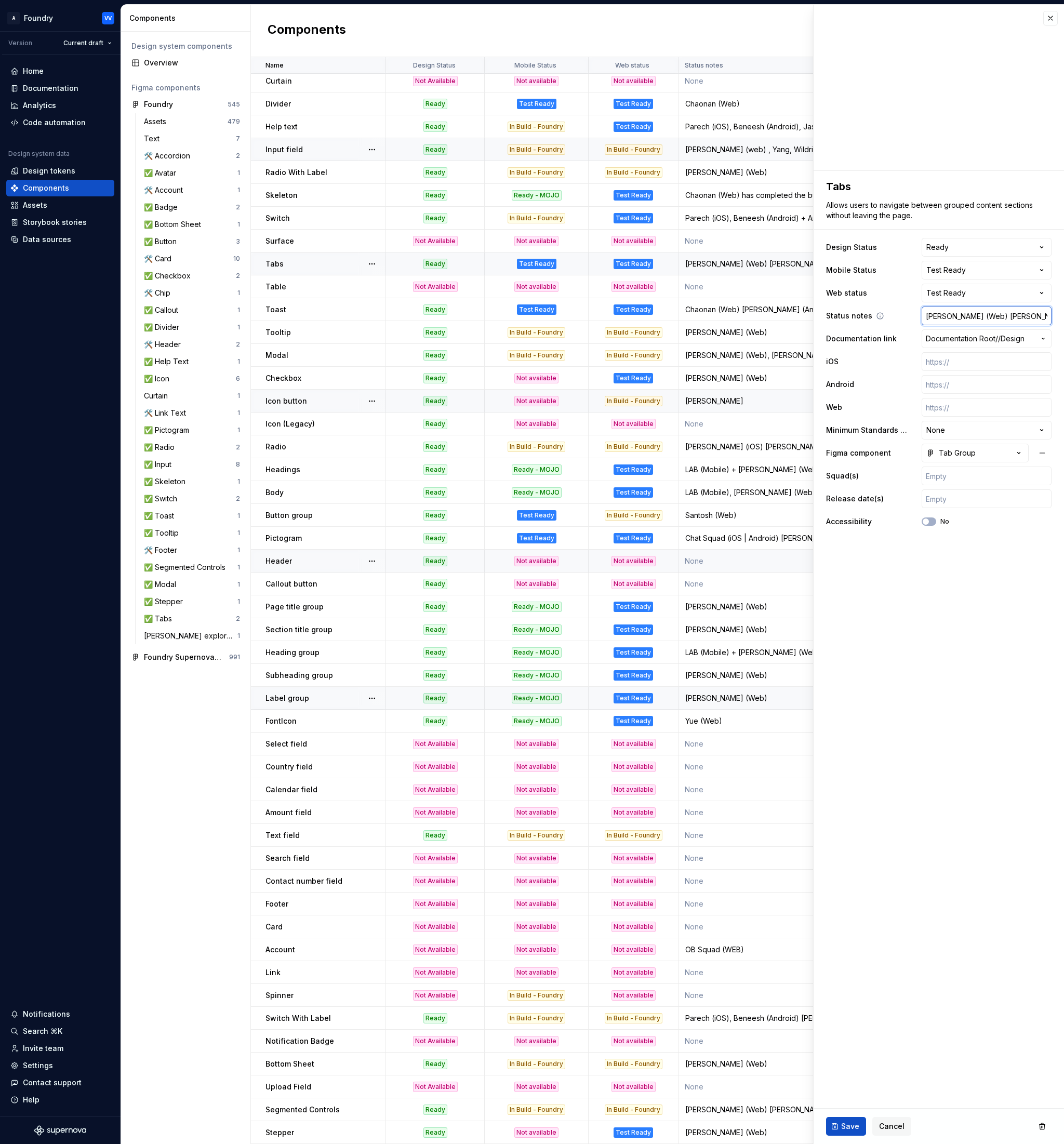
type textarea "*"
type input "[PERSON_NAME] (Web) [PERSON_NAME] (iOS), [PERSON_NAME]"
type textarea "*"
type input "[PERSON_NAME] (Web) [PERSON_NAME] (iOS), [PERSON_NAME]"
type textarea "*"
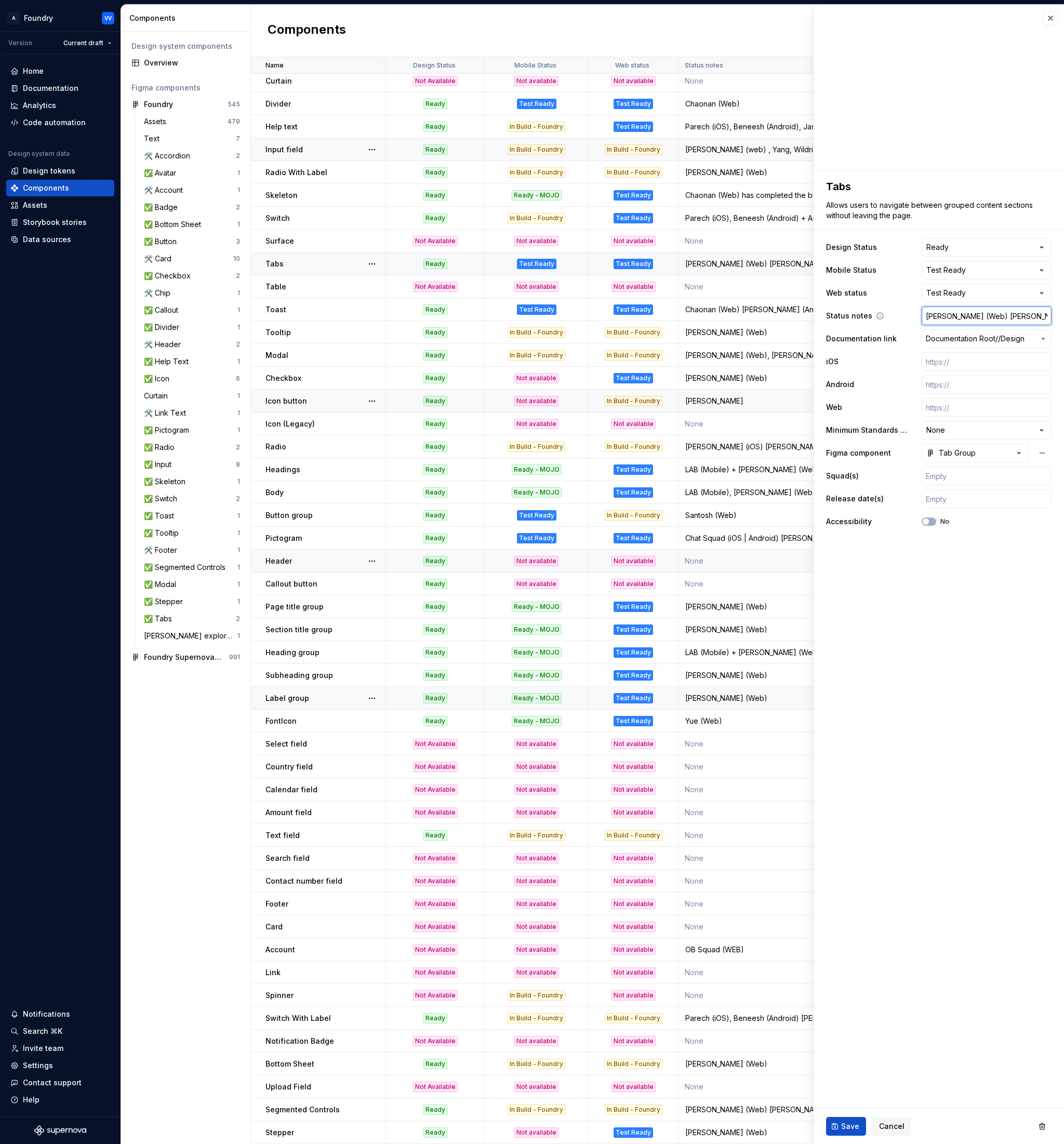
type input "[PERSON_NAME] (Web) [PERSON_NAME] (iOS), [PERSON_NAME]"
type textarea "*"
type input "[PERSON_NAME] (Web) [PERSON_NAME] (iOS), [PERSON_NAME] ("
type textarea "*"
type input "[PERSON_NAME] (Web) [PERSON_NAME] (iOS), [PERSON_NAME] (A"
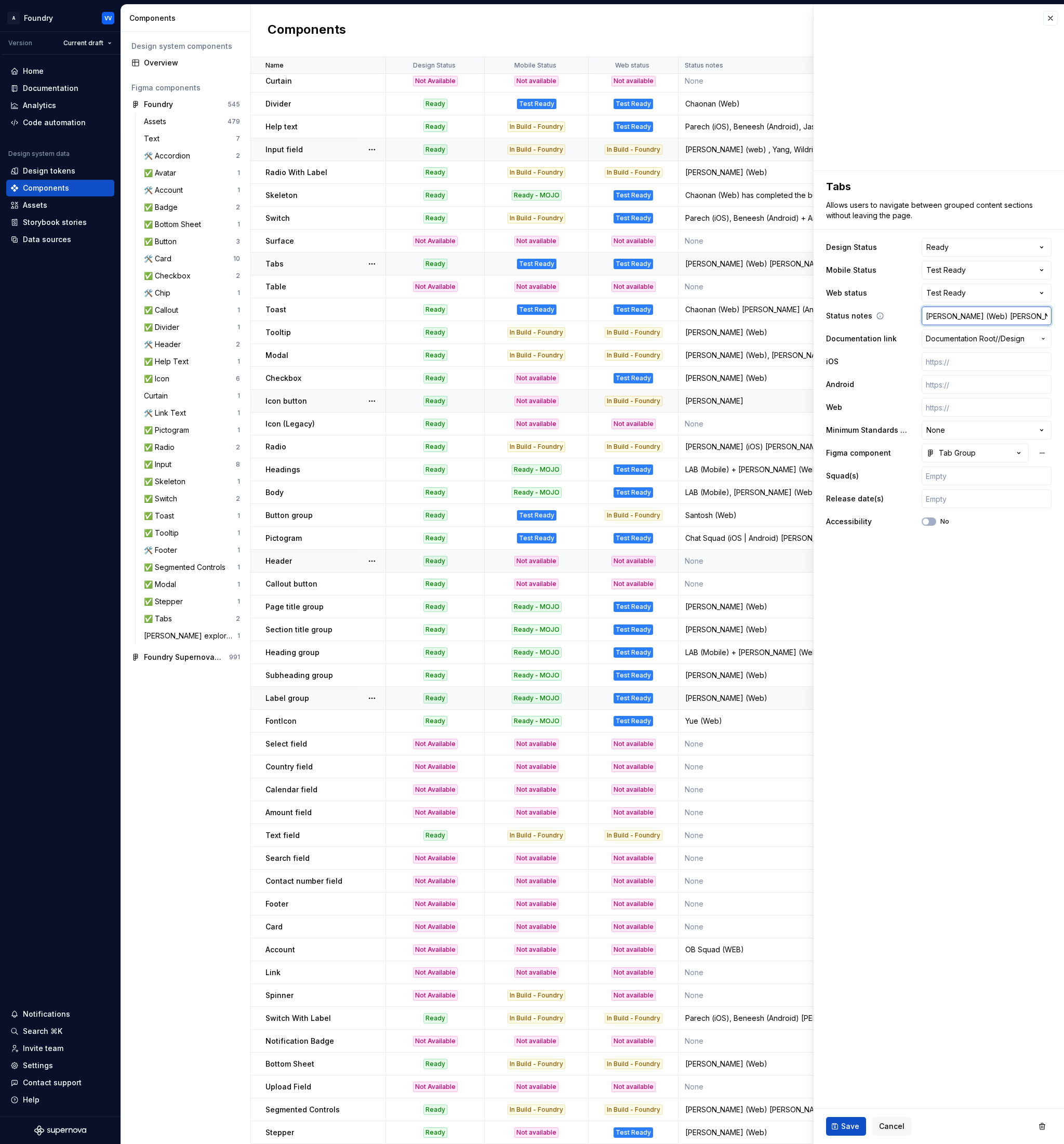
type textarea "*"
type input "[PERSON_NAME] (Web) [PERSON_NAME] (iOS), [PERSON_NAME] (An"
click at [851, 1130] on span "Save" at bounding box center [850, 1127] width 18 height 11
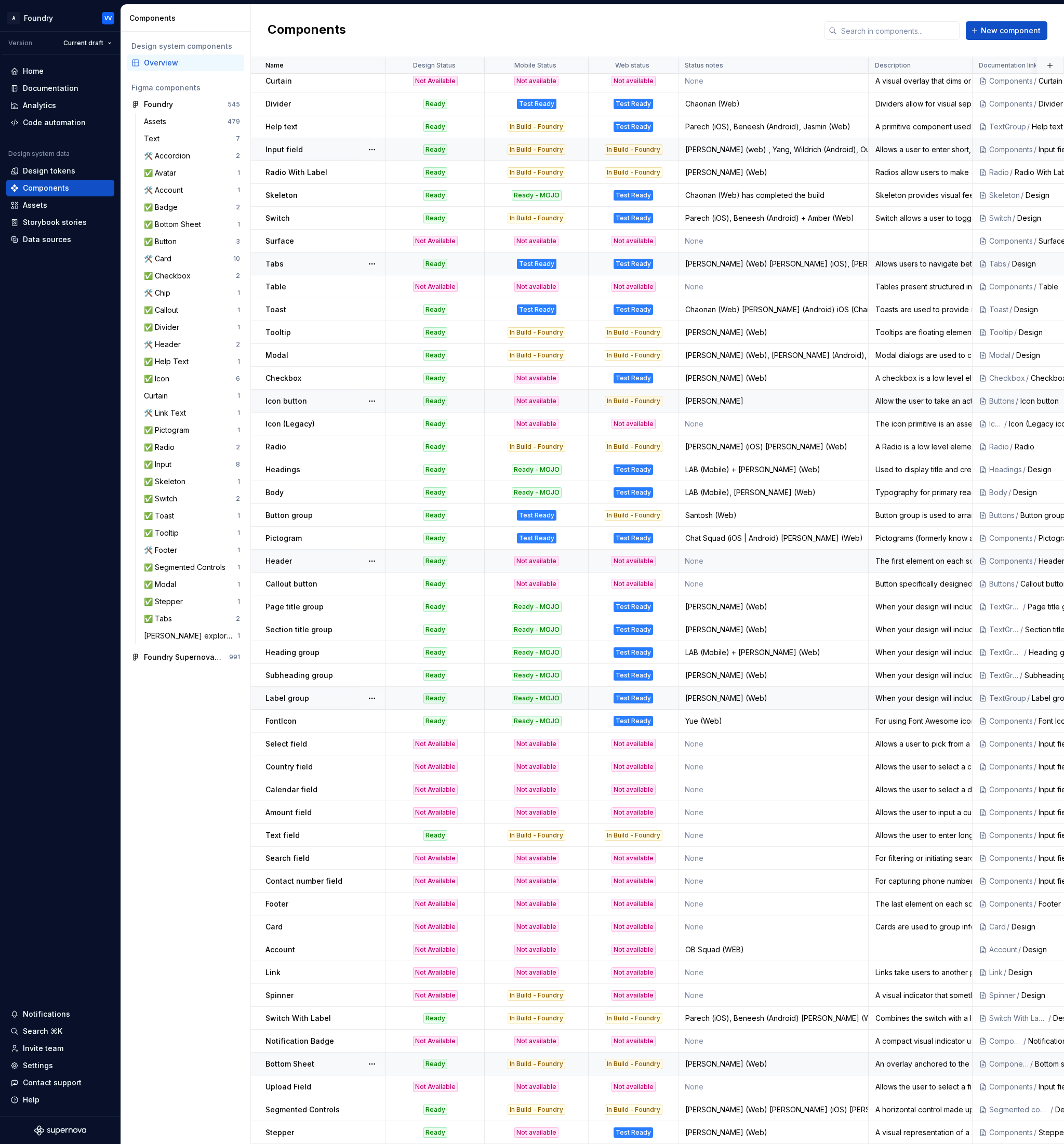
click at [298, 1061] on p "Bottom Sheet" at bounding box center [289, 1064] width 49 height 11
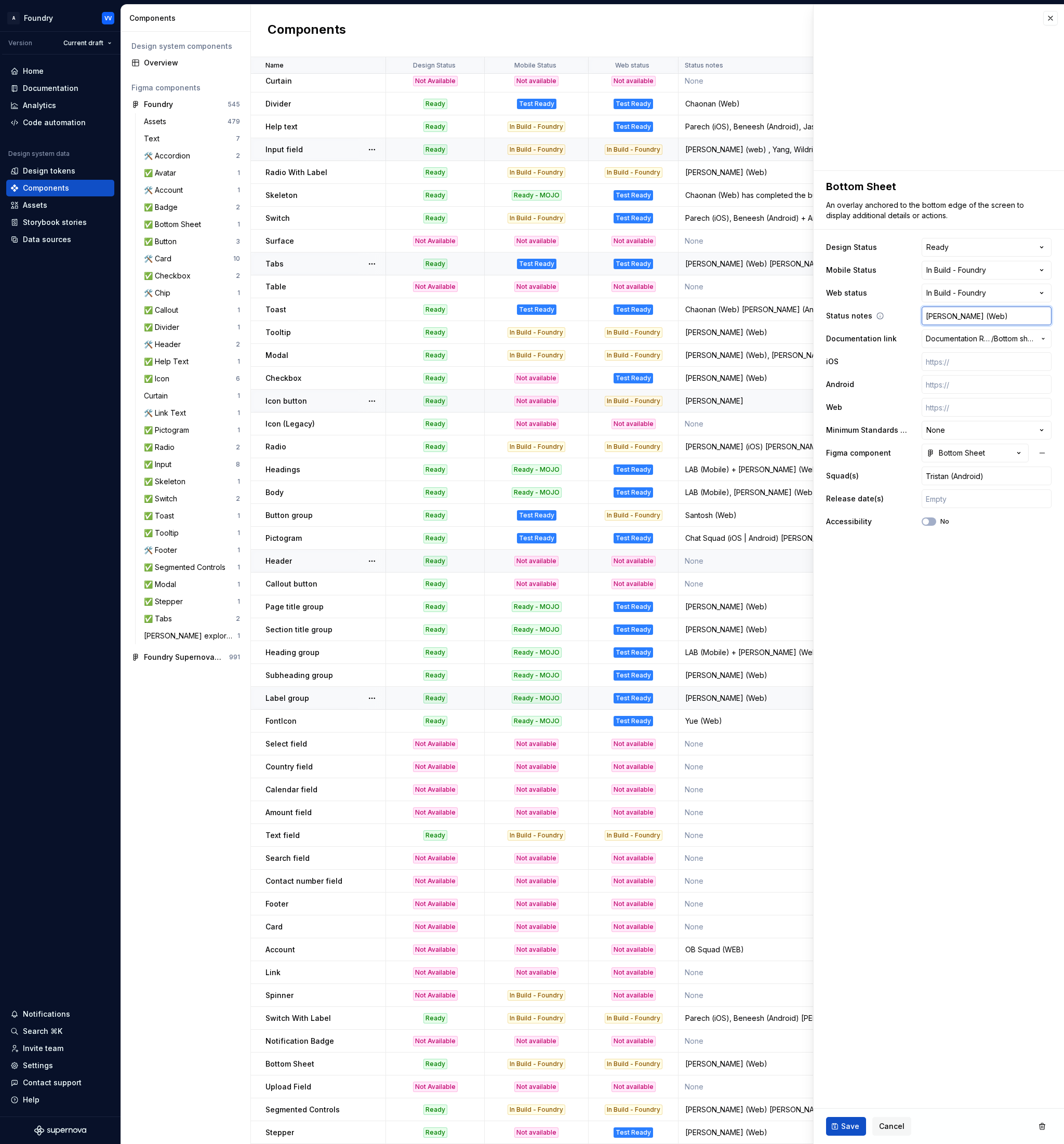
click at [971, 318] on input "[PERSON_NAME] (Web)" at bounding box center [986, 316] width 130 height 19
click at [976, 319] on input "[PERSON_NAME] (Web)" at bounding box center [986, 316] width 130 height 19
click at [850, 1125] on span "Save" at bounding box center [850, 1127] width 18 height 11
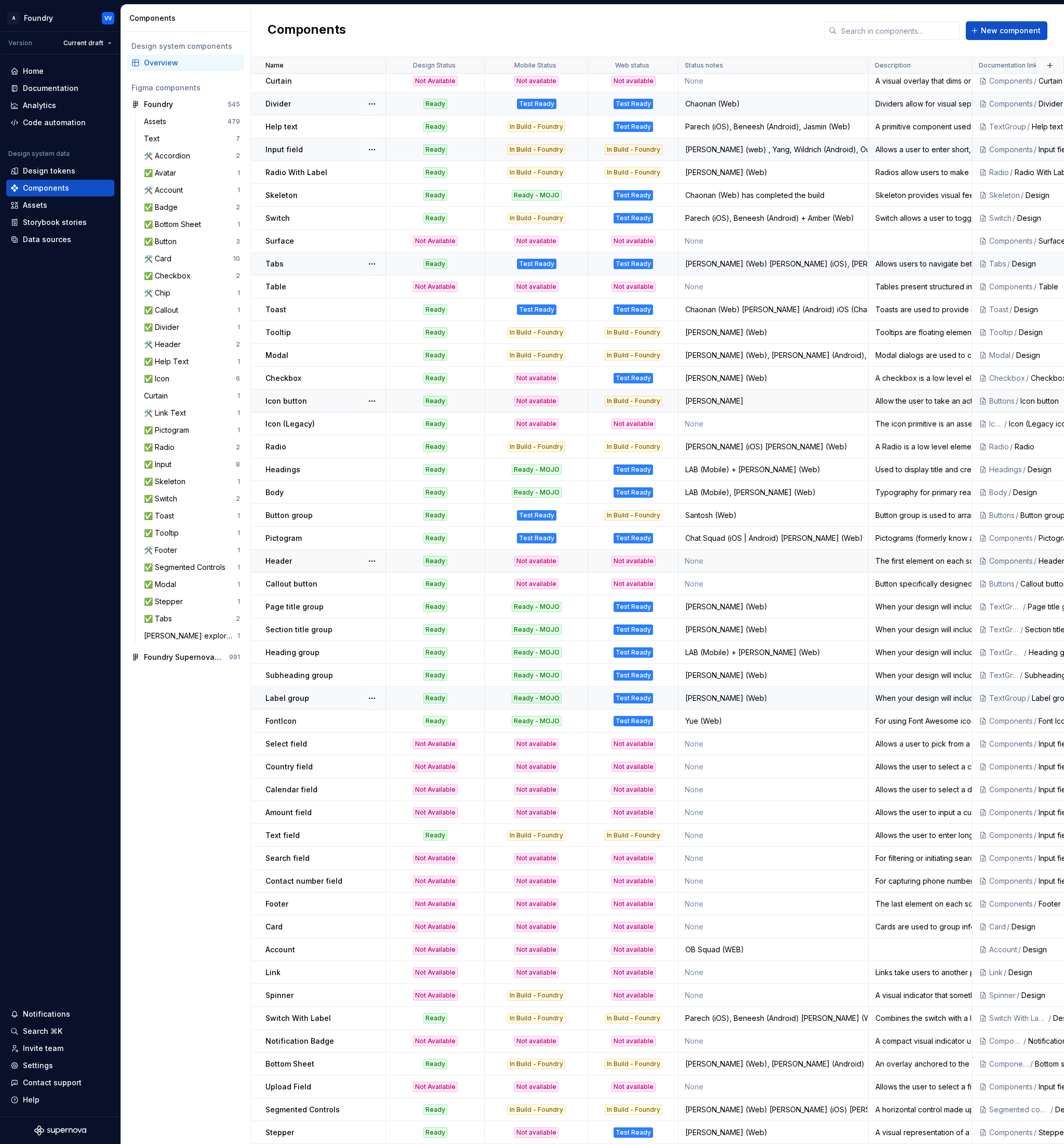
click at [278, 101] on p "Divider" at bounding box center [278, 104] width 25 height 11
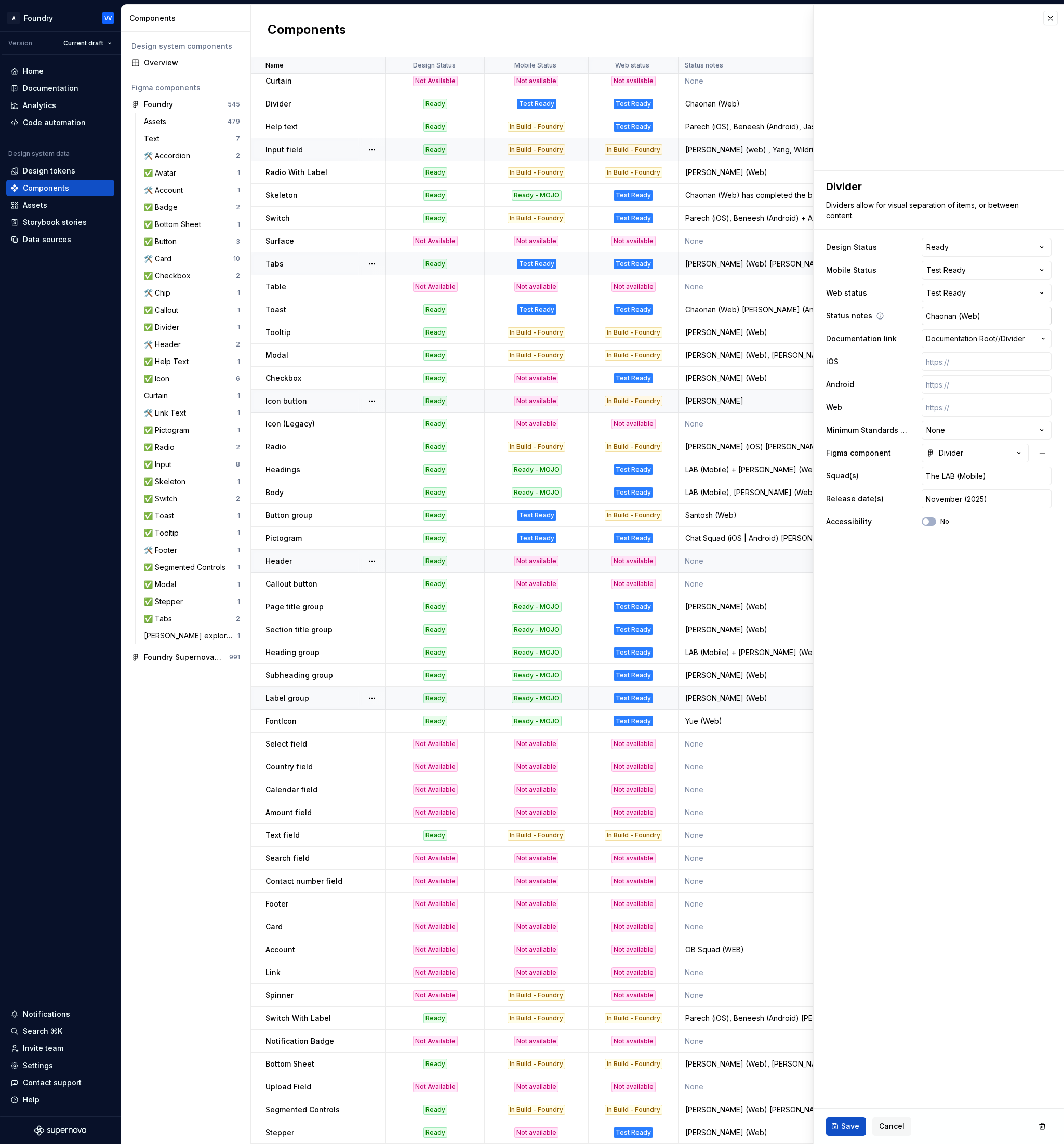
click at [988, 318] on input "Chaonan (Web)" at bounding box center [986, 316] width 130 height 19
click at [989, 317] on input "Chaonan (Web)" at bounding box center [986, 316] width 130 height 19
click at [853, 1124] on span "Save" at bounding box center [850, 1127] width 18 height 11
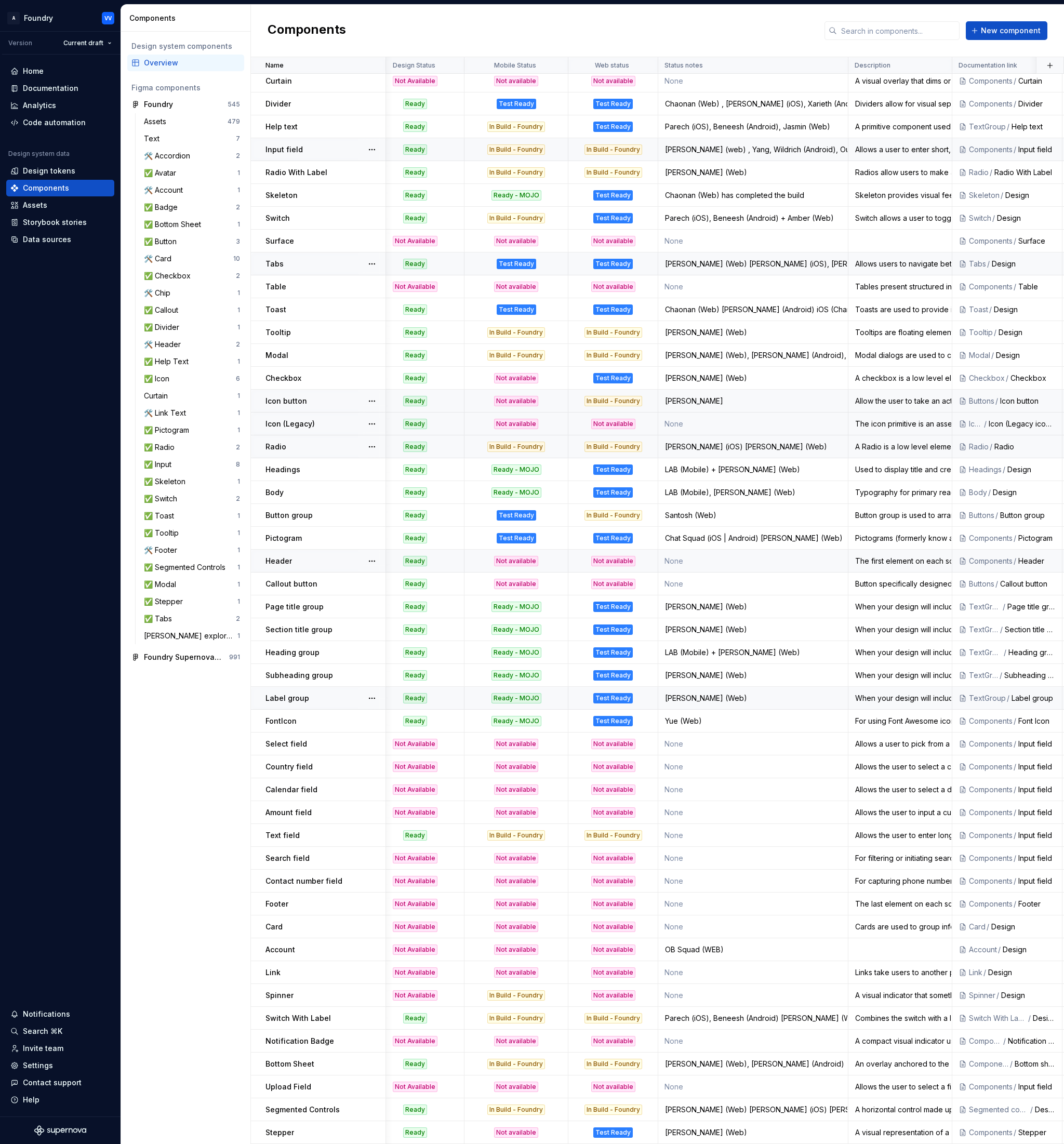
scroll to position [164, 0]
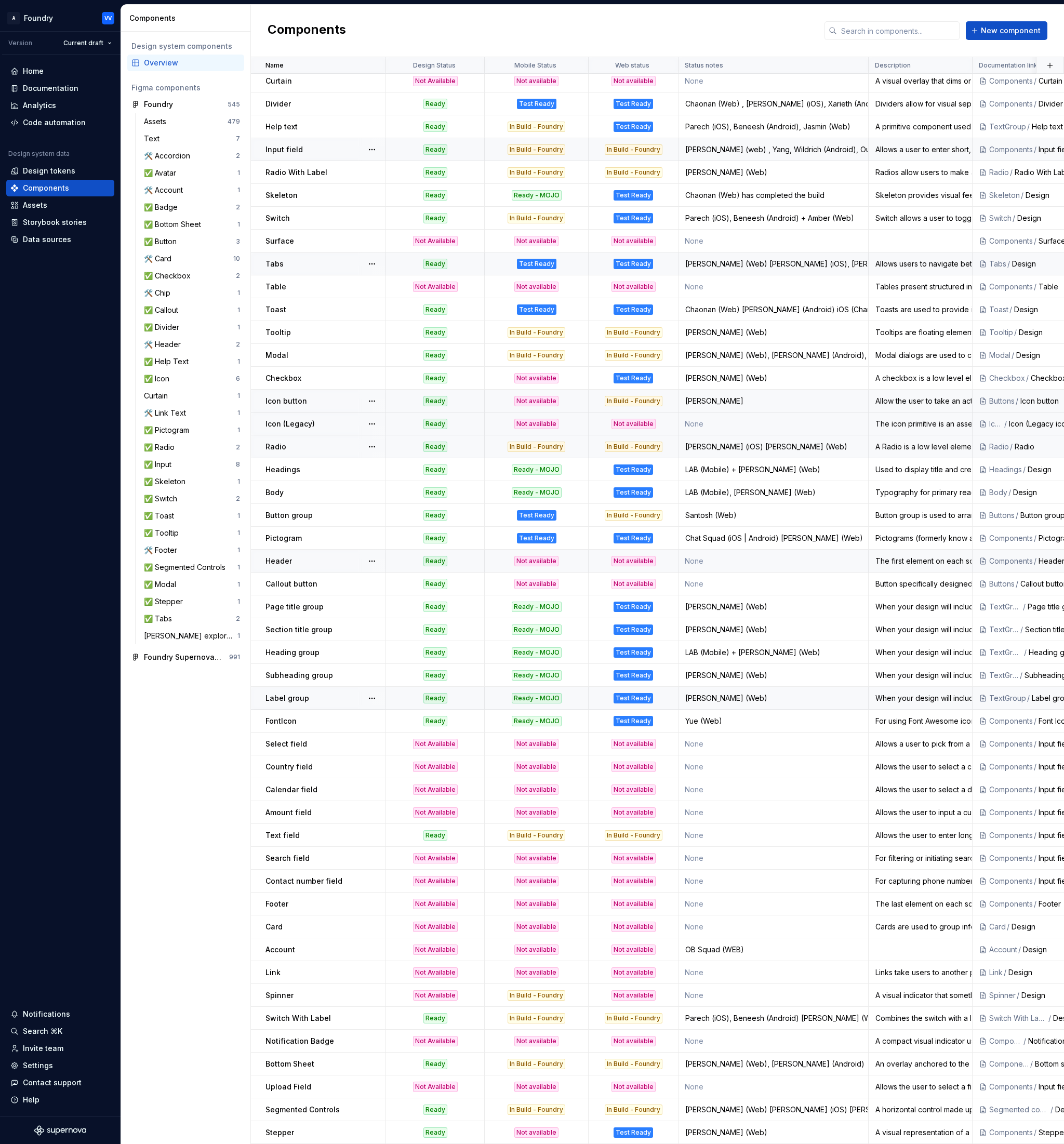
click at [277, 447] on p "Radio" at bounding box center [276, 447] width 21 height 11
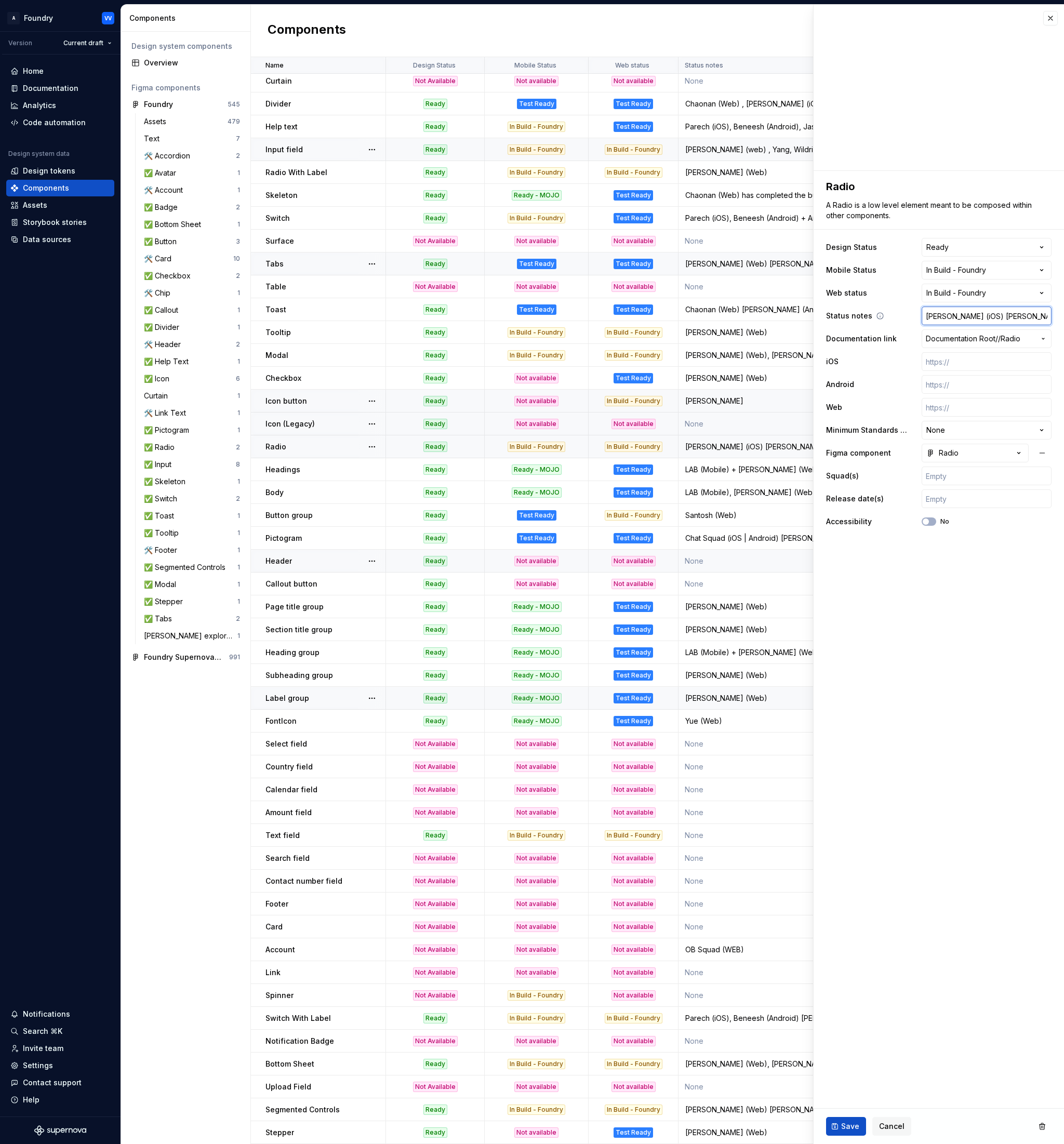
click at [1027, 316] on input "[PERSON_NAME] (iOS) [PERSON_NAME] (Web)" at bounding box center [986, 316] width 130 height 19
click at [1031, 317] on input "[PERSON_NAME] (iOS) [PERSON_NAME] (Web)" at bounding box center [986, 316] width 130 height 19
drag, startPoint x: 851, startPoint y: 1127, endPoint x: 840, endPoint y: 1112, distance: 18.6
click at [850, 1126] on span "Save" at bounding box center [850, 1127] width 18 height 11
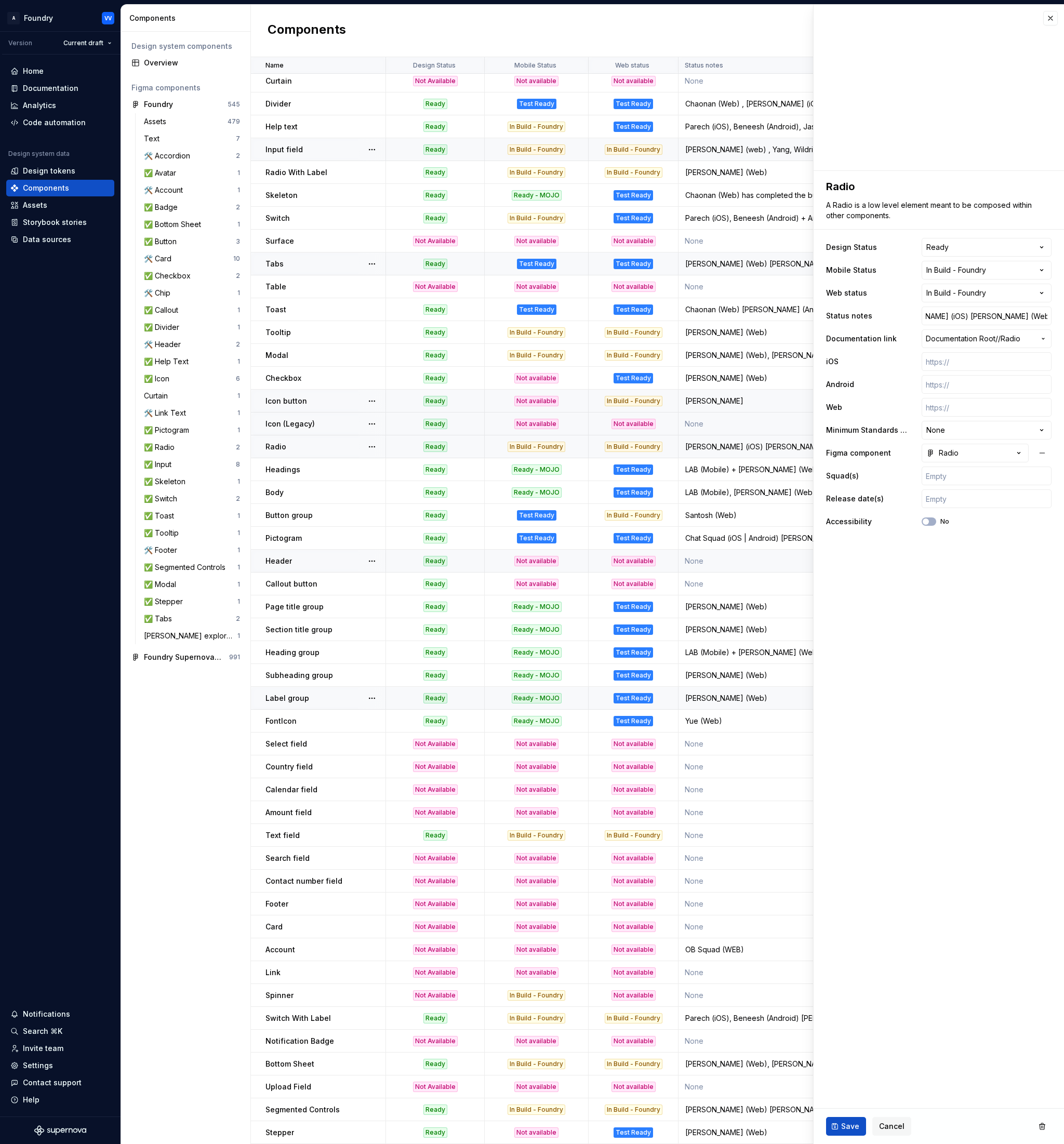
scroll to position [0, 0]
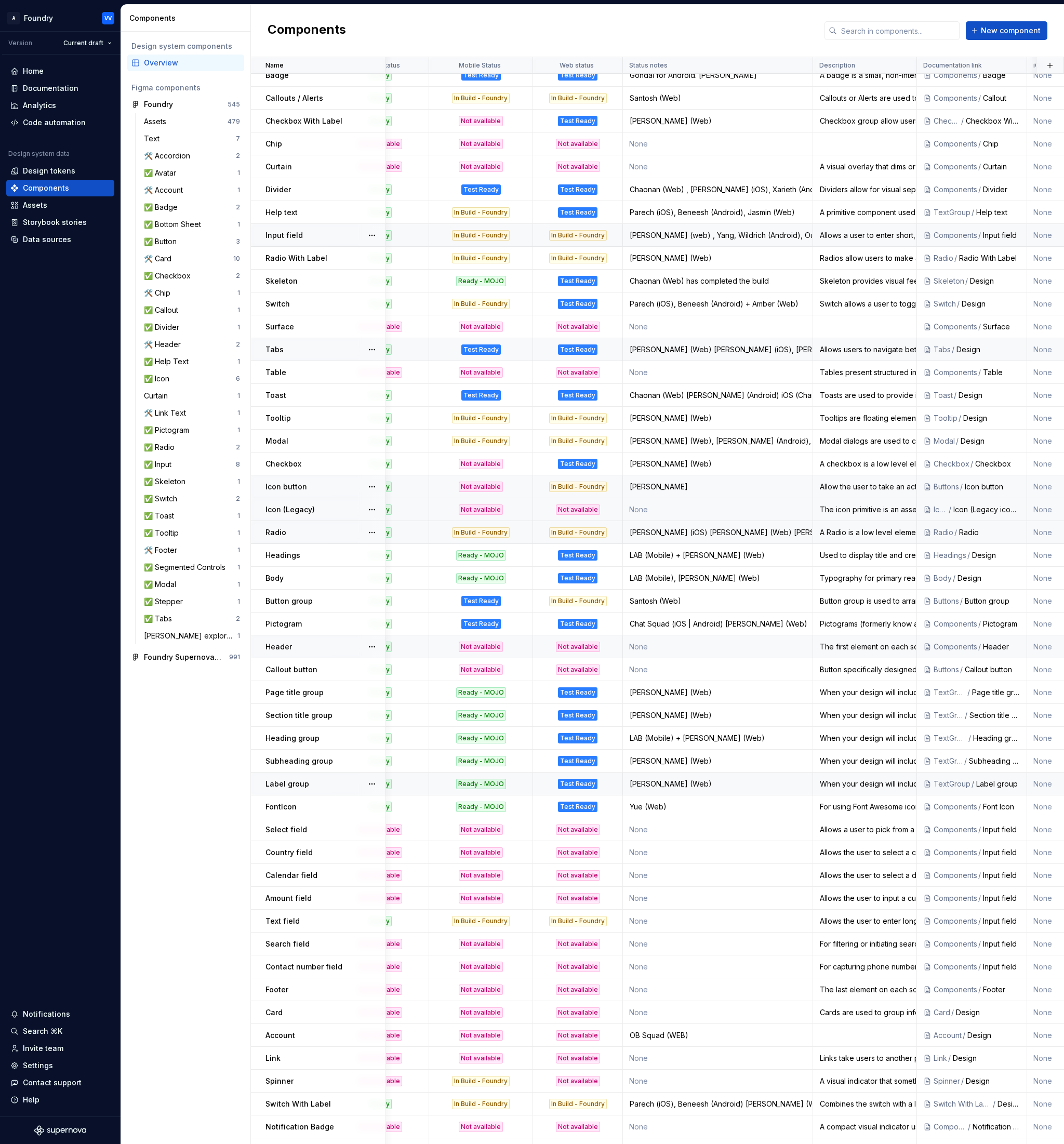
scroll to position [78, 0]
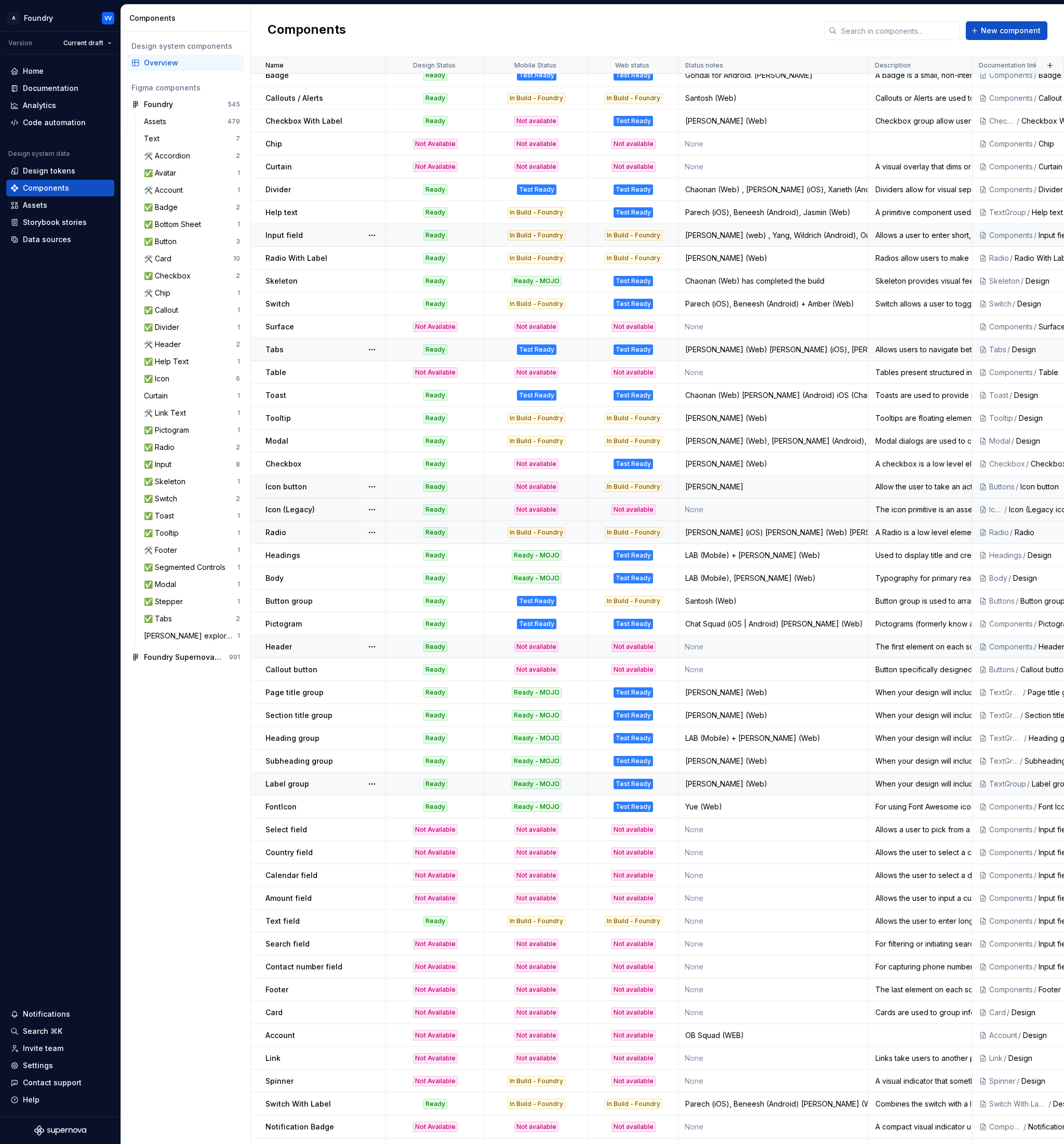
click at [546, 507] on div "Not available" at bounding box center [536, 510] width 44 height 11
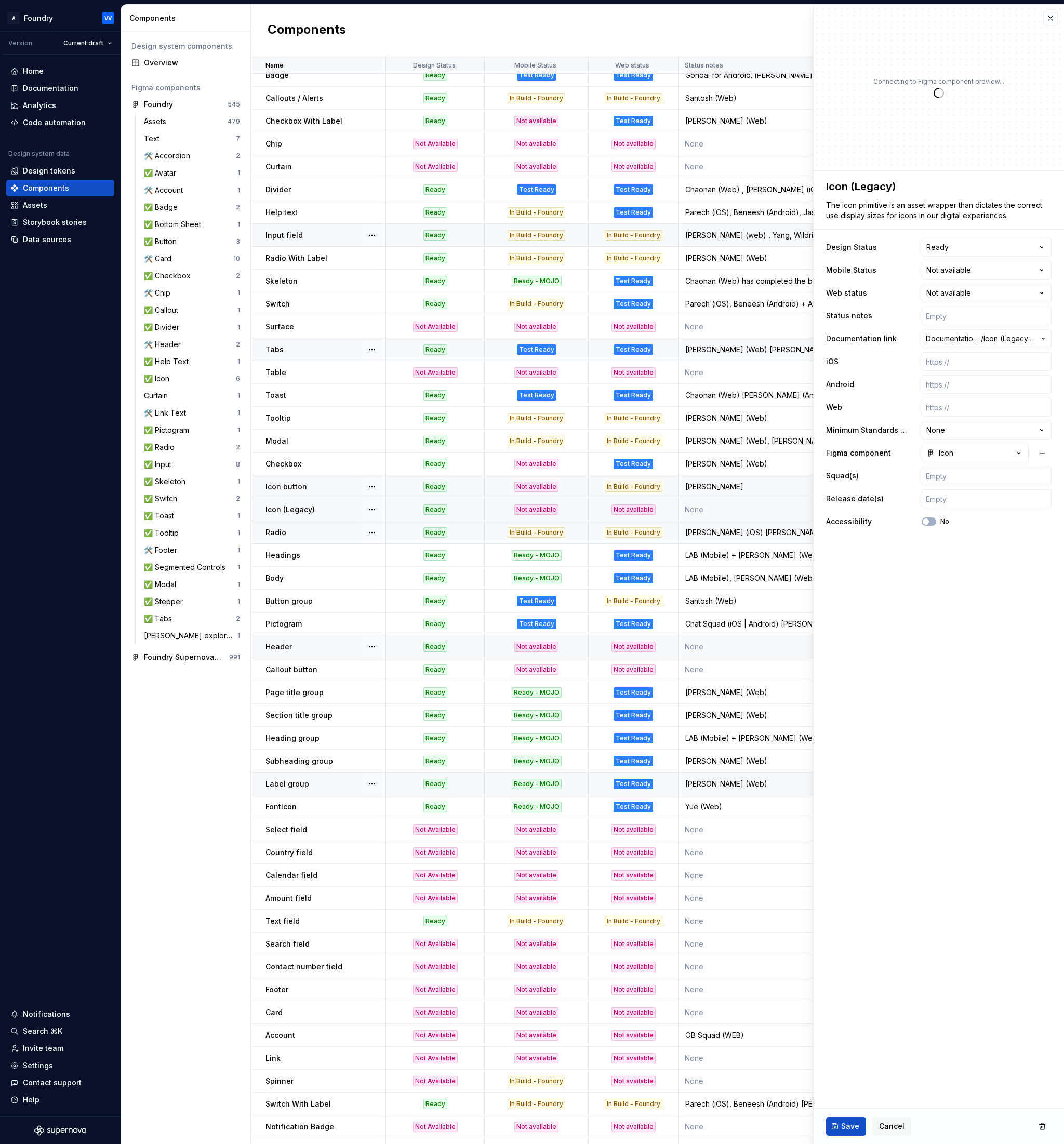
click at [286, 508] on p "Icon (Legacy)" at bounding box center [290, 510] width 49 height 11
click at [1042, 271] on html "A Foundry VV Version Current draft Home Documentation Analytics Code automation…" at bounding box center [532, 572] width 1064 height 1144
click at [1044, 267] on html "A Foundry VV Version Current draft Home Documentation Analytics Code automation…" at bounding box center [532, 572] width 1064 height 1144
click at [848, 1128] on span "Save" at bounding box center [850, 1127] width 18 height 11
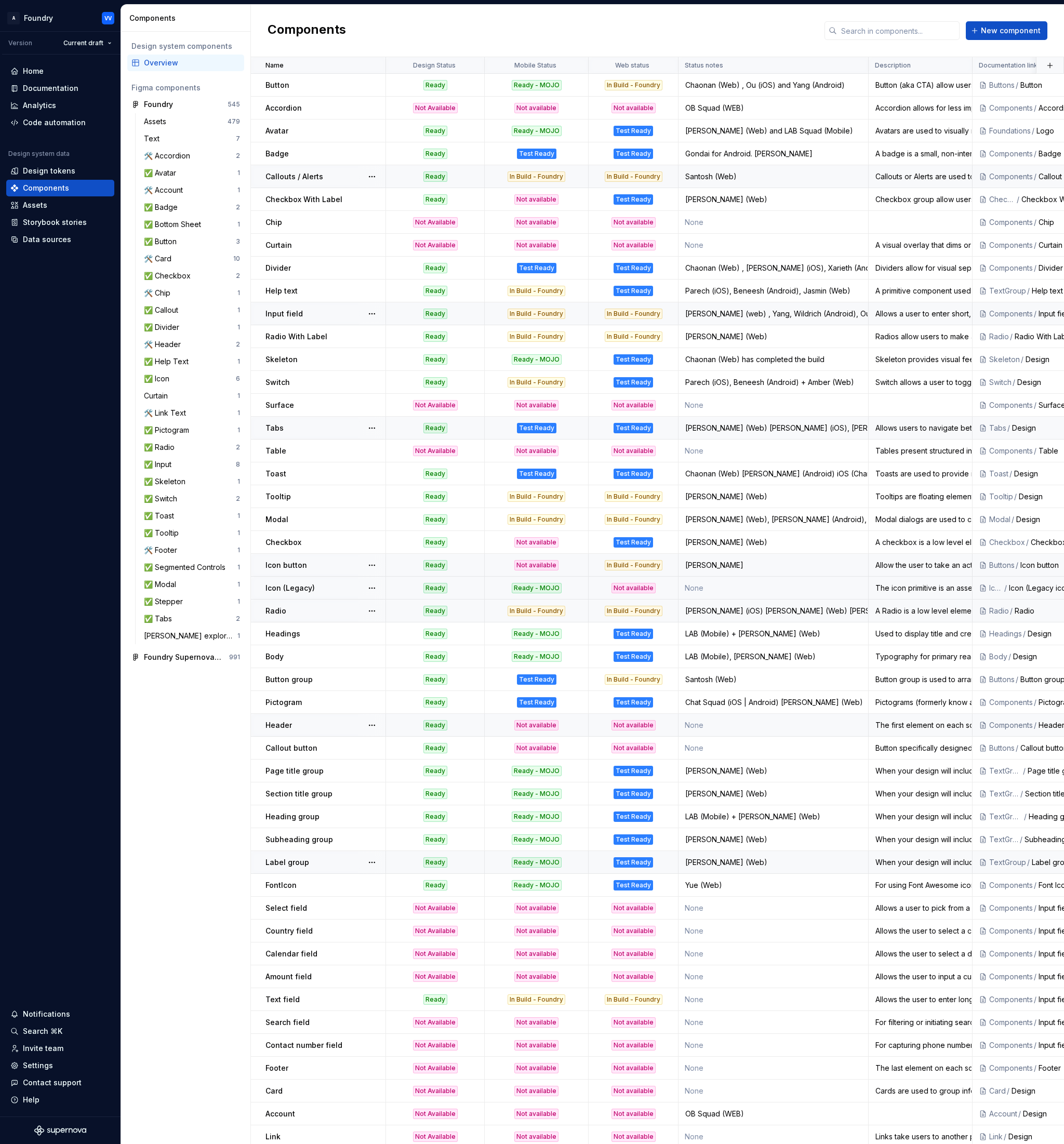
click at [293, 174] on p "Callouts / Alerts" at bounding box center [294, 176] width 58 height 11
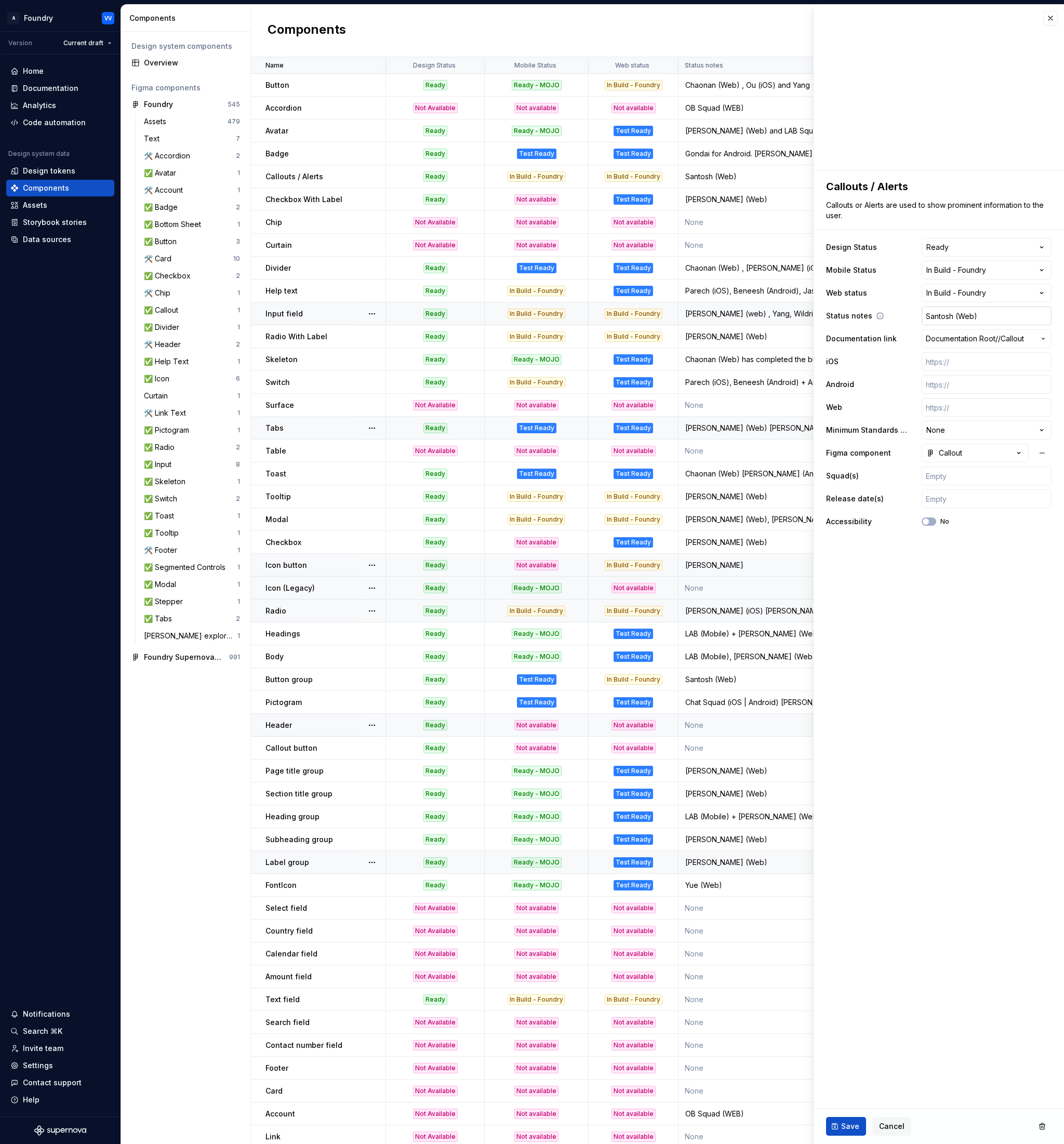
click at [986, 318] on input "Santosh (Web)" at bounding box center [986, 316] width 130 height 19
click at [989, 317] on input "Santosh (Web)" at bounding box center [986, 316] width 130 height 19
click at [999, 316] on input "Santosh (Web), Jaemoon (Android)" at bounding box center [986, 316] width 130 height 19
click at [847, 1125] on span "Save" at bounding box center [850, 1127] width 18 height 11
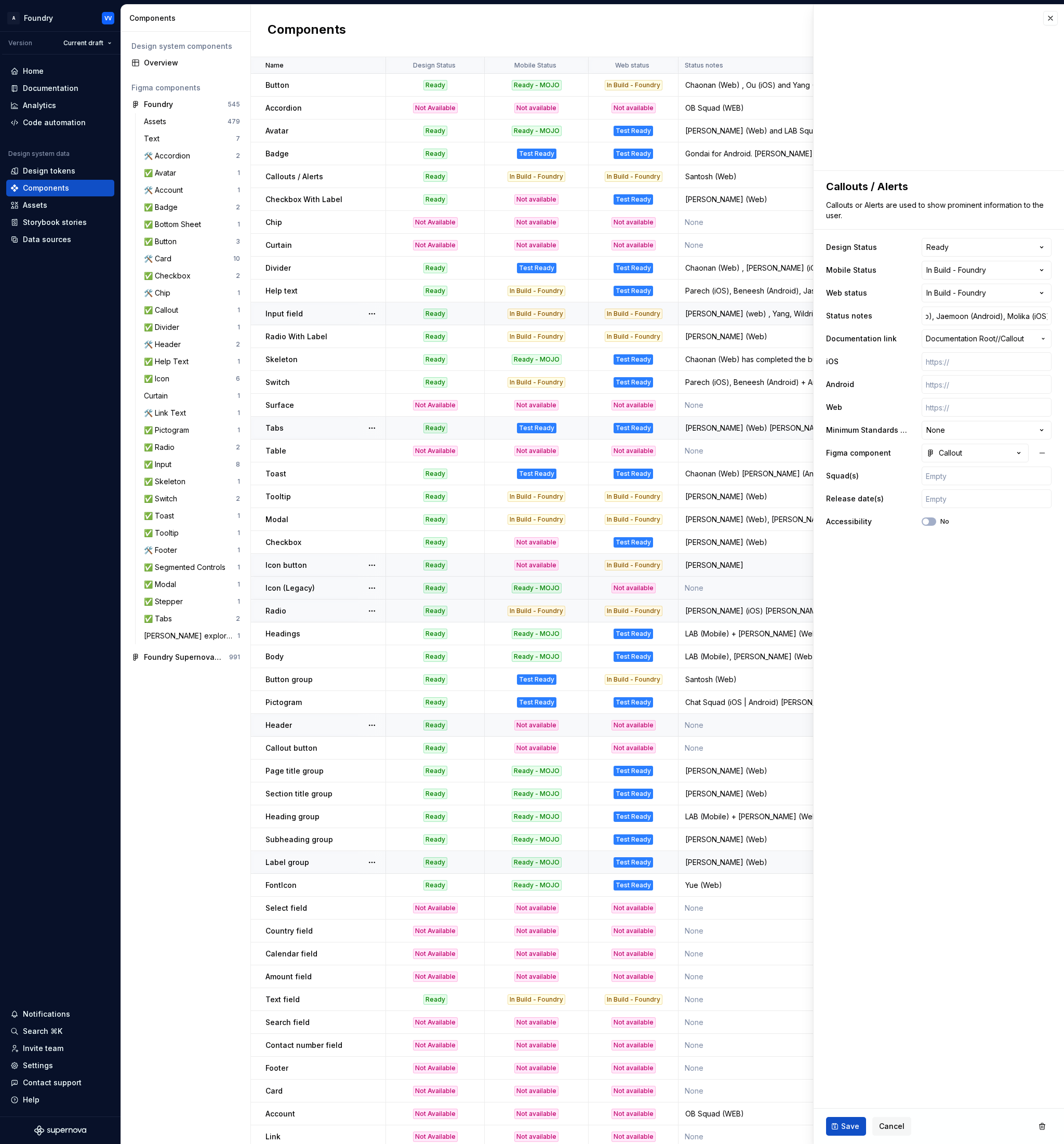
scroll to position [0, 0]
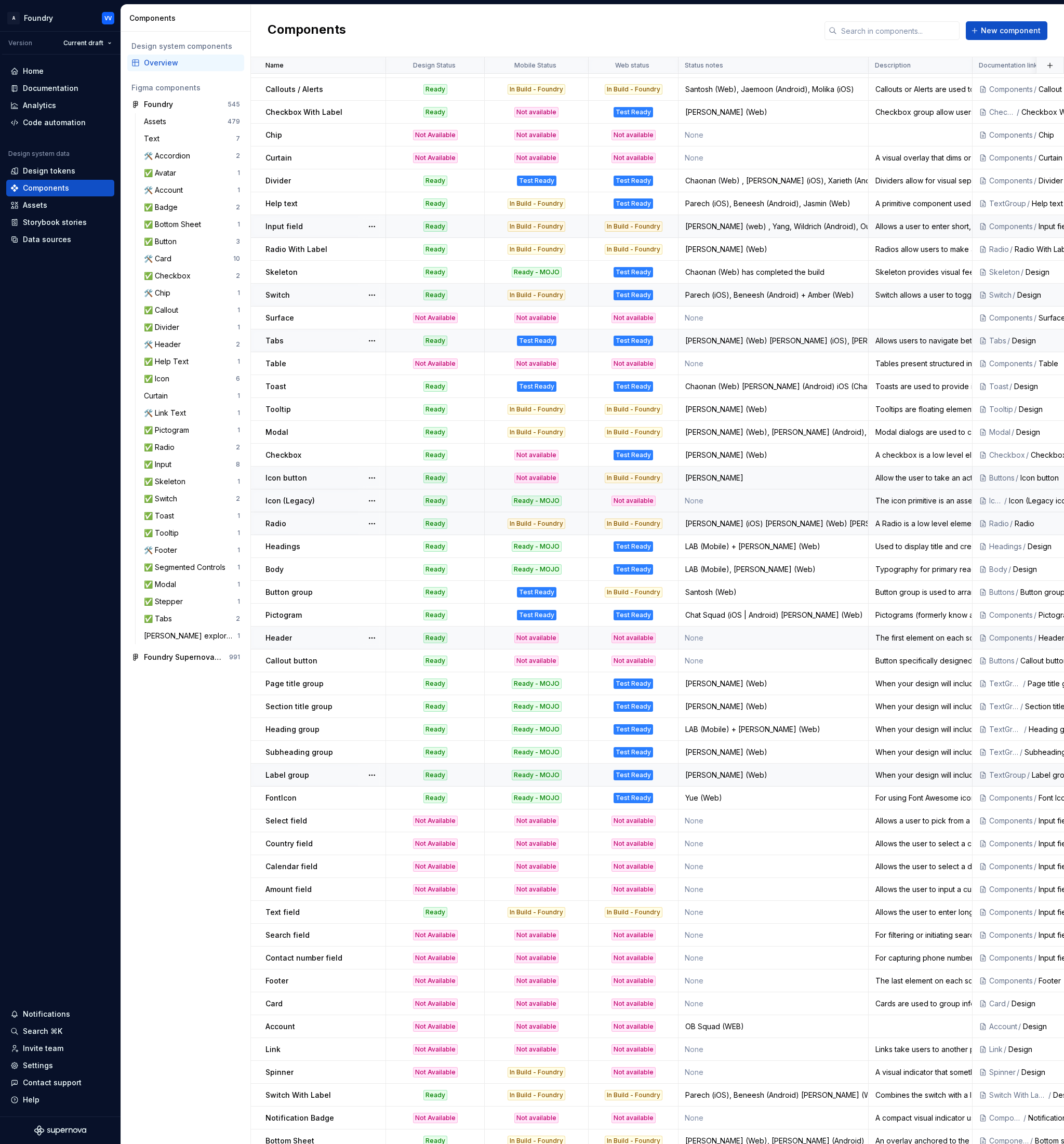
scroll to position [164, 0]
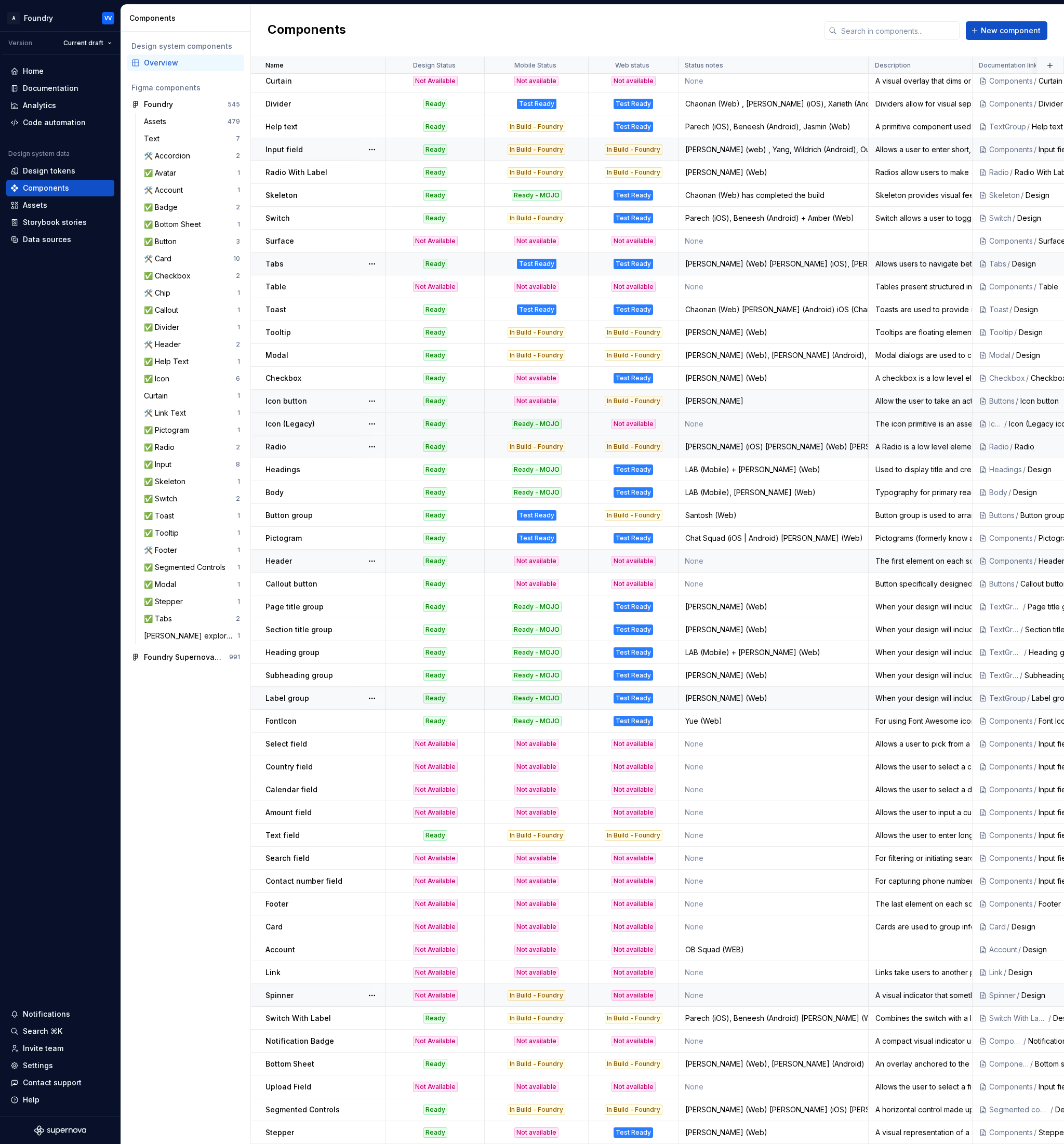
click at [281, 995] on p "Spinner" at bounding box center [279, 995] width 28 height 11
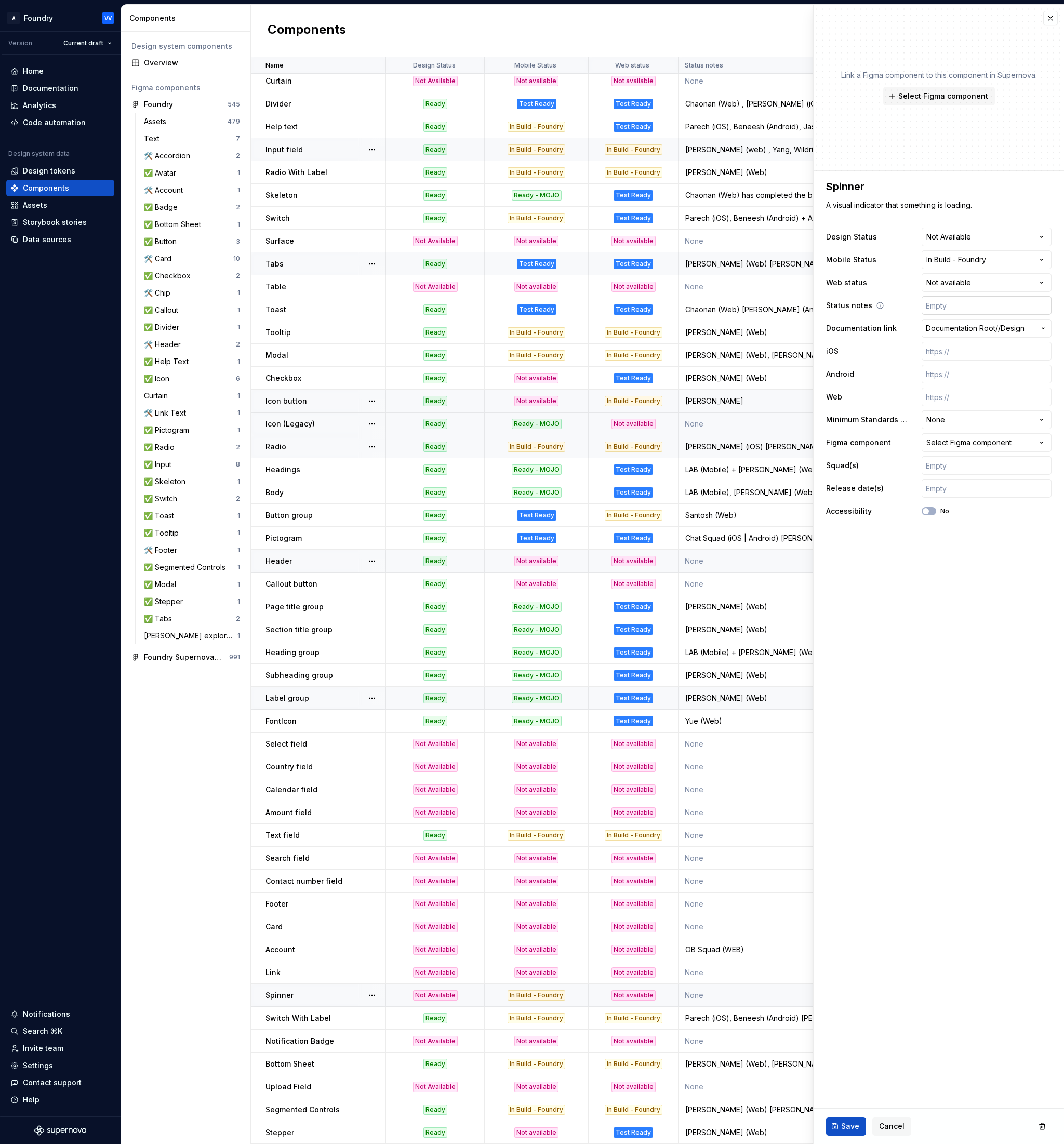
click at [989, 306] on input "text" at bounding box center [986, 306] width 130 height 19
paste input "iOS: Chan Android: [PERSON_NAME]"
click at [940, 306] on input "iOS: Chan Android: [PERSON_NAME]" at bounding box center [986, 306] width 130 height 19
paste input "Android"
click at [844, 1125] on span "Save" at bounding box center [850, 1127] width 18 height 11
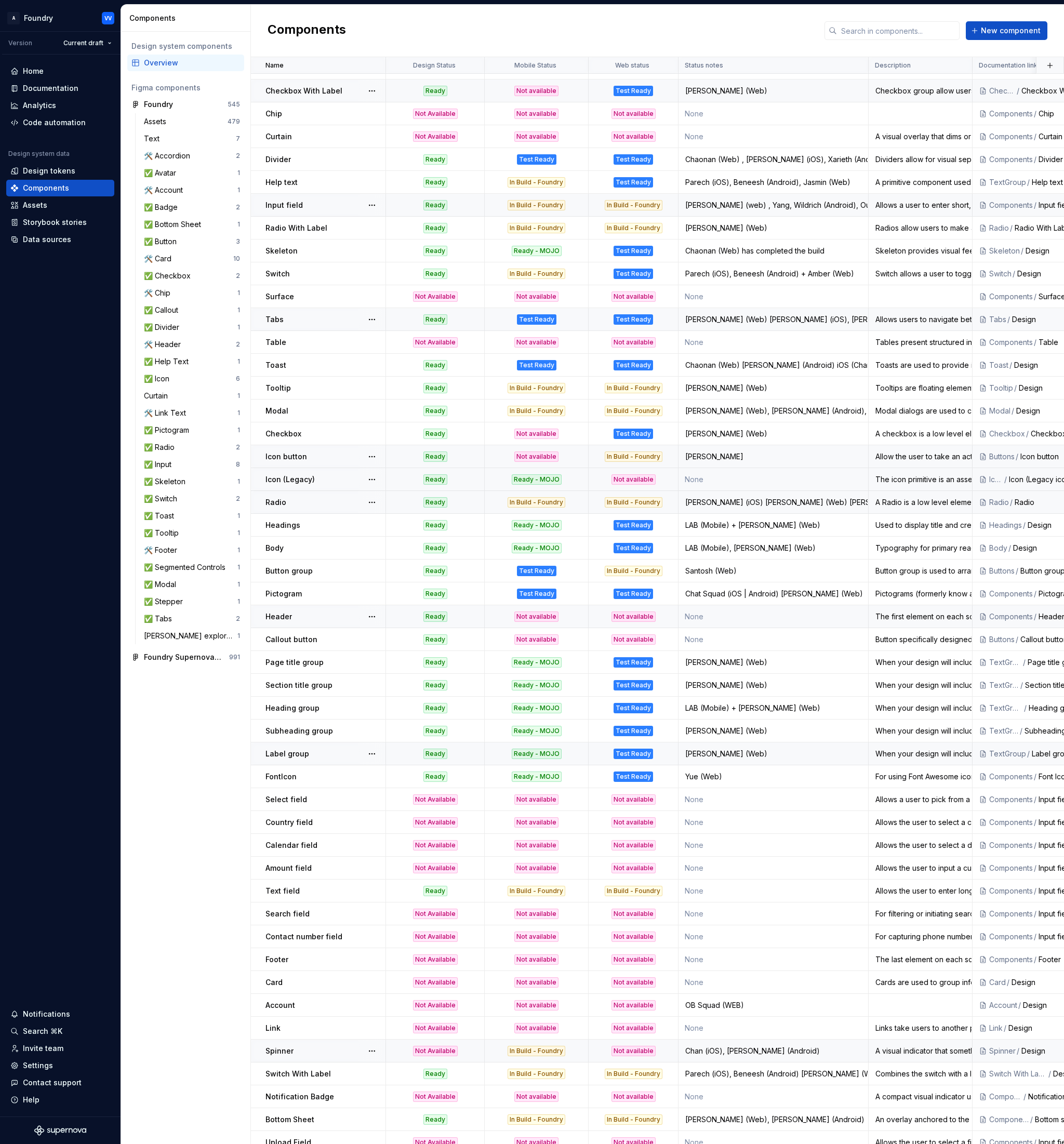
scroll to position [164, 0]
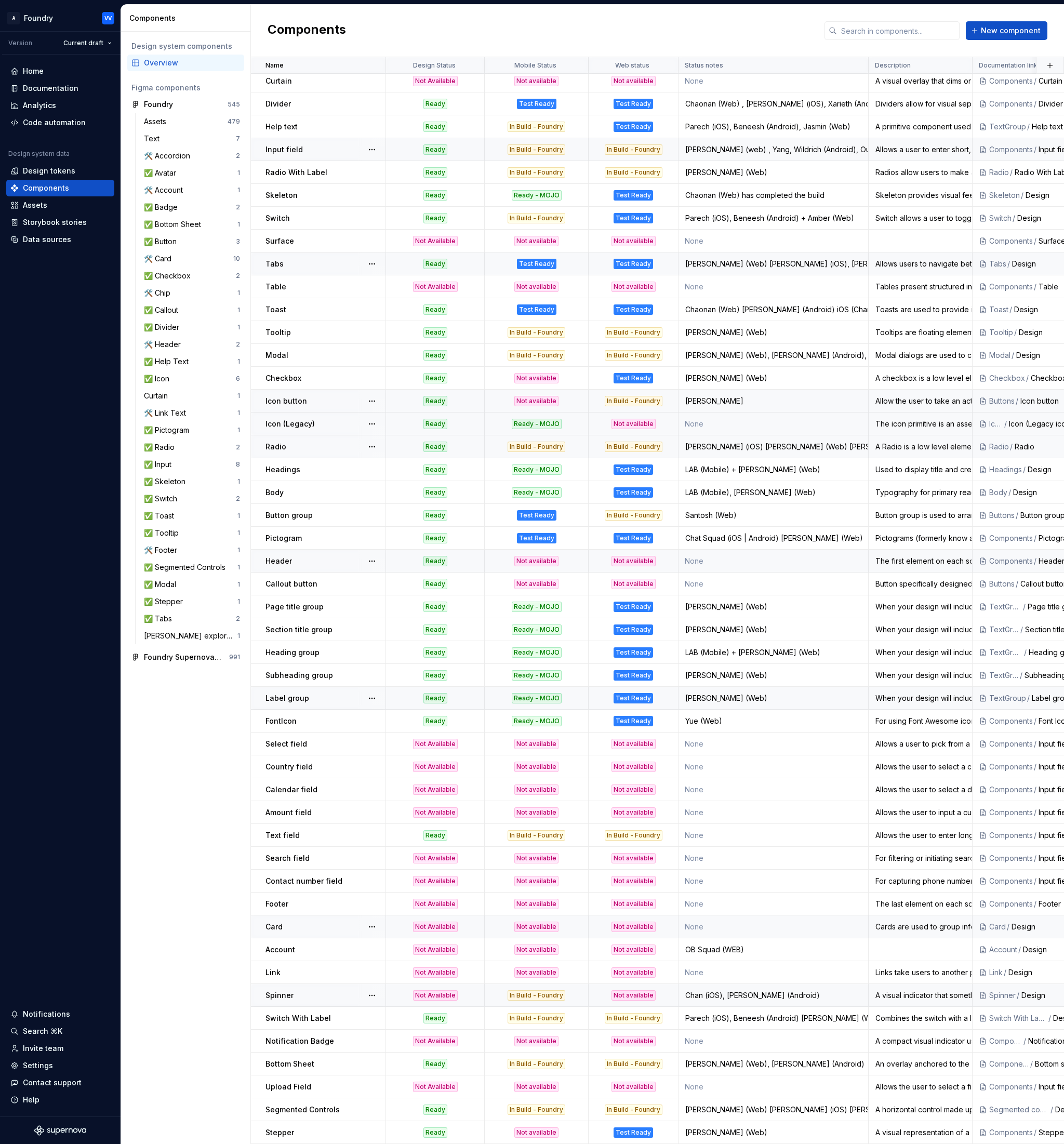
click at [290, 923] on div "Card" at bounding box center [325, 927] width 120 height 11
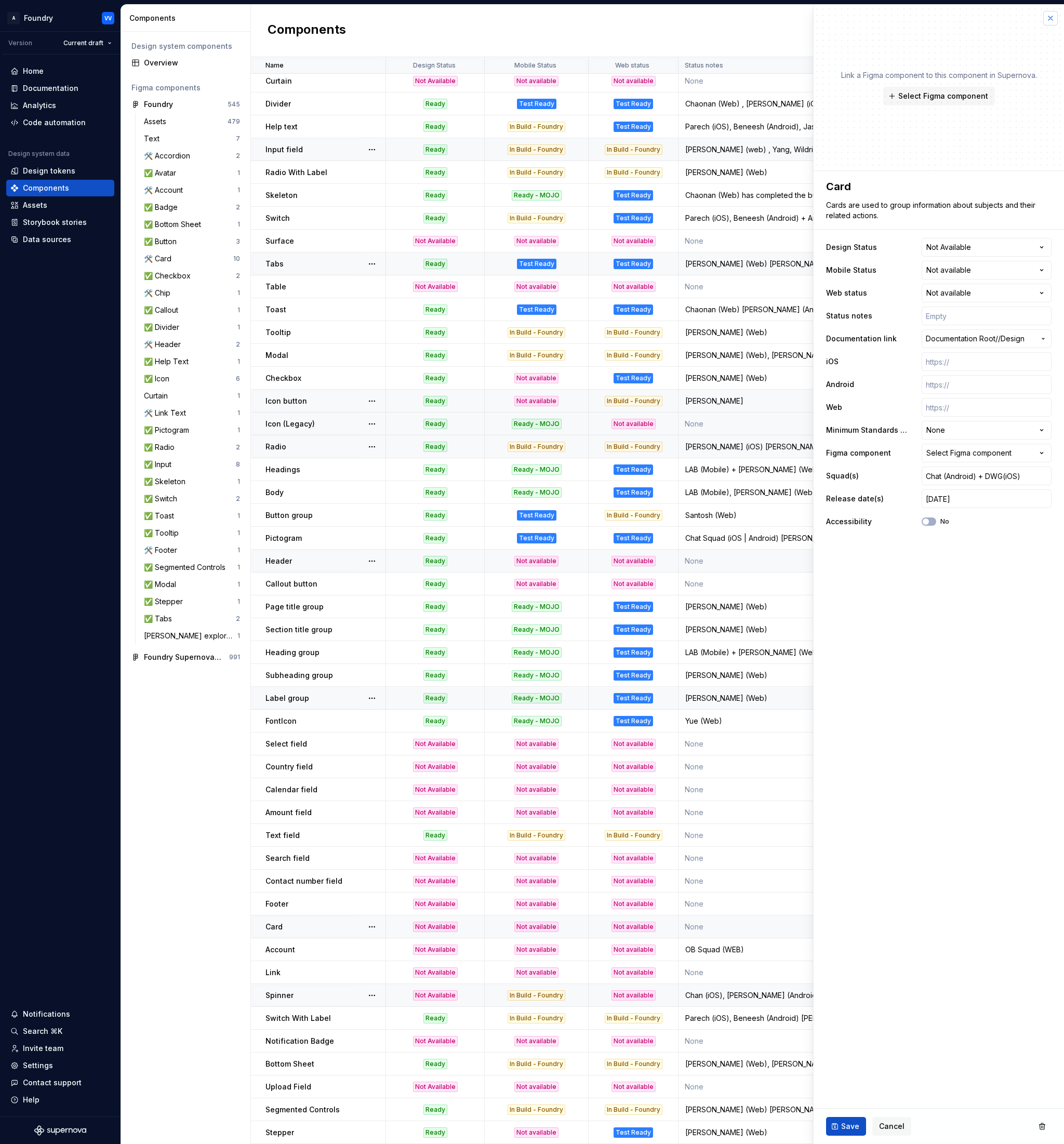
click at [1049, 19] on button "button" at bounding box center [1050, 18] width 15 height 15
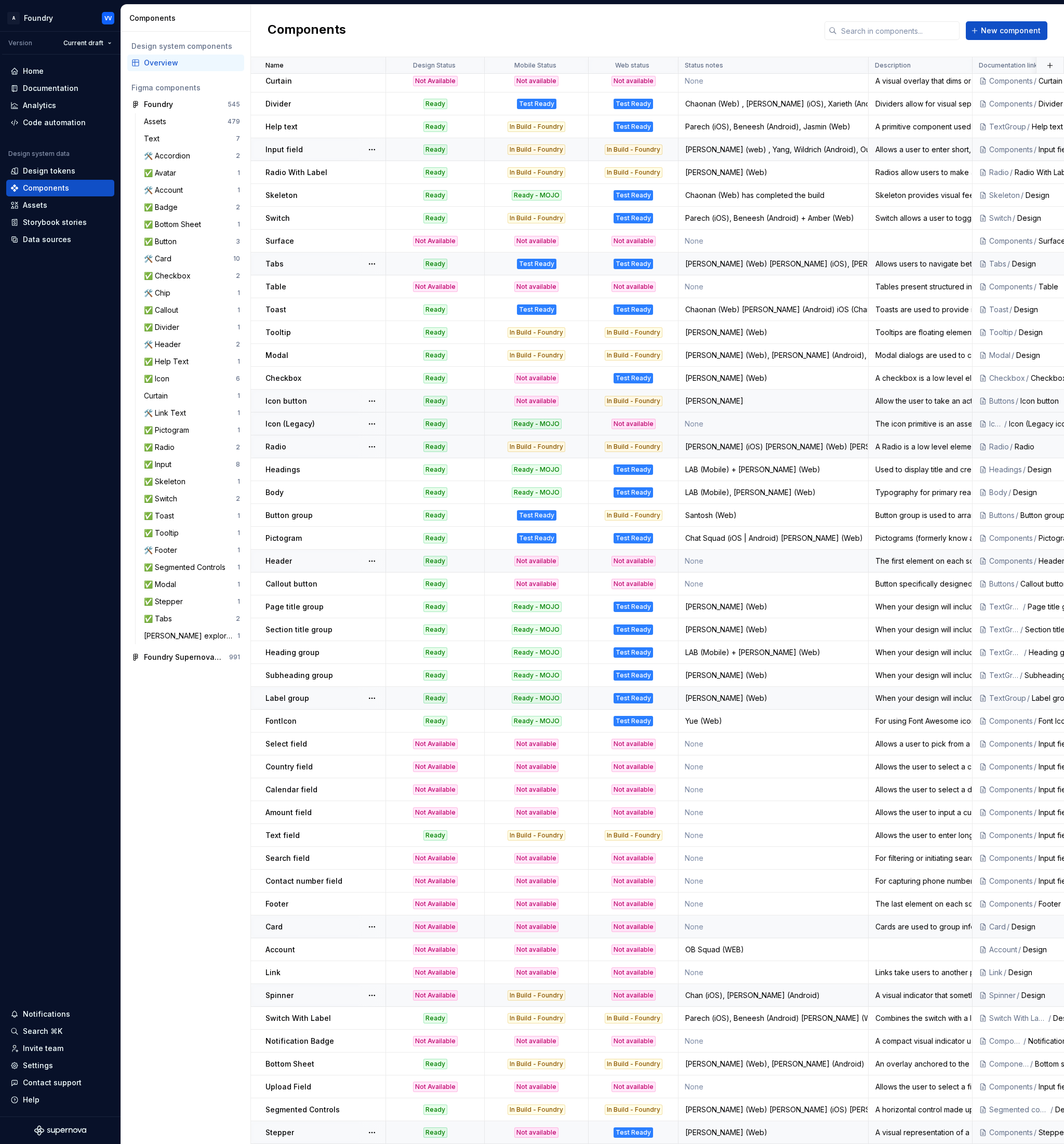
click at [292, 1132] on p "Stepper" at bounding box center [279, 1133] width 28 height 11
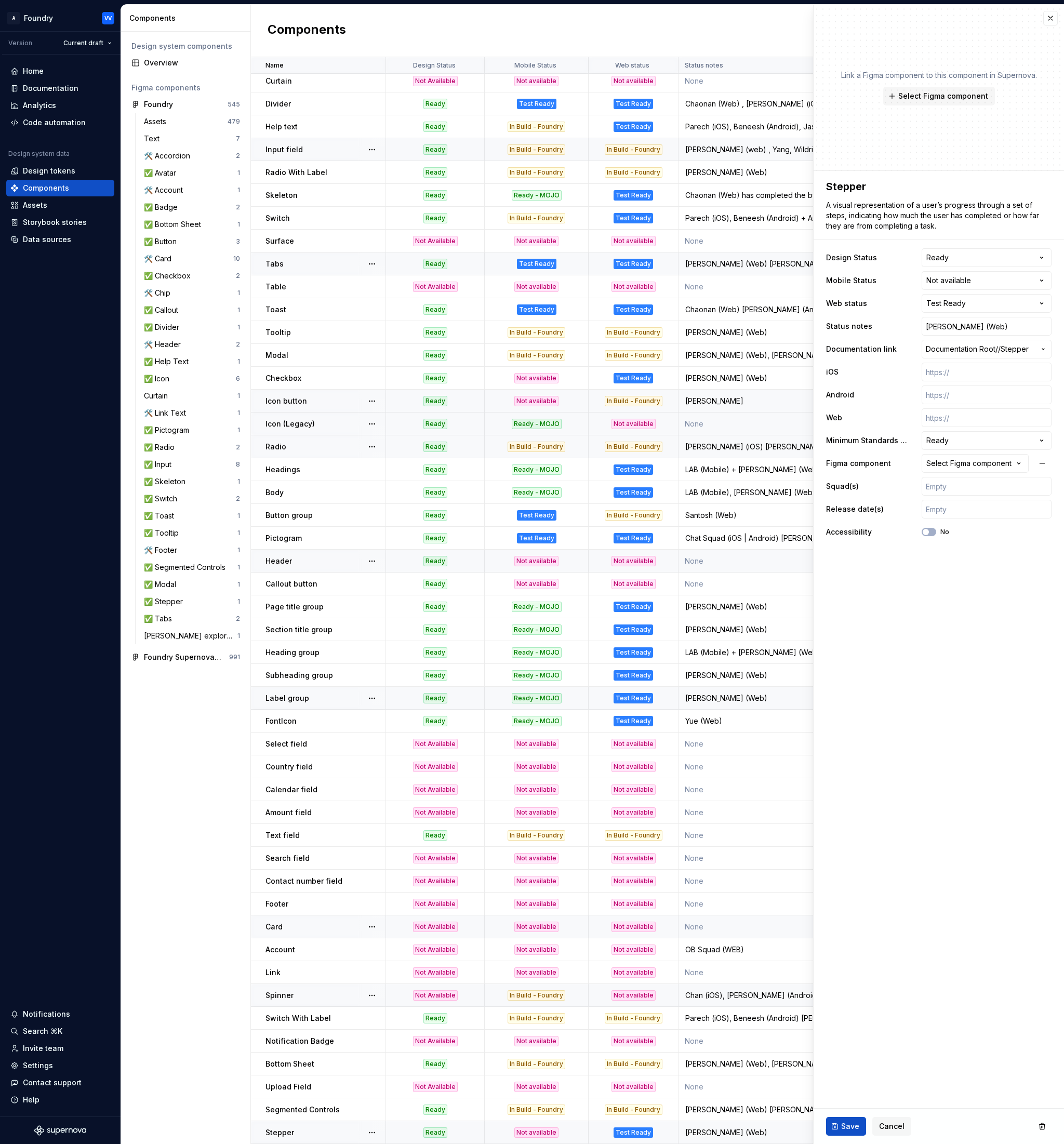
click at [1042, 279] on html "A Foundry VV Version Current draft Home Documentation Analytics Code automation…" at bounding box center [532, 572] width 1064 height 1144
click at [979, 328] on input "[PERSON_NAME] (Web)" at bounding box center [986, 326] width 130 height 19
click at [979, 326] on input "[PERSON_NAME] (Web)" at bounding box center [986, 326] width 130 height 19
click at [1015, 324] on input "[PERSON_NAME] (Web), iOS ([PERSON_NAME])" at bounding box center [986, 326] width 130 height 19
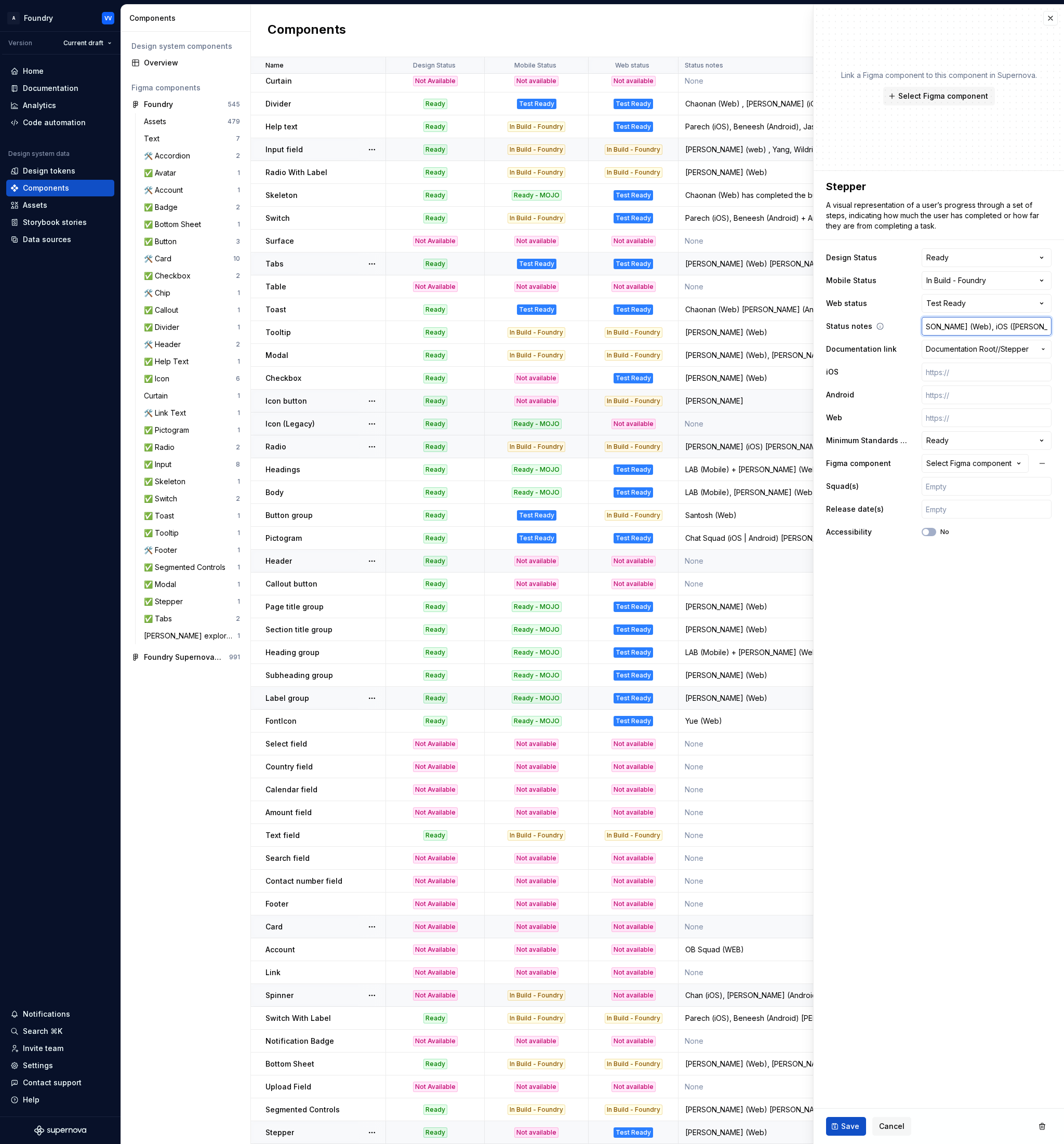
drag, startPoint x: 947, startPoint y: 328, endPoint x: 1050, endPoint y: 326, distance: 103.0
click at [1050, 326] on input "[PERSON_NAME] (Web), iOS ([PERSON_NAME]), Android ([PERSON_NAME])" at bounding box center [986, 326] width 130 height 19
click at [945, 612] on fieldset "**********" at bounding box center [938, 657] width 251 height 973
click at [848, 1125] on span "Save" at bounding box center [850, 1127] width 18 height 11
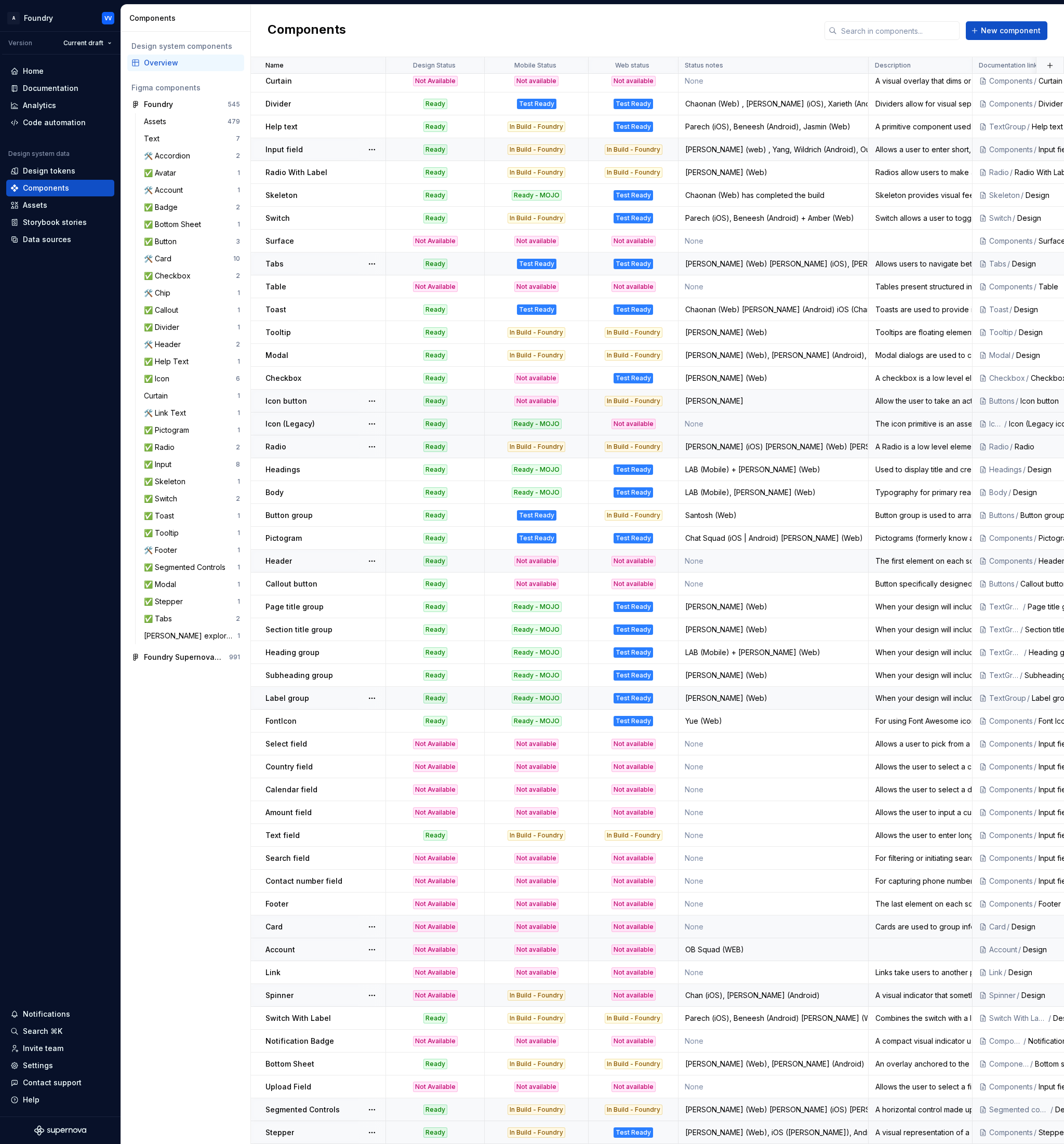
click at [327, 1109] on p "Segmented Controls" at bounding box center [302, 1110] width 74 height 11
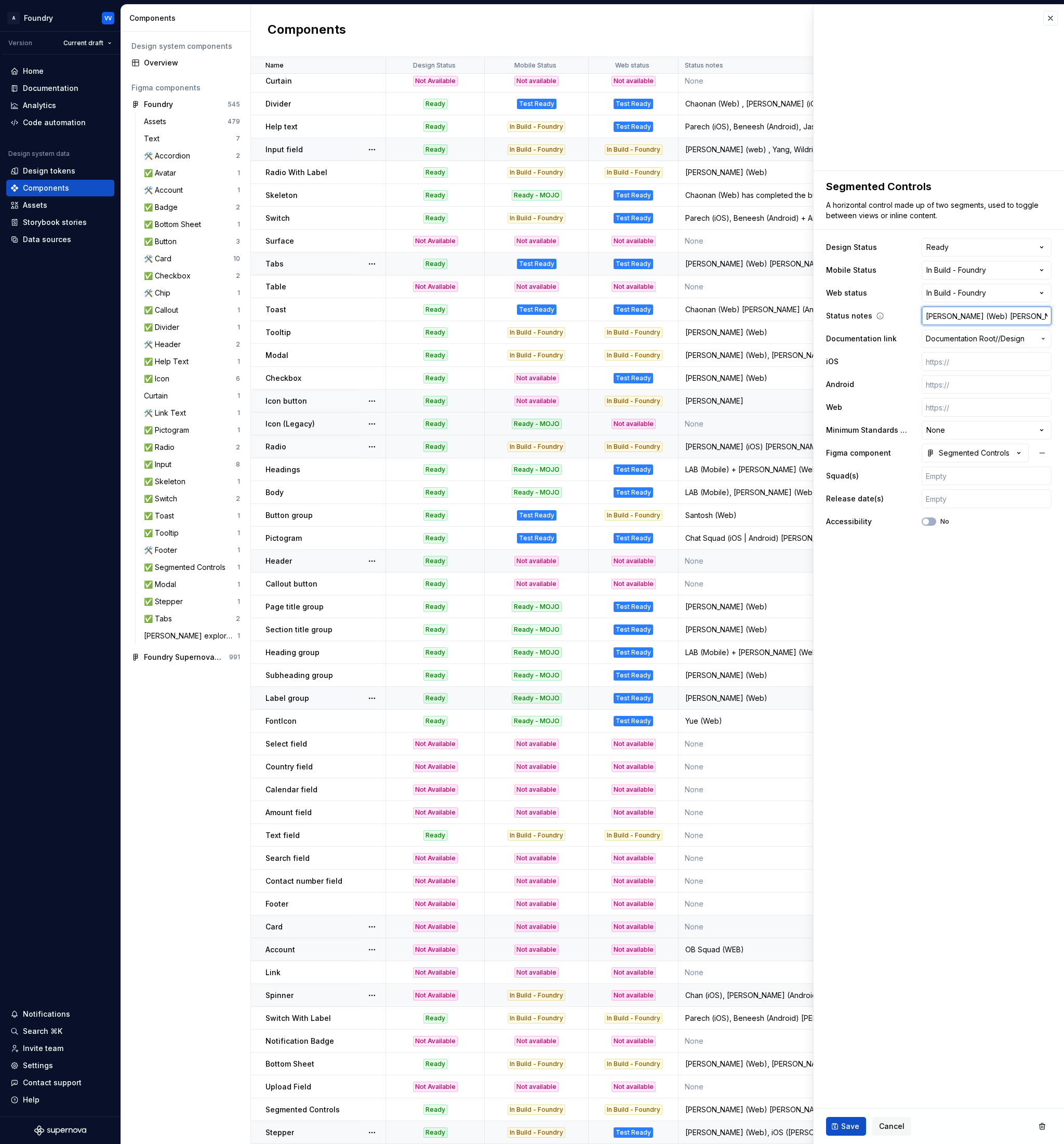
click at [1036, 315] on input "[PERSON_NAME] (Web) [PERSON_NAME] (iOS) [PERSON_NAME] (Web)" at bounding box center [986, 316] width 130 height 19
click at [1036, 318] on input "[PERSON_NAME] (Web) [PERSON_NAME] (iOS) [PERSON_NAME] (Web)" at bounding box center [986, 316] width 130 height 19
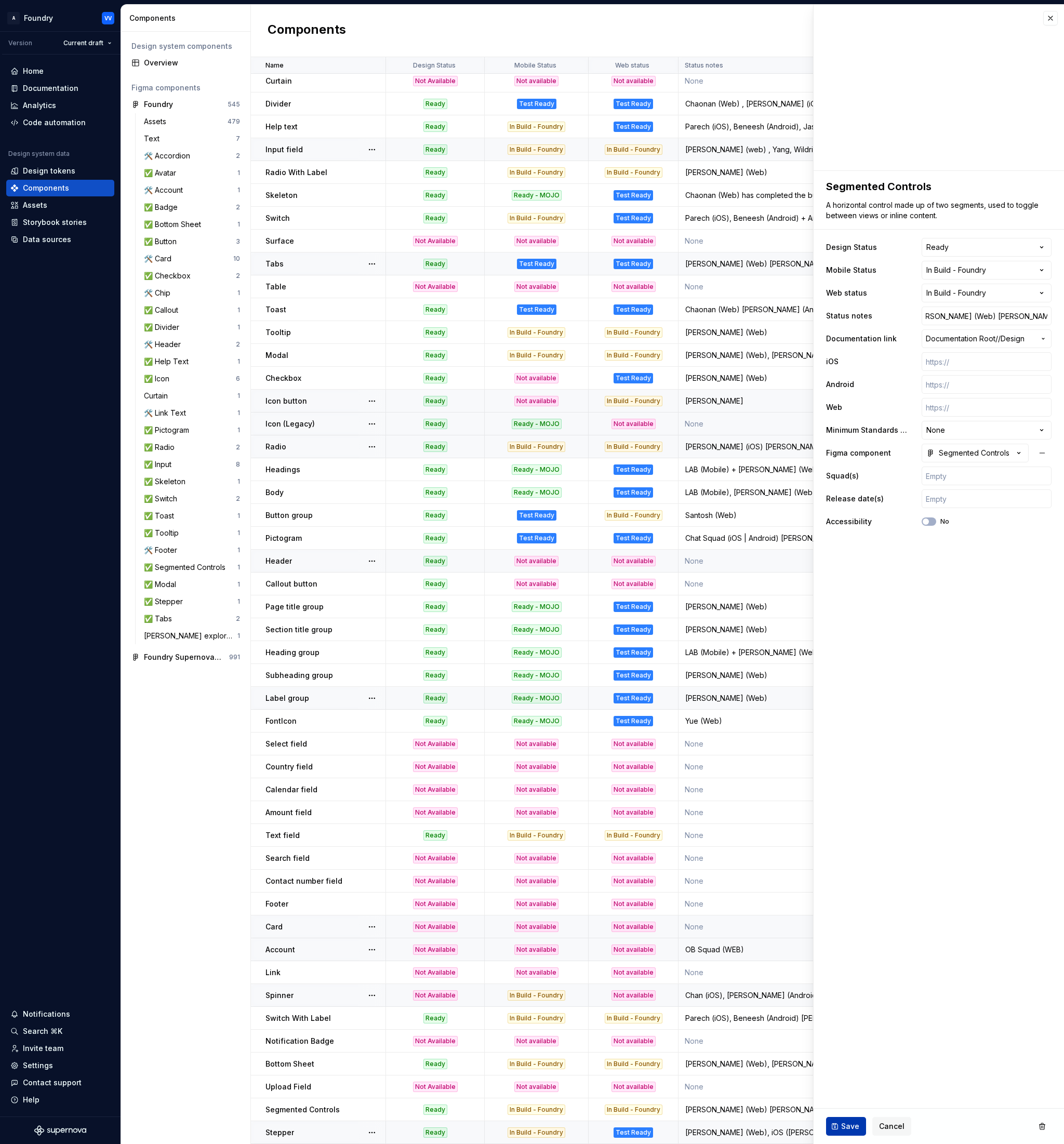
drag, startPoint x: 849, startPoint y: 1129, endPoint x: 869, endPoint y: 1108, distance: 29.0
click at [849, 1129] on span "Save" at bounding box center [850, 1127] width 18 height 11
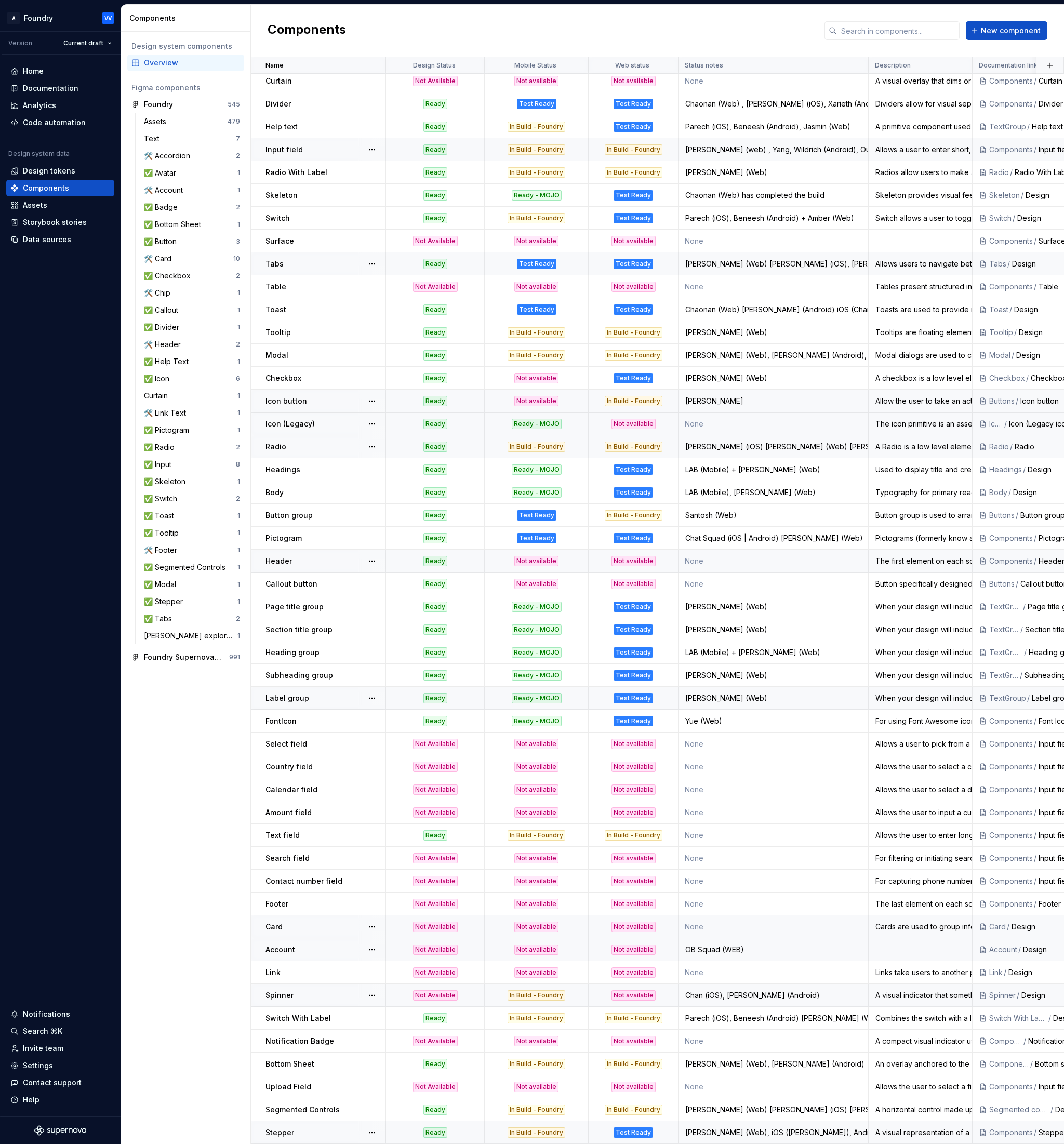
click at [282, 993] on p "Spinner" at bounding box center [279, 995] width 28 height 11
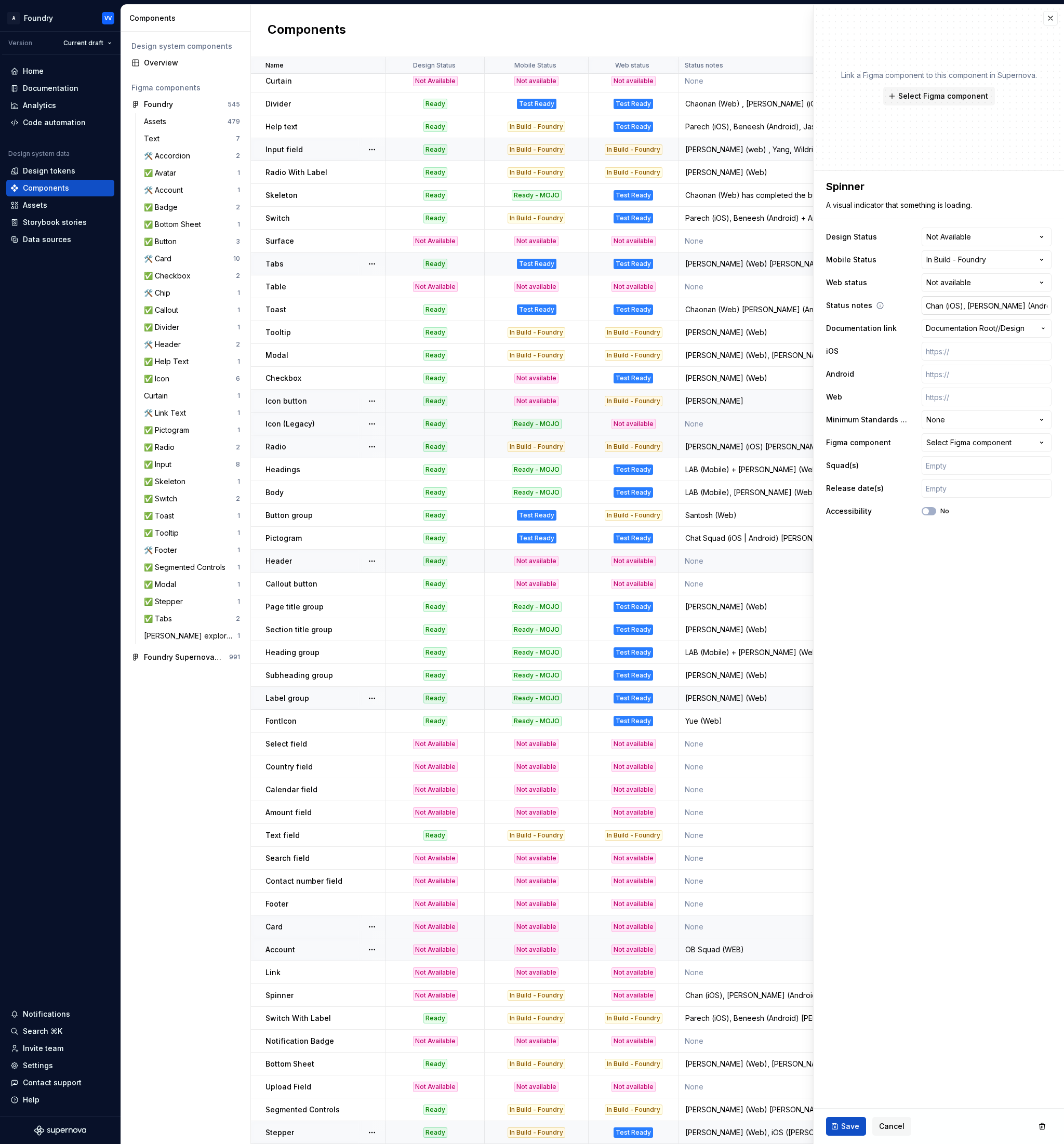
click at [1024, 306] on input "Chan (iOS), [PERSON_NAME] (Android)" at bounding box center [986, 306] width 130 height 19
click at [1028, 306] on input "Chan (iOS), [PERSON_NAME] (Android)" at bounding box center [986, 306] width 130 height 19
click at [892, 1126] on span "Cancel" at bounding box center [892, 1127] width 25 height 11
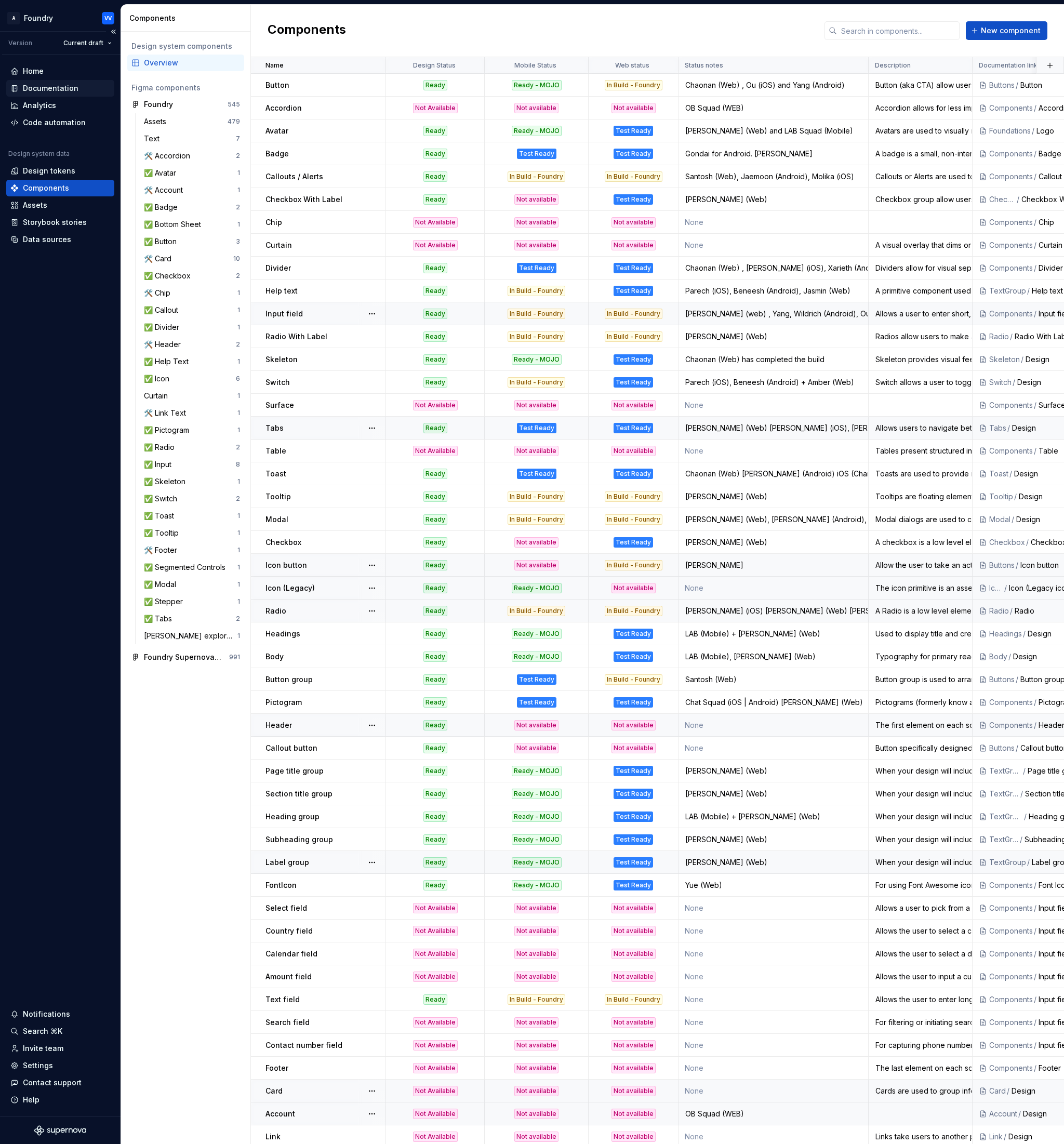
click at [60, 88] on div "Documentation" at bounding box center [51, 88] width 56 height 11
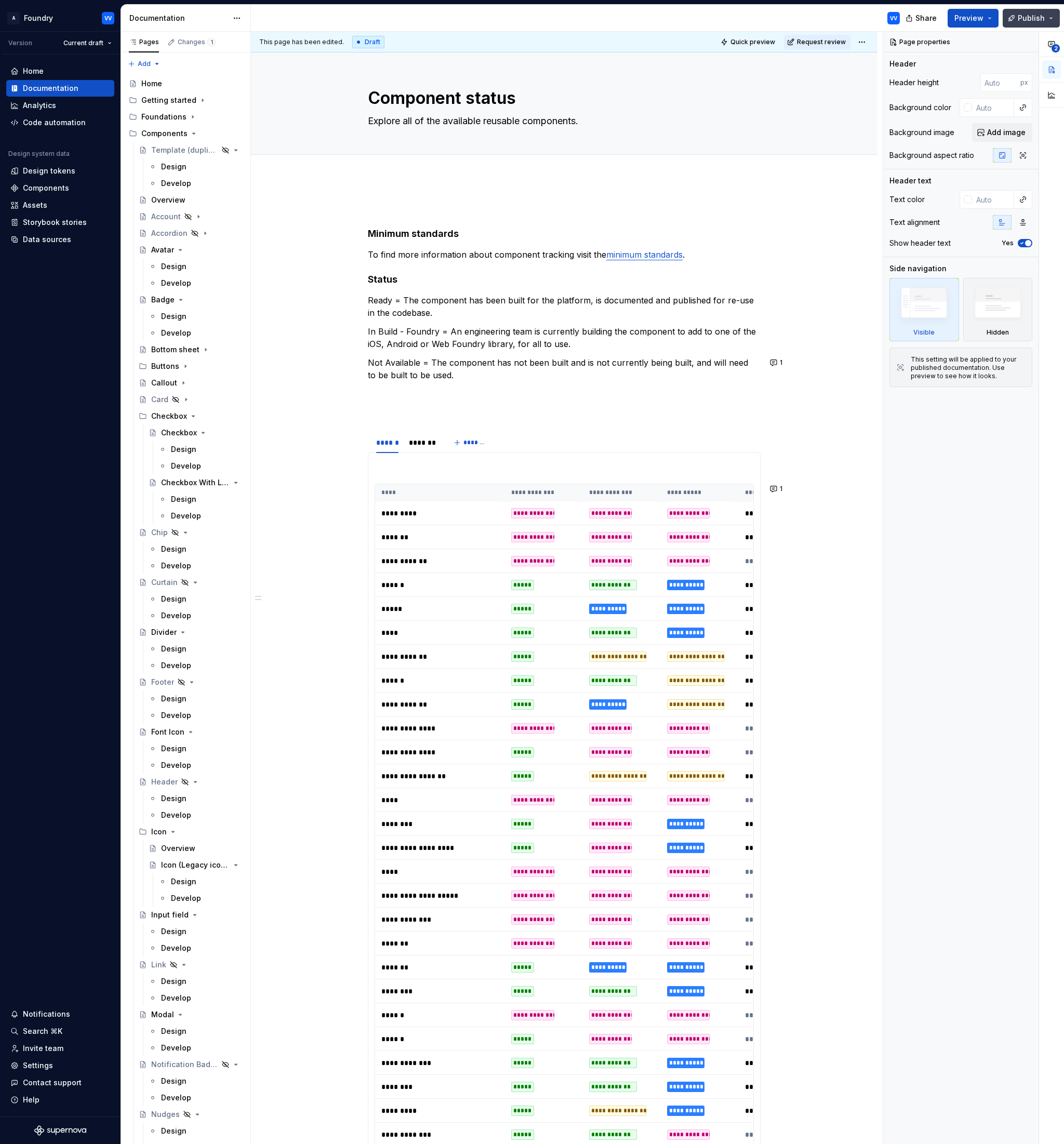
click at [1029, 15] on span "Publish" at bounding box center [1031, 18] width 27 height 11
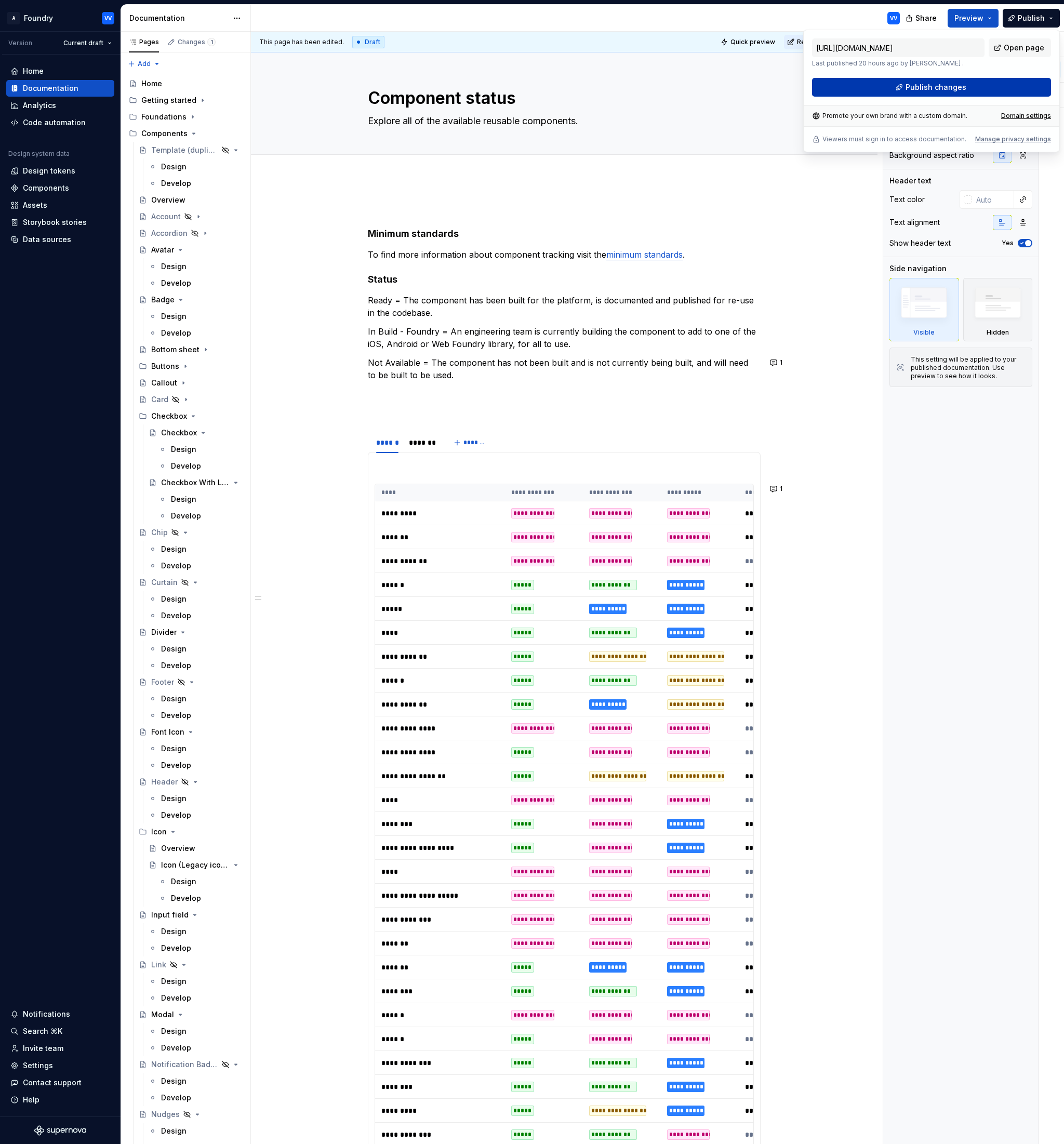
click at [927, 87] on span "Publish changes" at bounding box center [936, 87] width 61 height 11
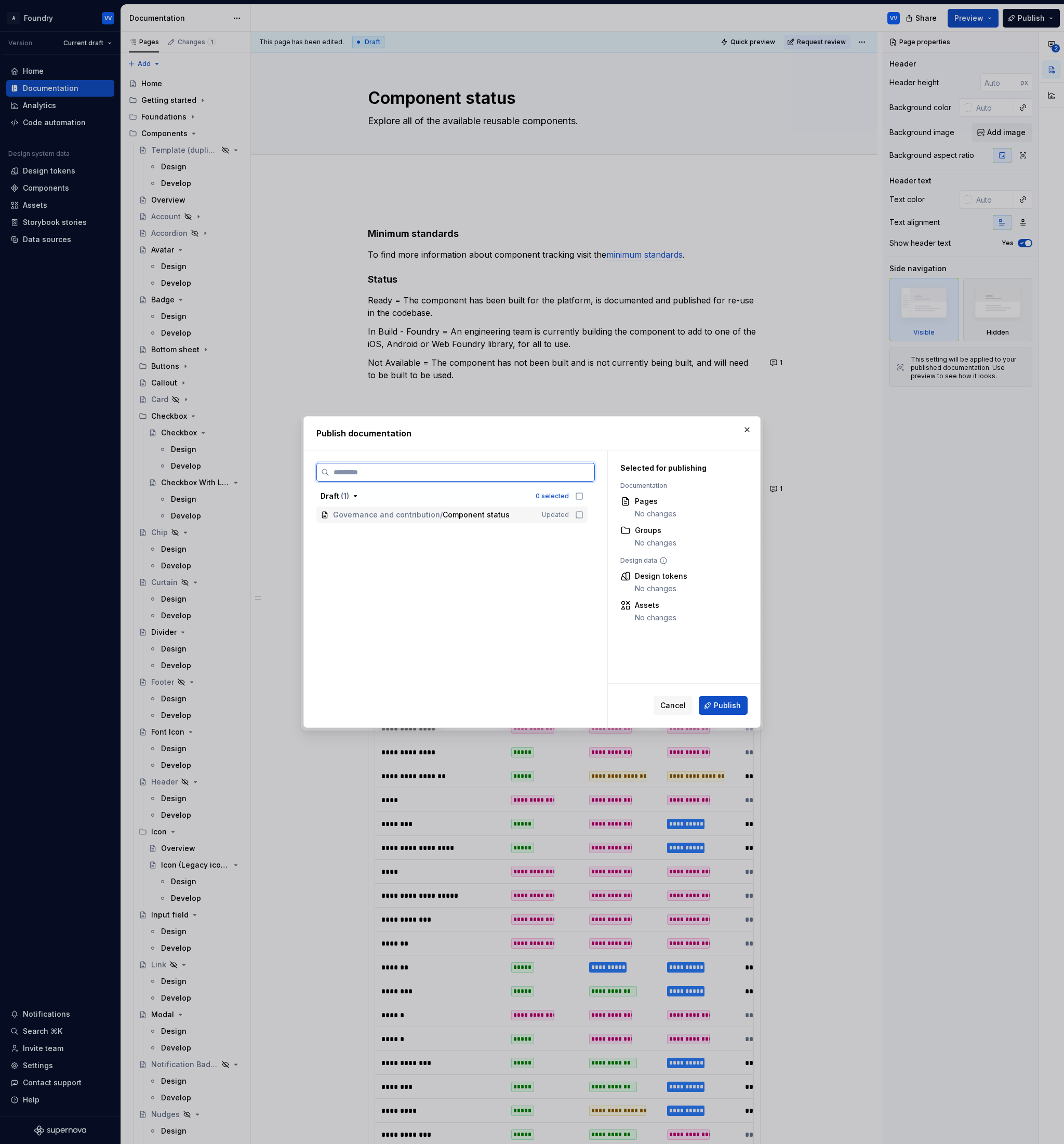
click at [583, 515] on icon at bounding box center [579, 515] width 8 height 8
click at [726, 706] on span "Publish" at bounding box center [727, 705] width 27 height 11
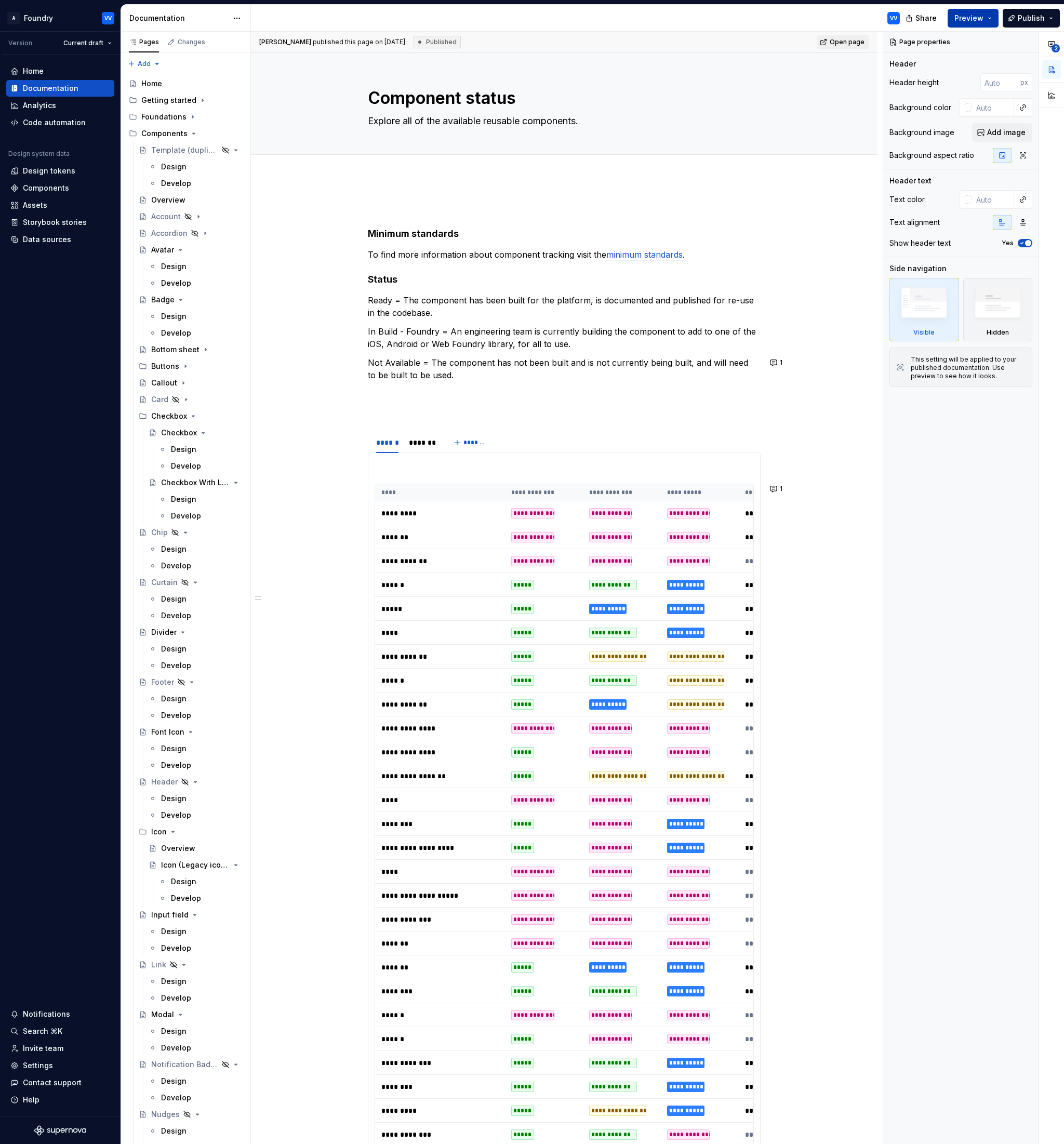
click at [969, 16] on span "Preview" at bounding box center [968, 18] width 29 height 11
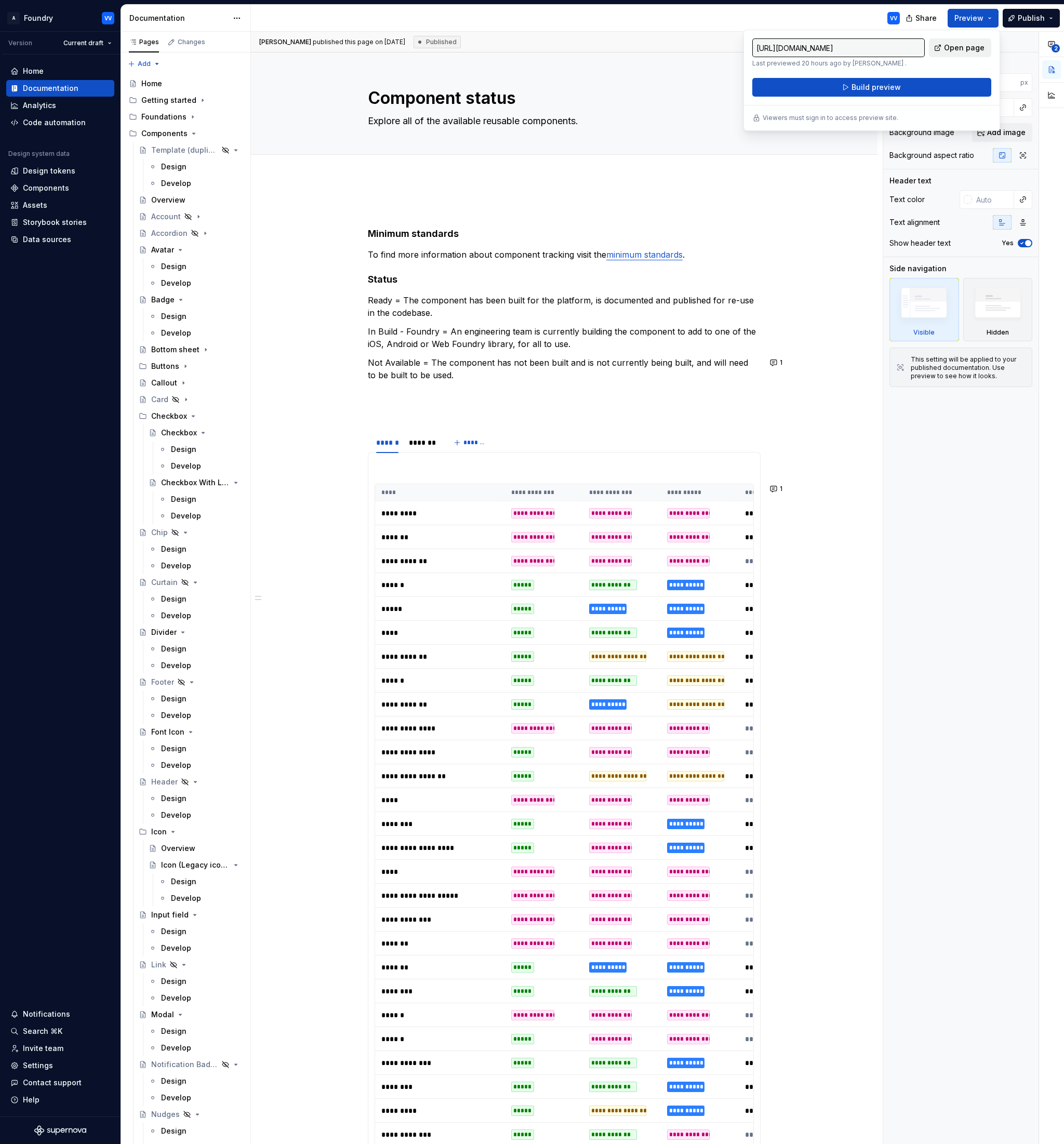
click at [972, 48] on span "Open page" at bounding box center [964, 48] width 40 height 11
